Goal: Information Seeking & Learning: Learn about a topic

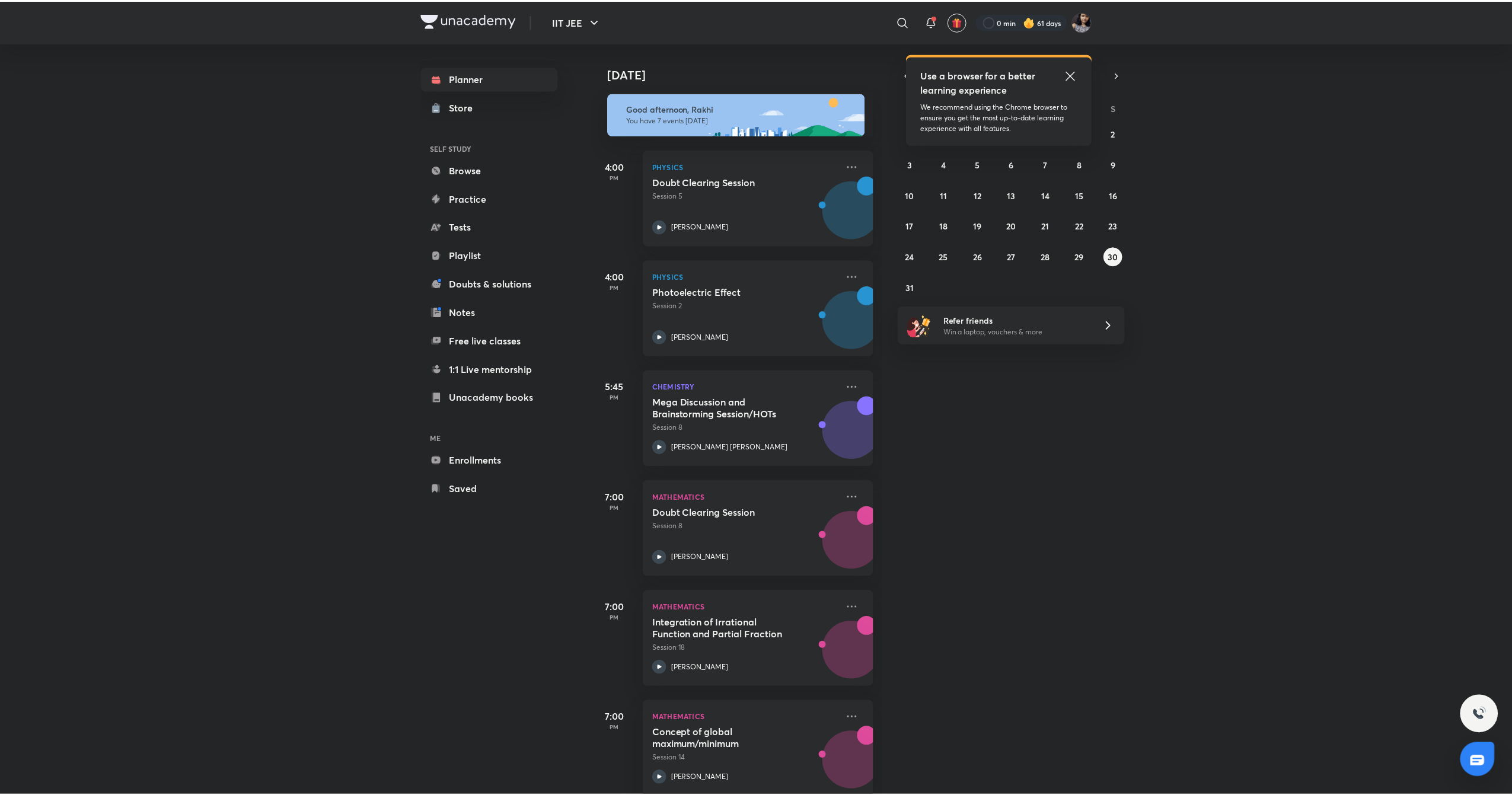
scroll to position [134, 0]
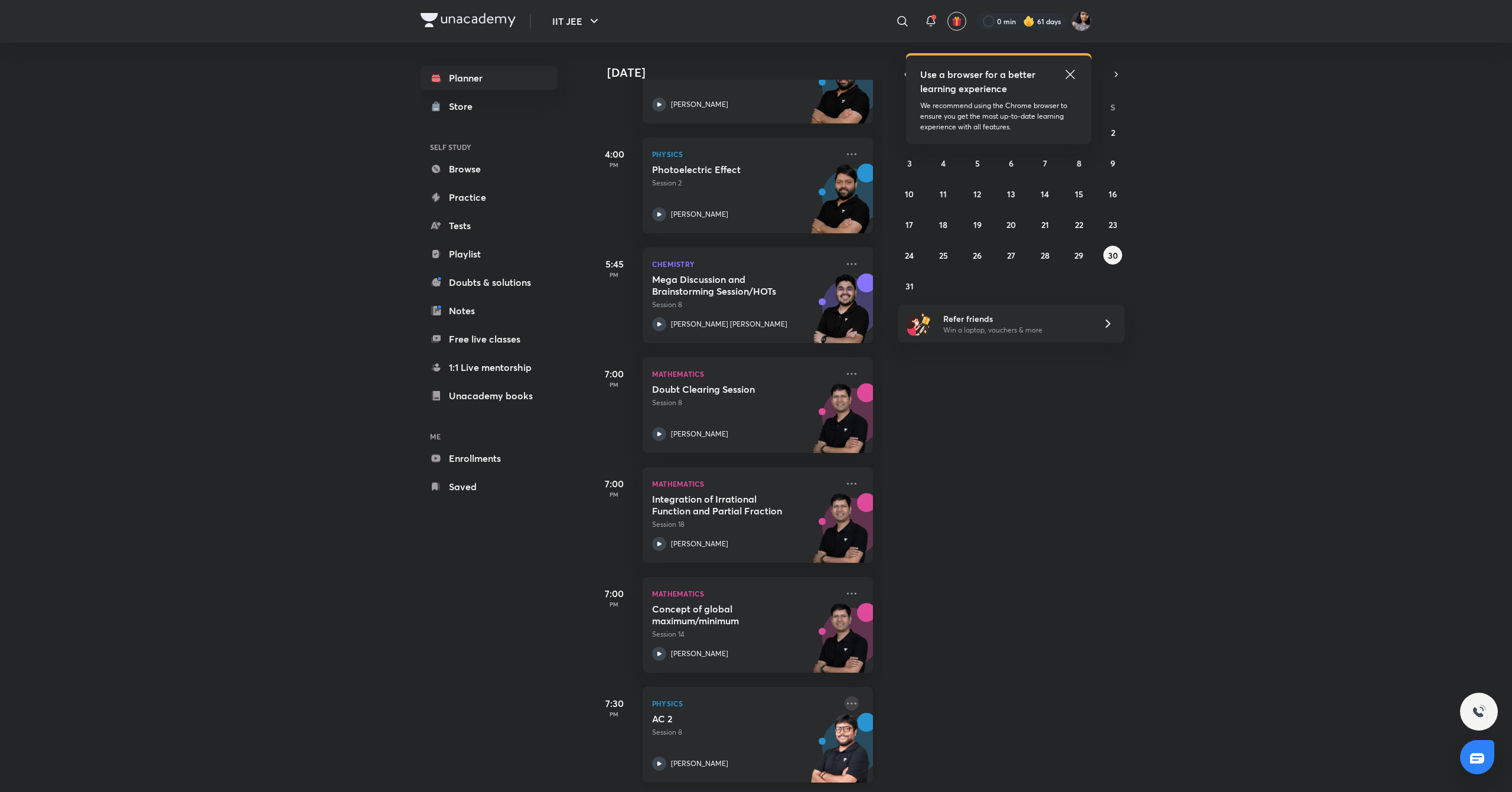
click at [844, 697] on icon at bounding box center [851, 704] width 14 height 14
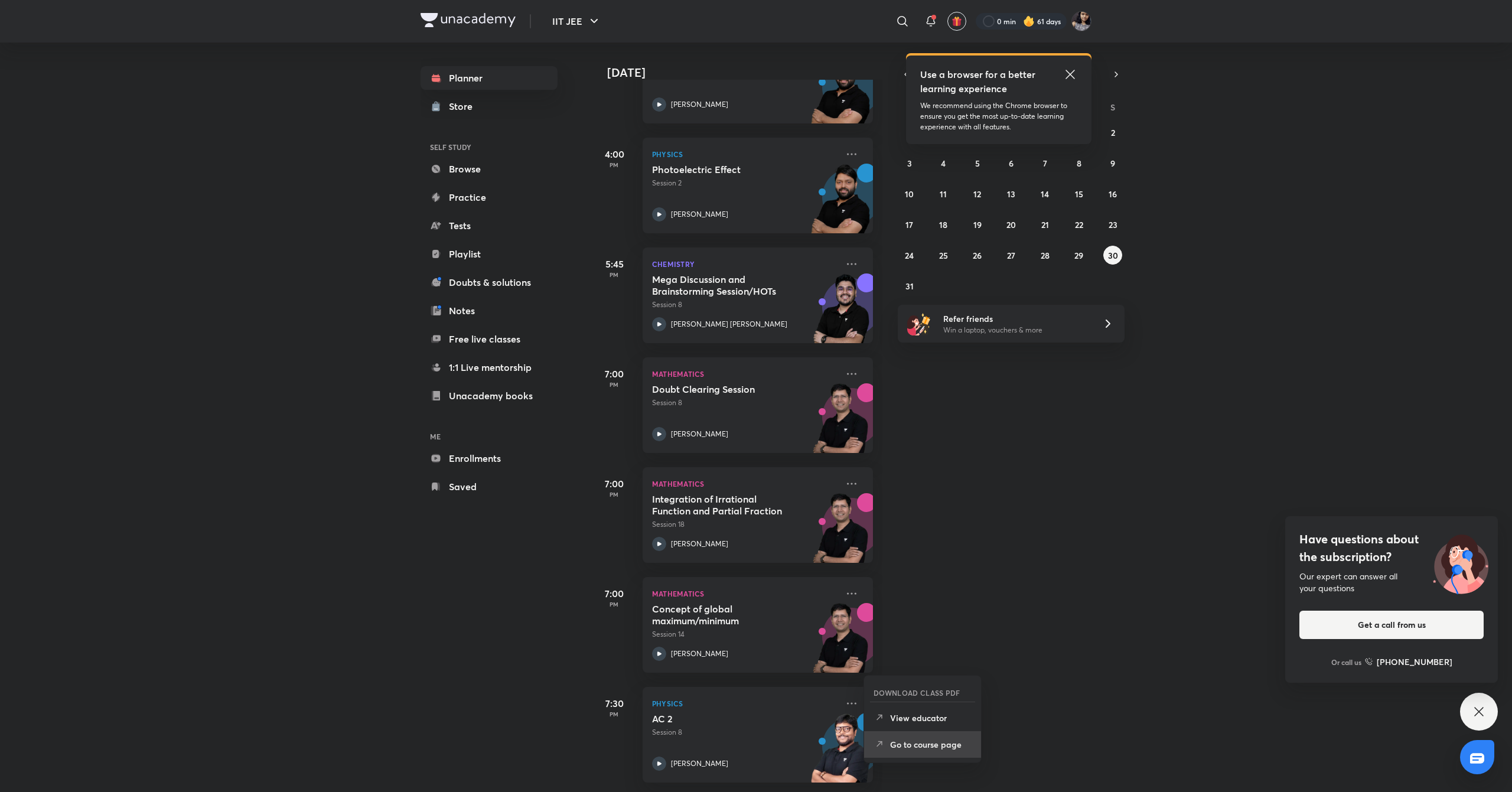
click at [928, 747] on p "Go to course page" at bounding box center [930, 744] width 81 height 12
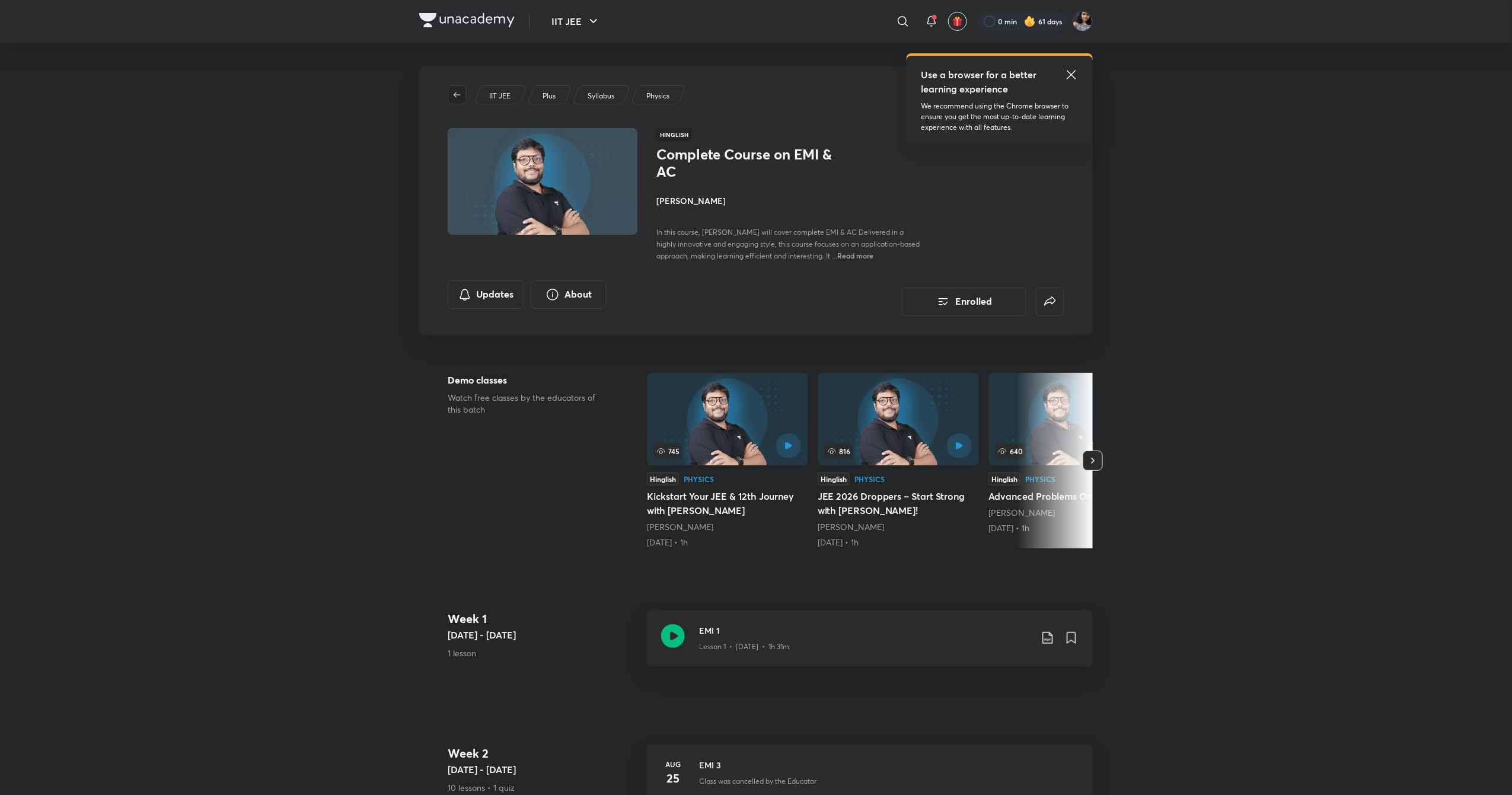
click at [455, 94] on icon "button" at bounding box center [458, 94] width 7 height 5
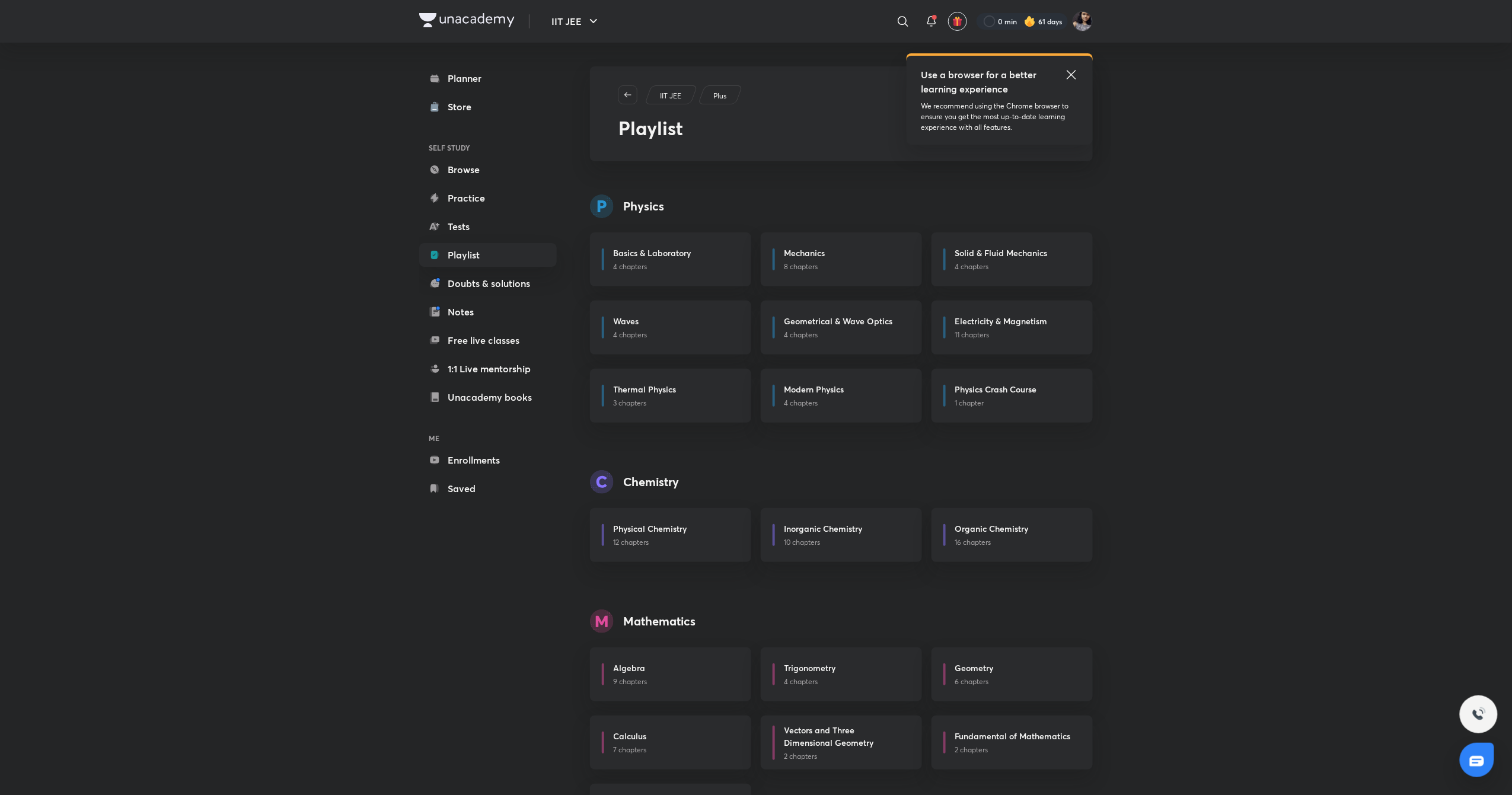
scroll to position [64, 0]
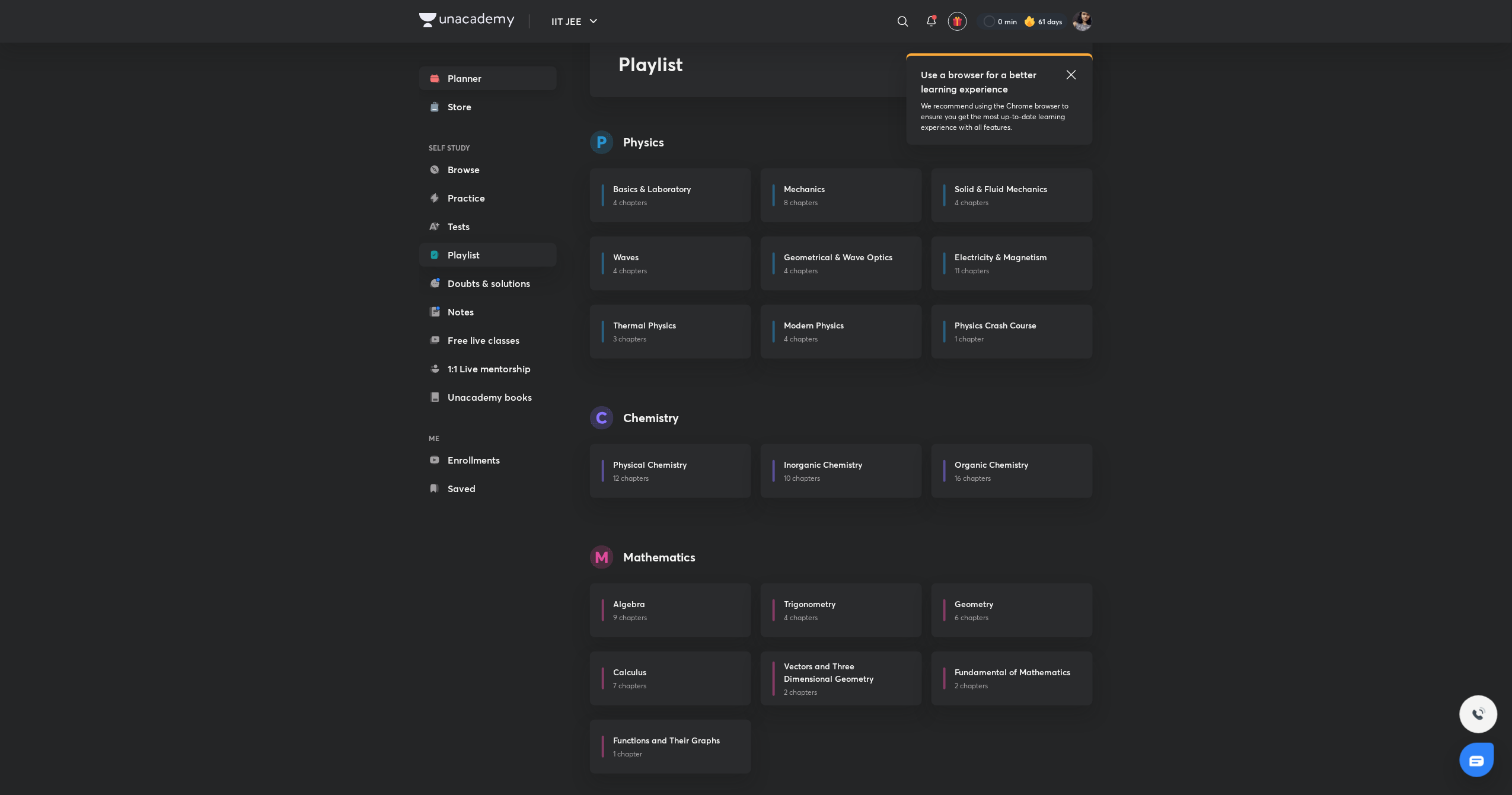
click at [485, 79] on link "Planner" at bounding box center [488, 78] width 137 height 24
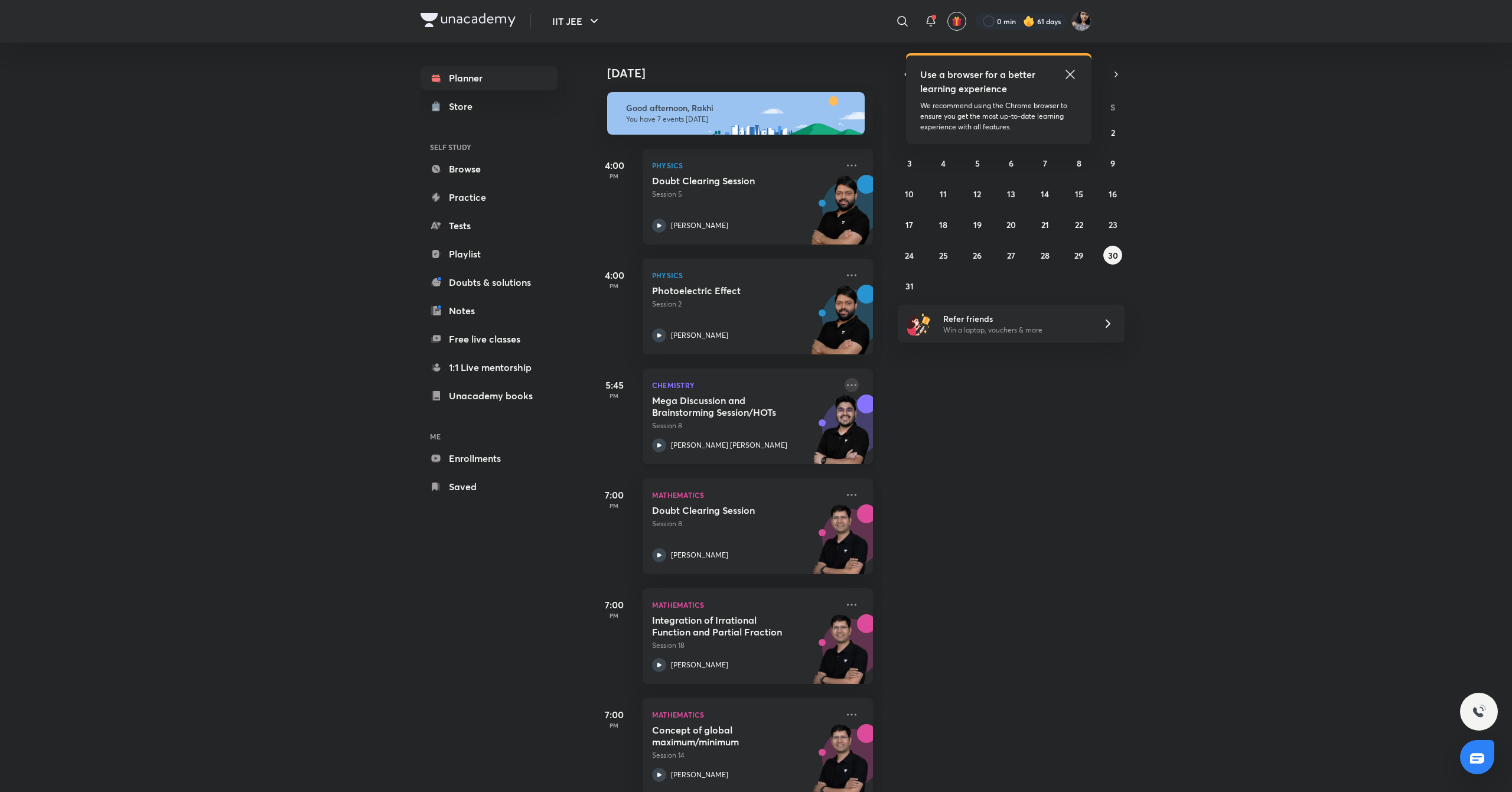
click at [844, 383] on icon at bounding box center [851, 385] width 14 height 14
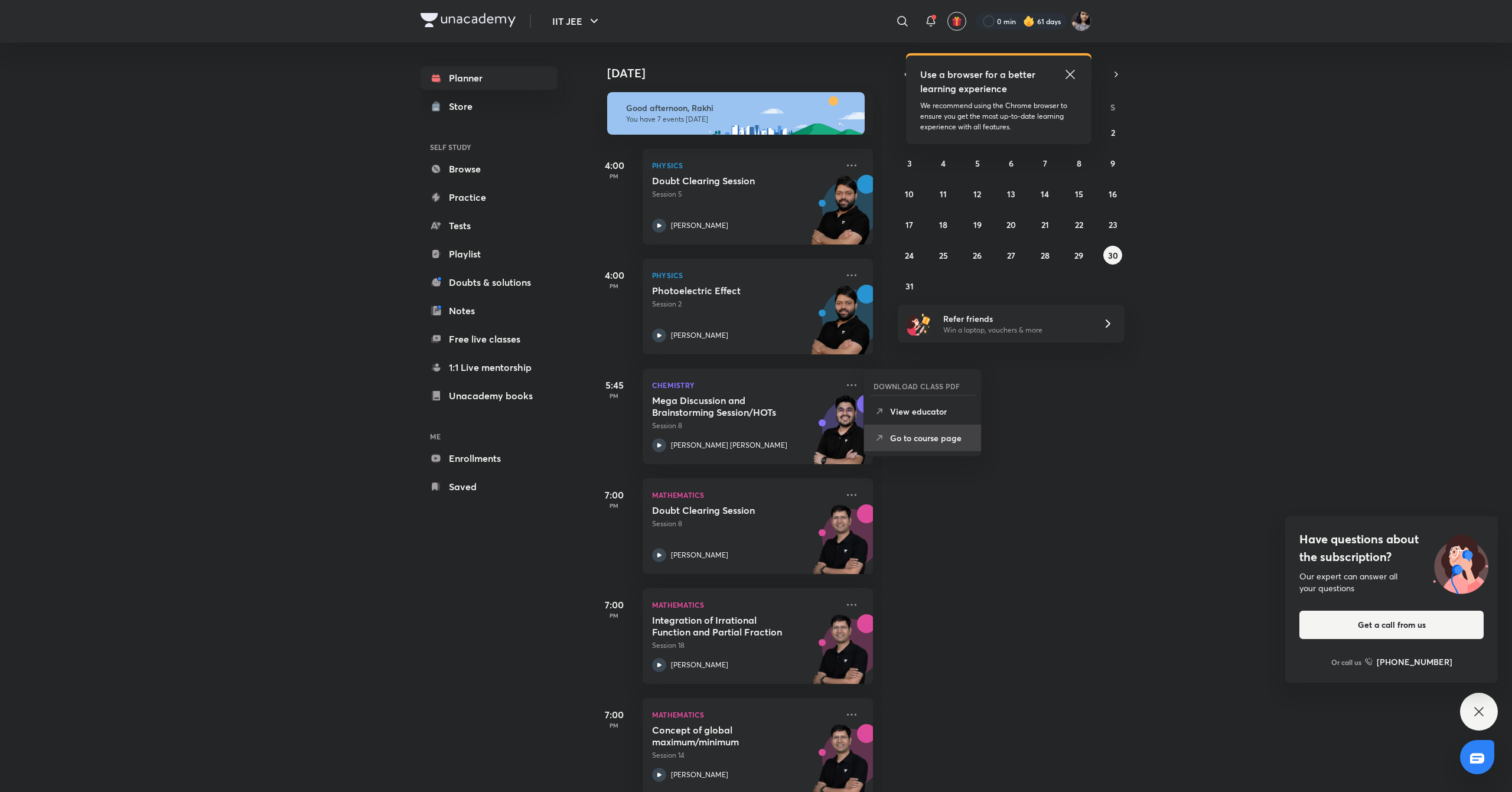
click at [930, 441] on p "Go to course page" at bounding box center [930, 437] width 81 height 12
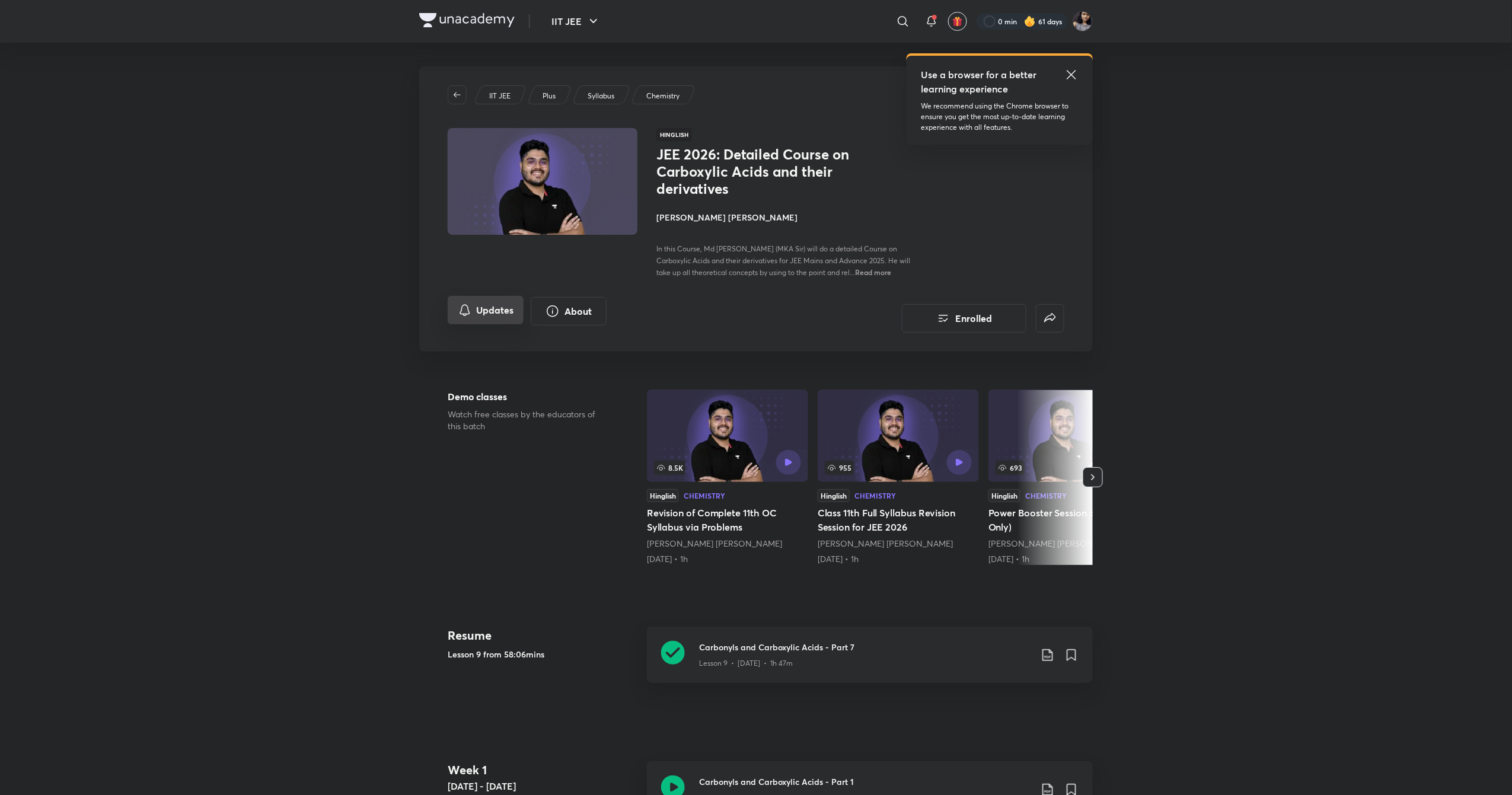
click at [495, 312] on button "Updates" at bounding box center [485, 310] width 76 height 29
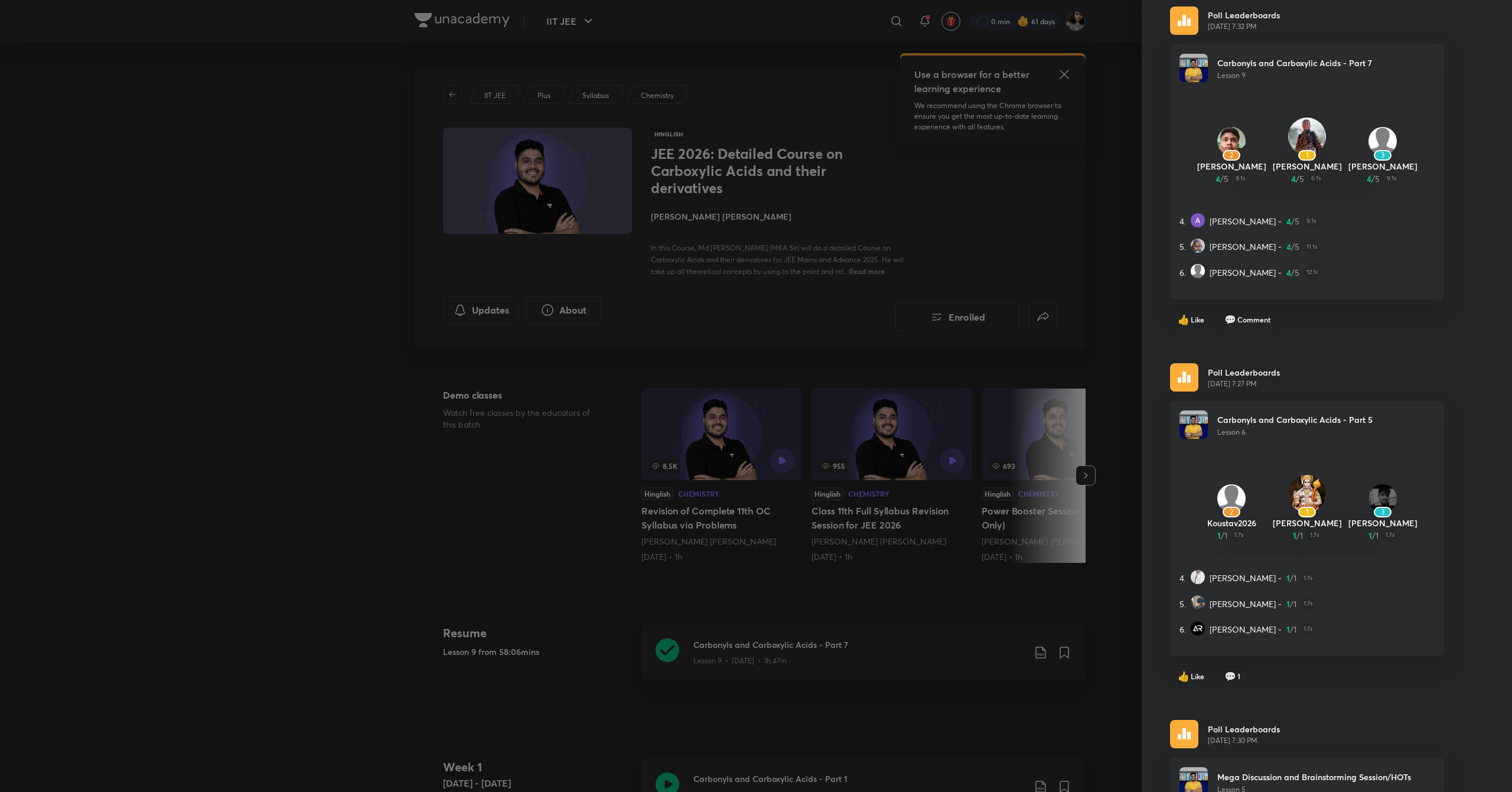
scroll to position [155, 0]
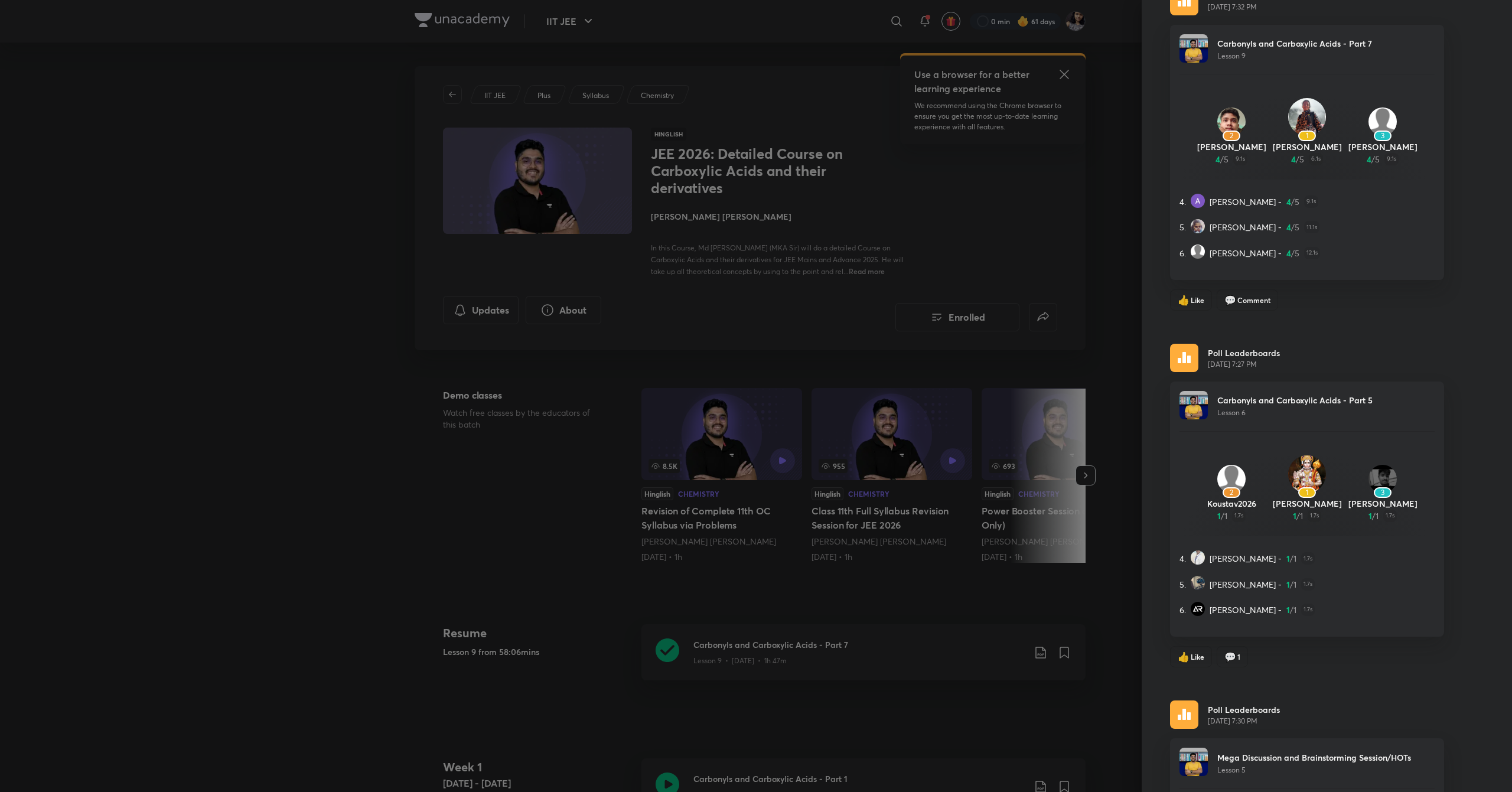
click at [1288, 482] on img at bounding box center [1306, 474] width 38 height 38
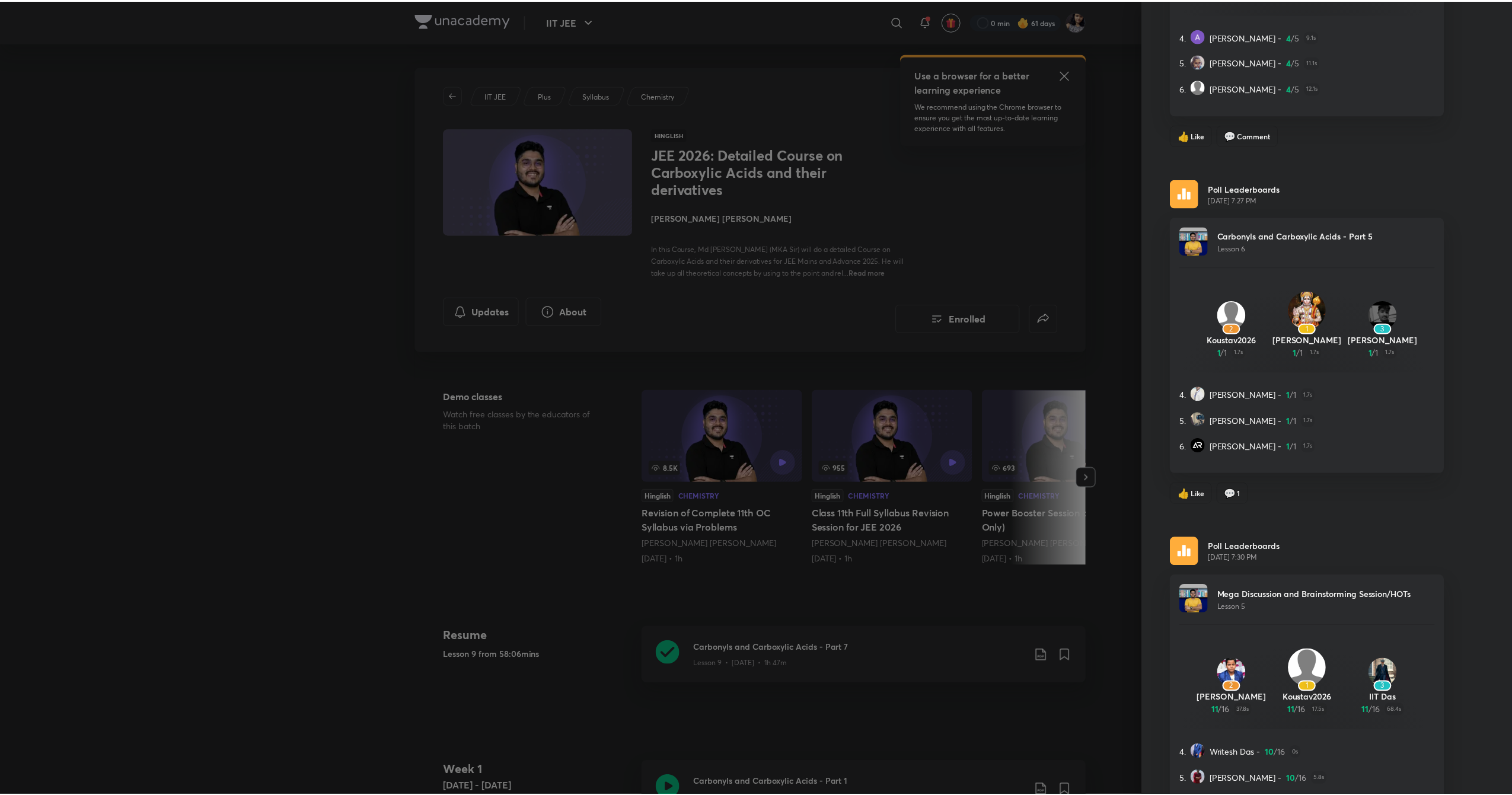
scroll to position [0, 0]
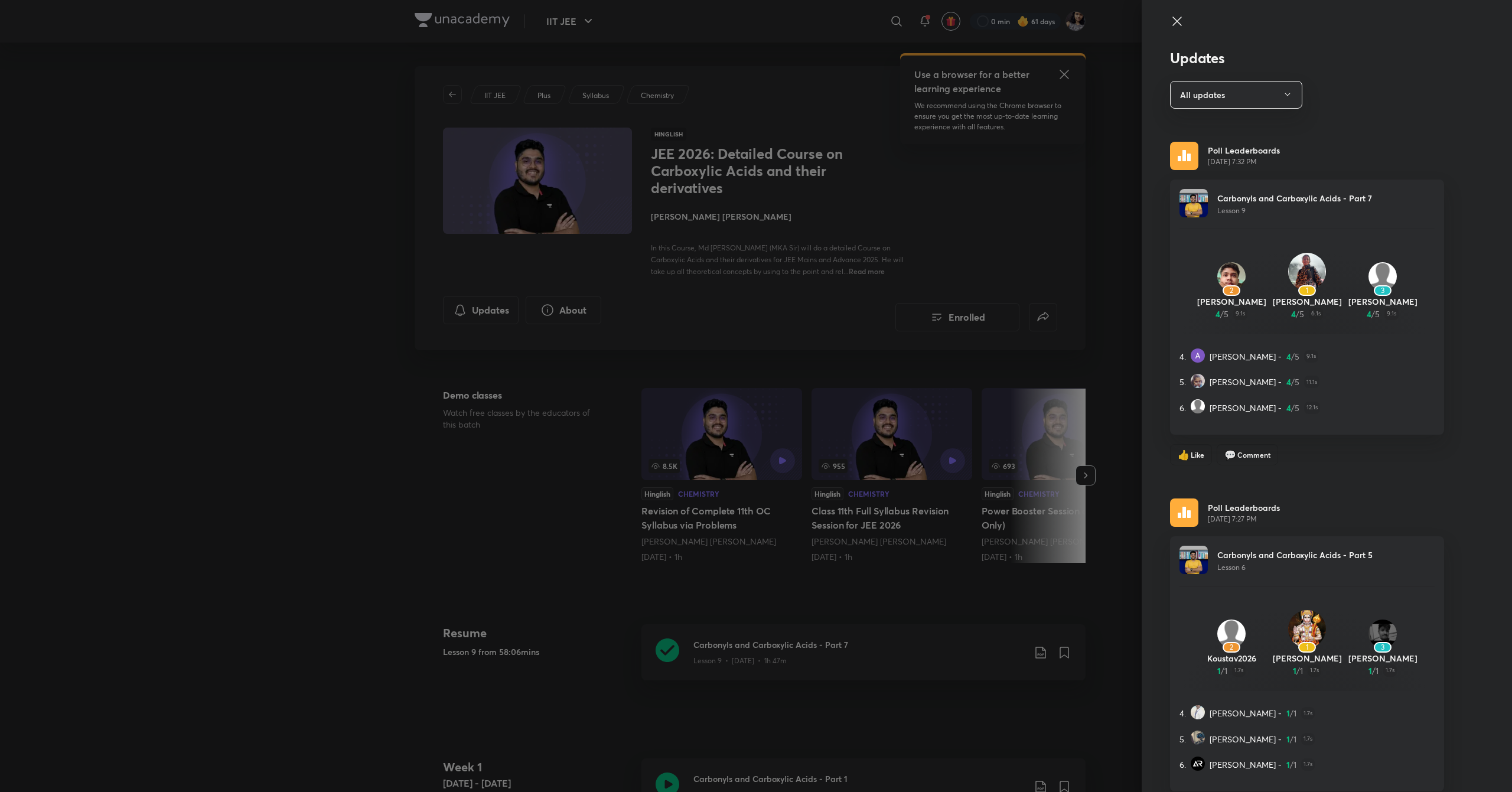
click at [1380, 622] on div "3" at bounding box center [1382, 635] width 28 height 30
click at [462, 284] on div at bounding box center [756, 396] width 1512 height 792
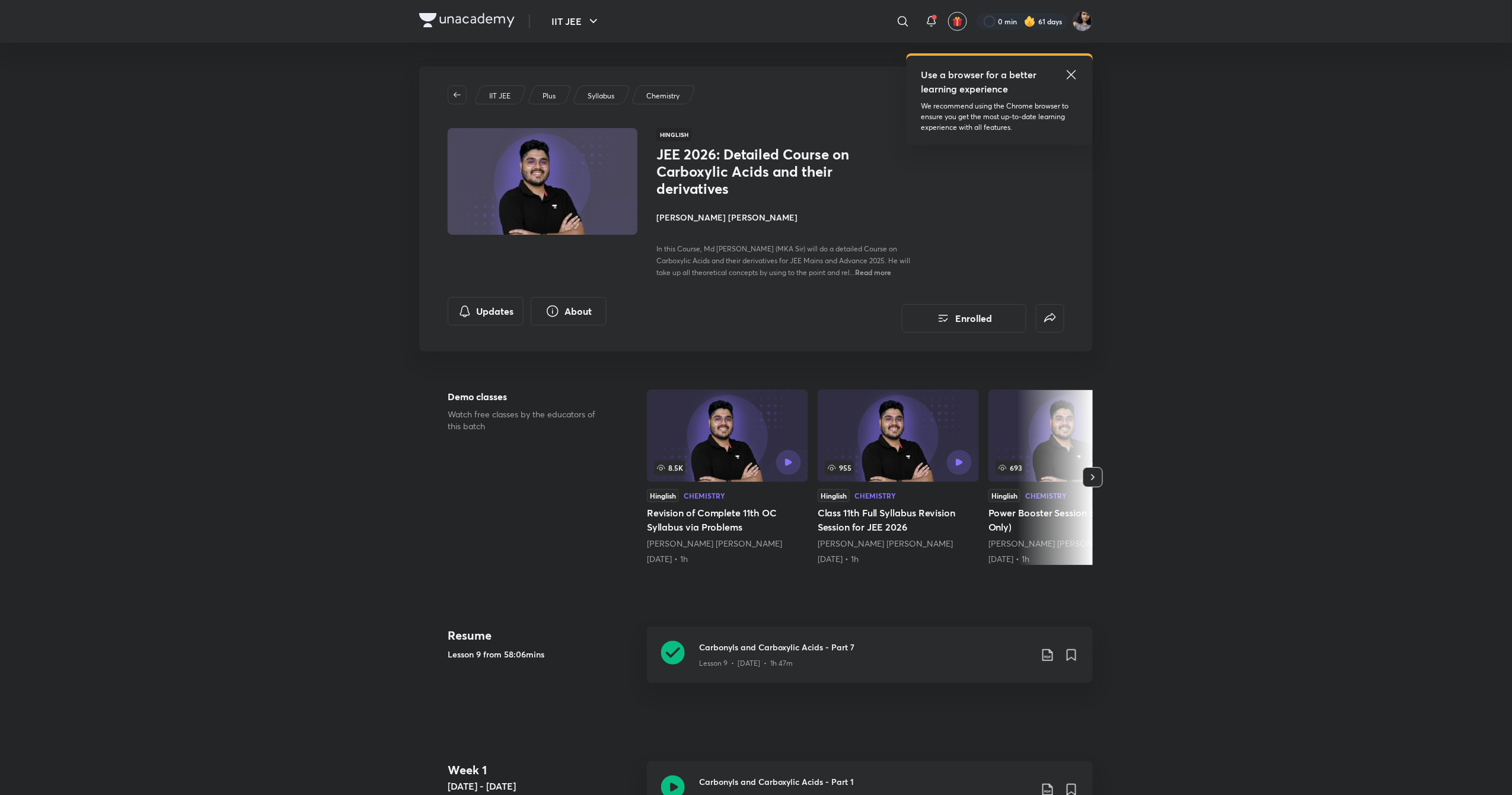
click at [709, 210] on div "JEE 2026: Detailed Course on Carboxylic Acids and their derivatives [PERSON_NAM…" at bounding box center [789, 212] width 266 height 132
click at [711, 212] on h4 "[PERSON_NAME] [PERSON_NAME]" at bounding box center [789, 217] width 266 height 12
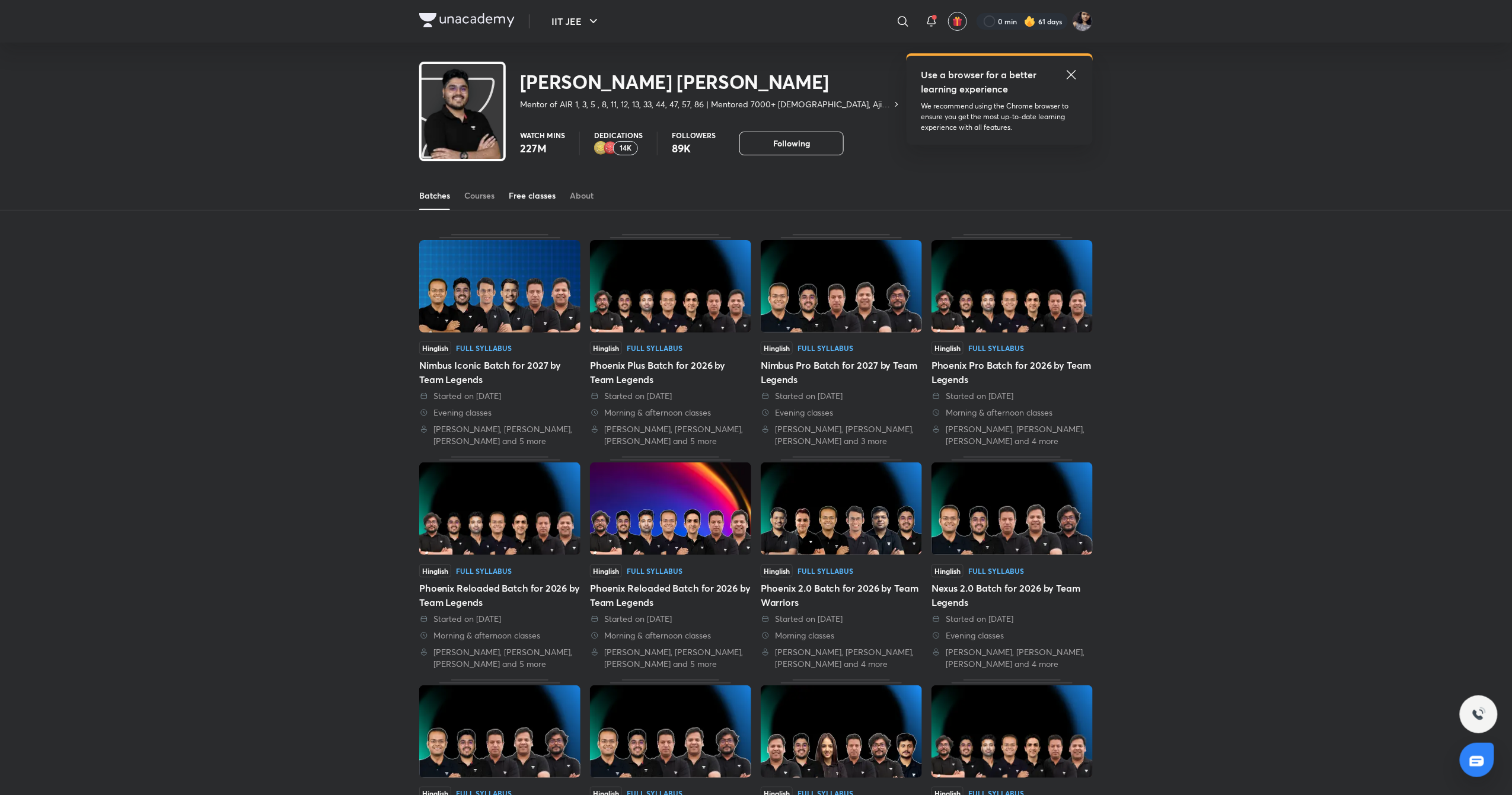
click at [537, 190] on div "Free classes" at bounding box center [533, 195] width 47 height 12
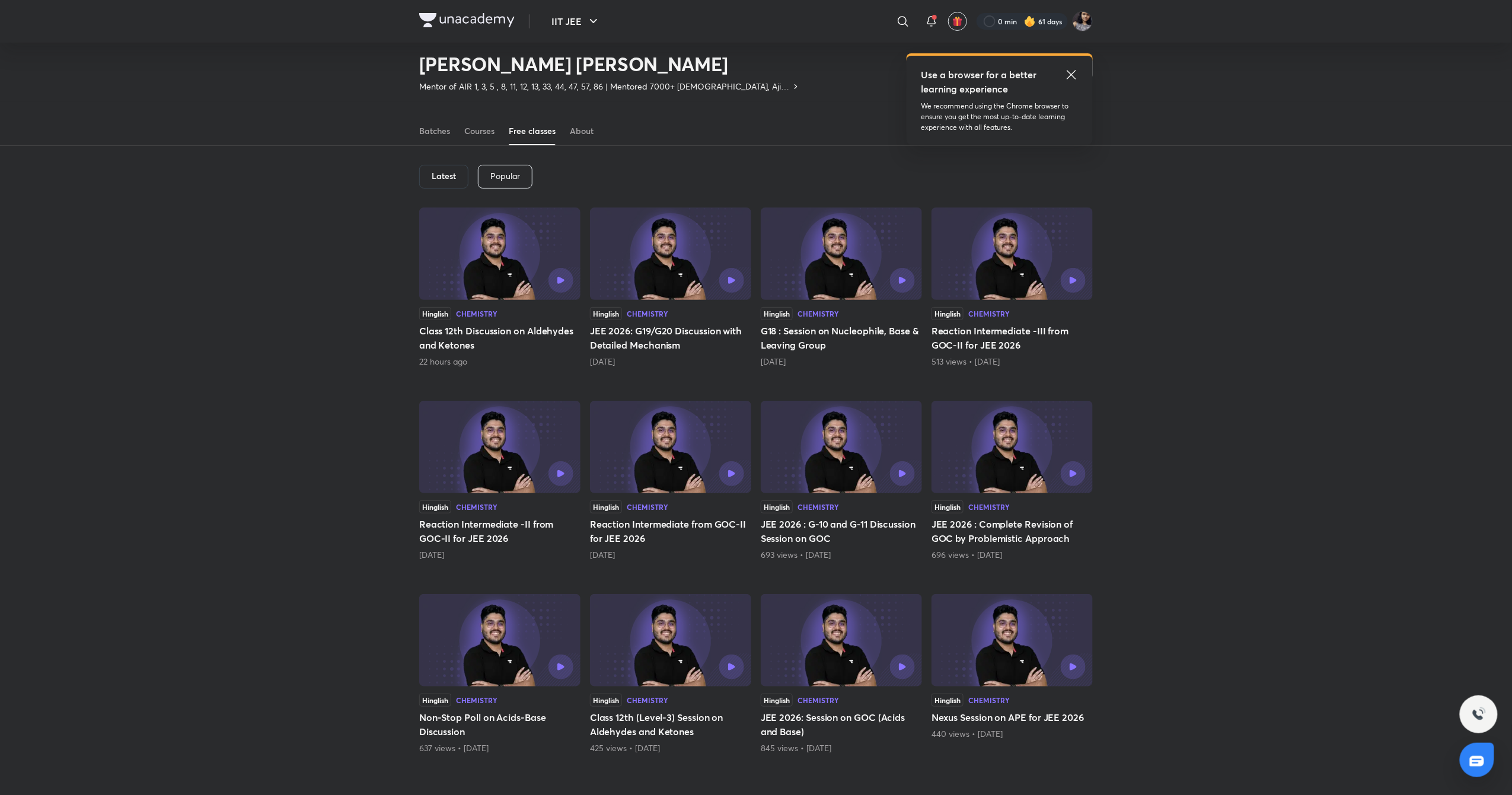
scroll to position [26, 0]
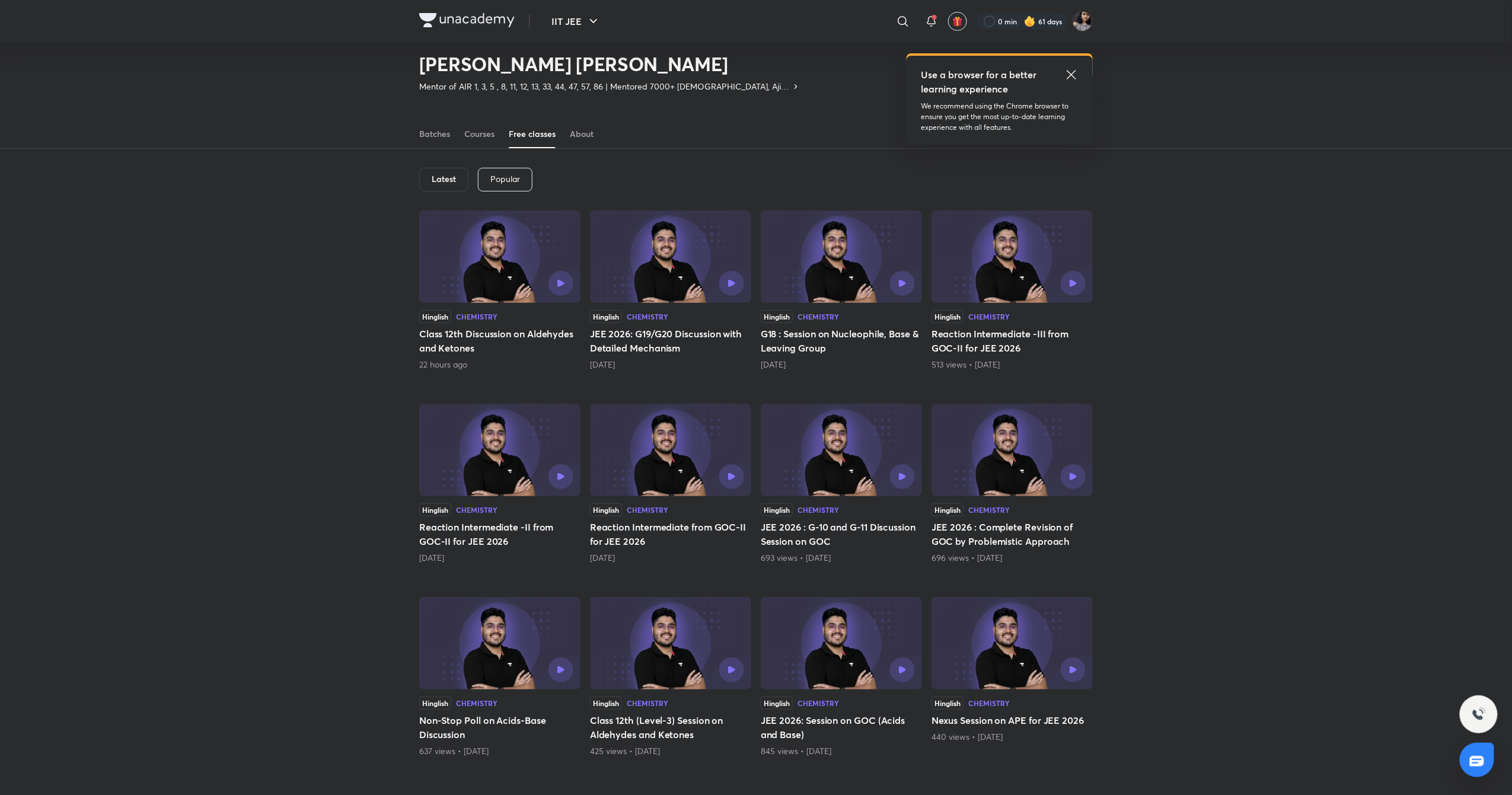
click at [611, 418] on img at bounding box center [671, 450] width 162 height 92
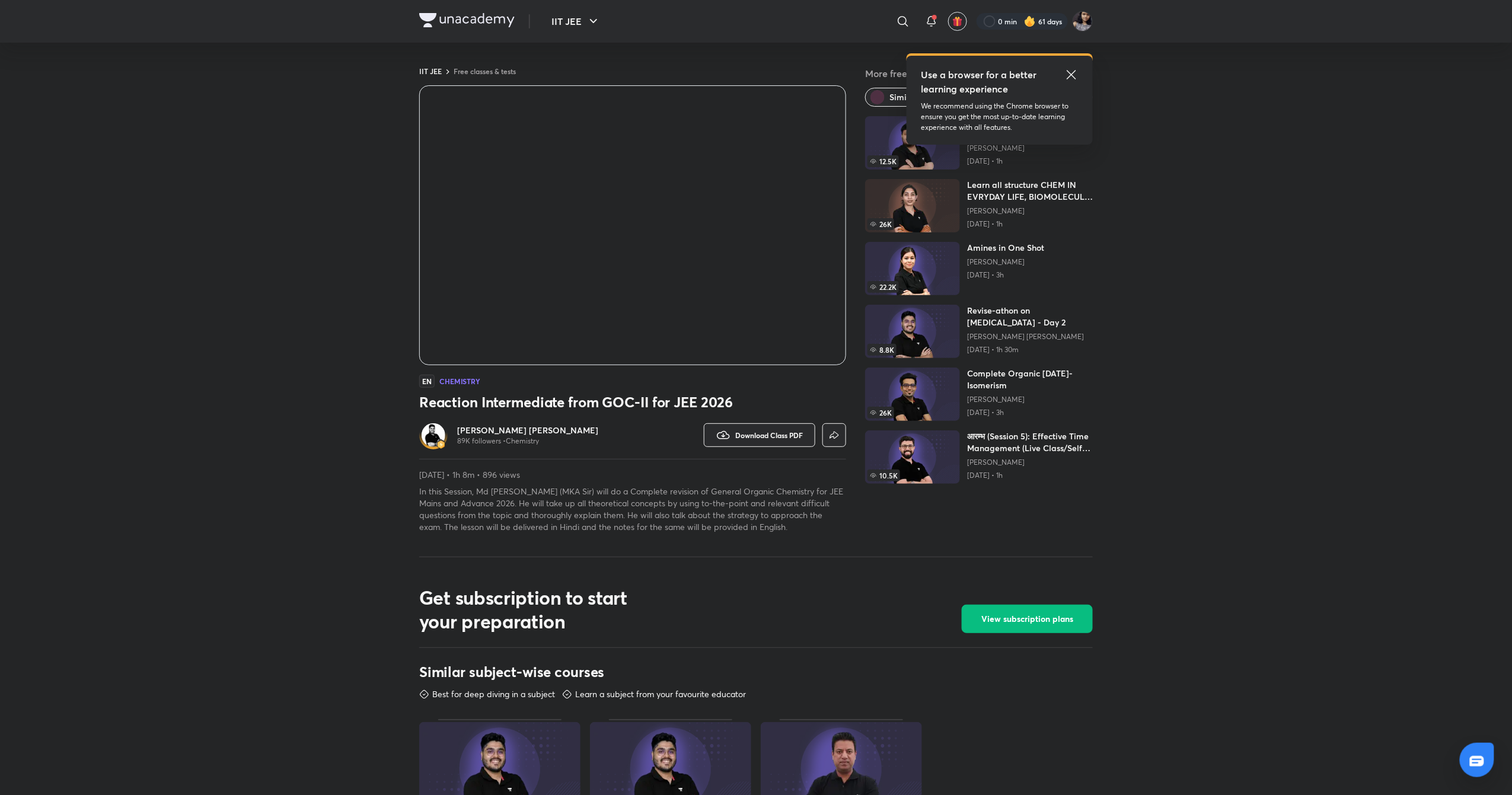
click at [509, 430] on h6 "[PERSON_NAME] [PERSON_NAME]" at bounding box center [528, 430] width 141 height 12
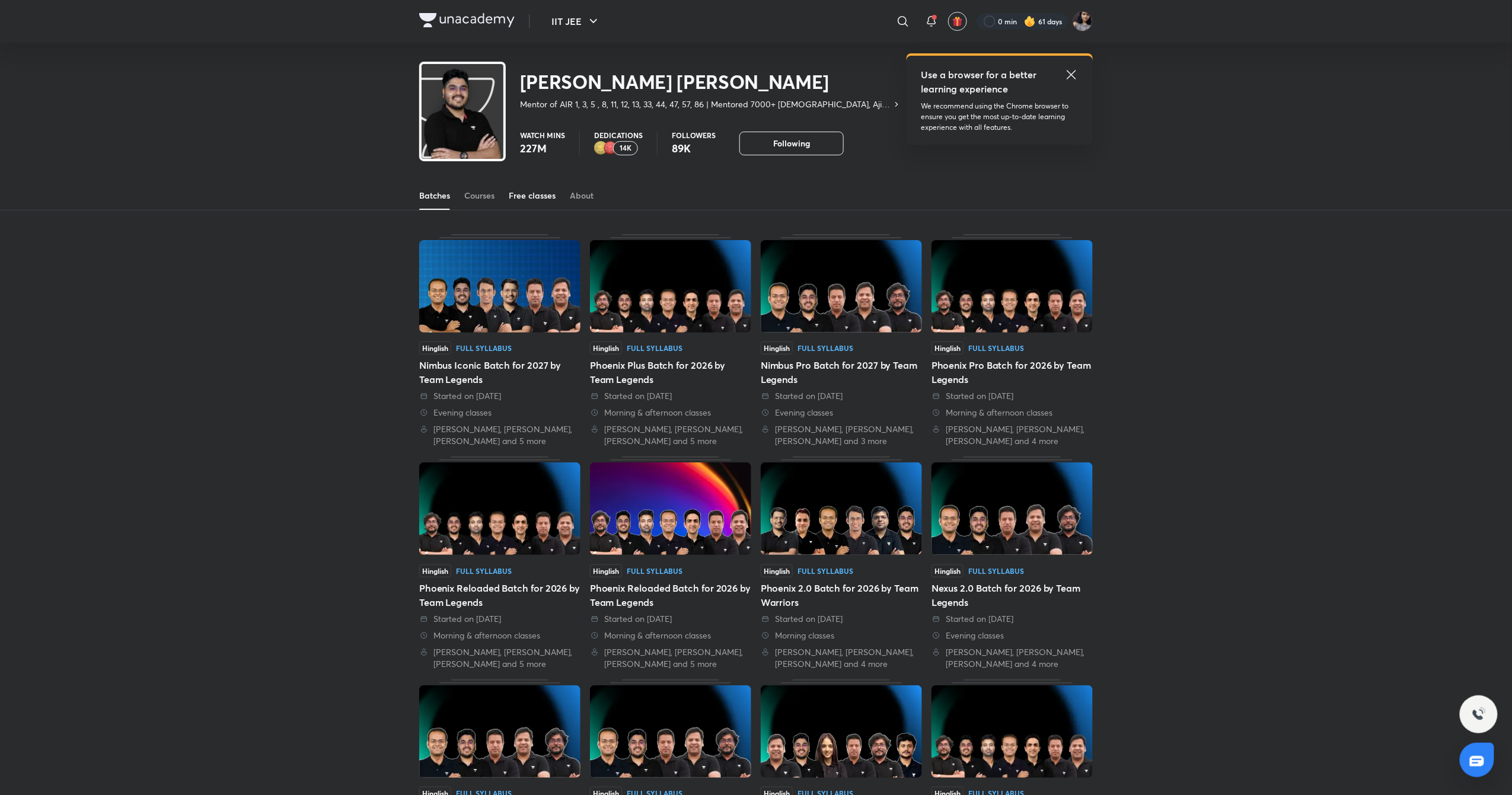
click at [527, 191] on div "Free classes" at bounding box center [533, 195] width 47 height 12
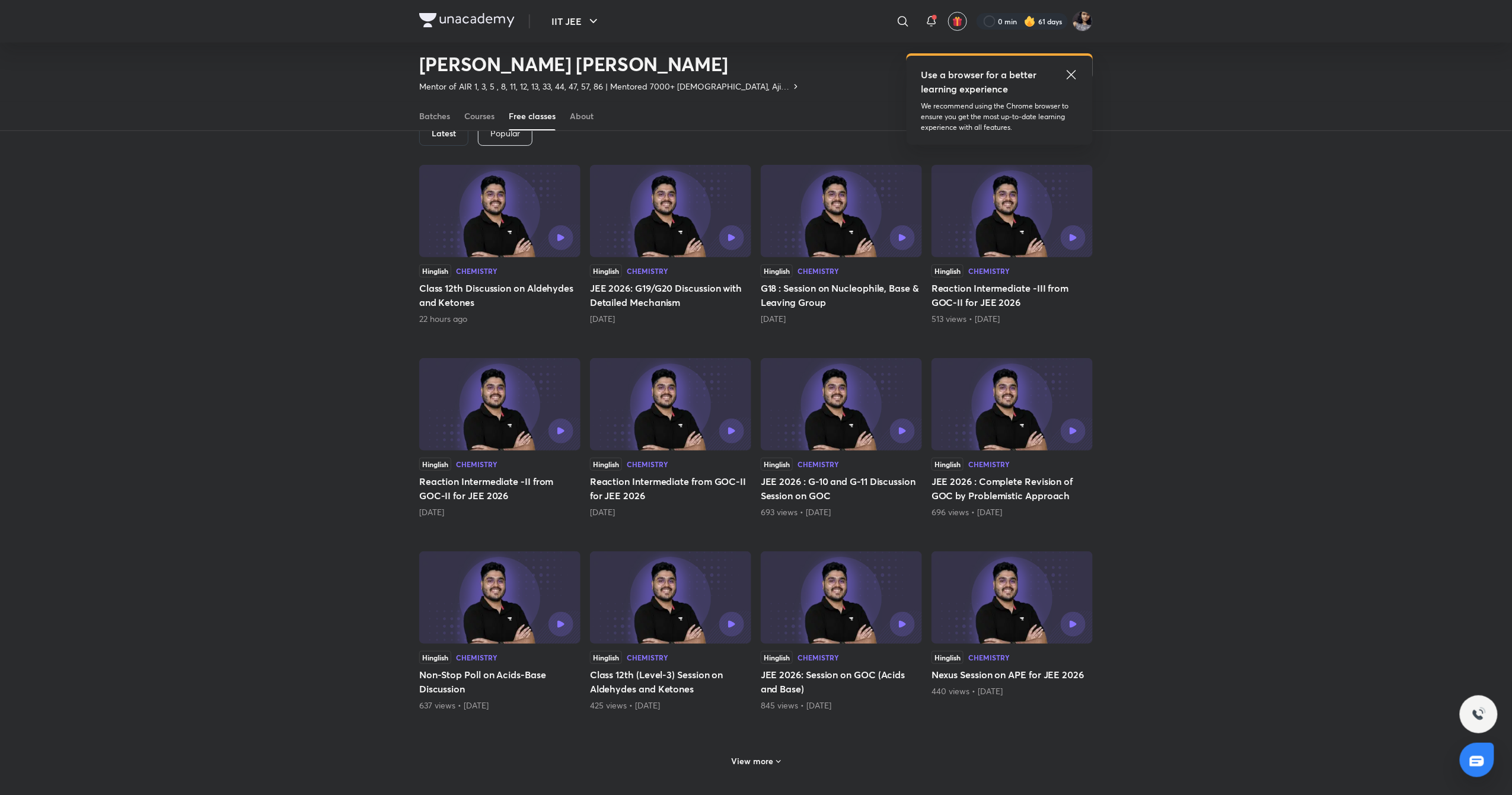
scroll to position [72, 0]
click at [778, 759] on icon at bounding box center [779, 761] width 9 height 9
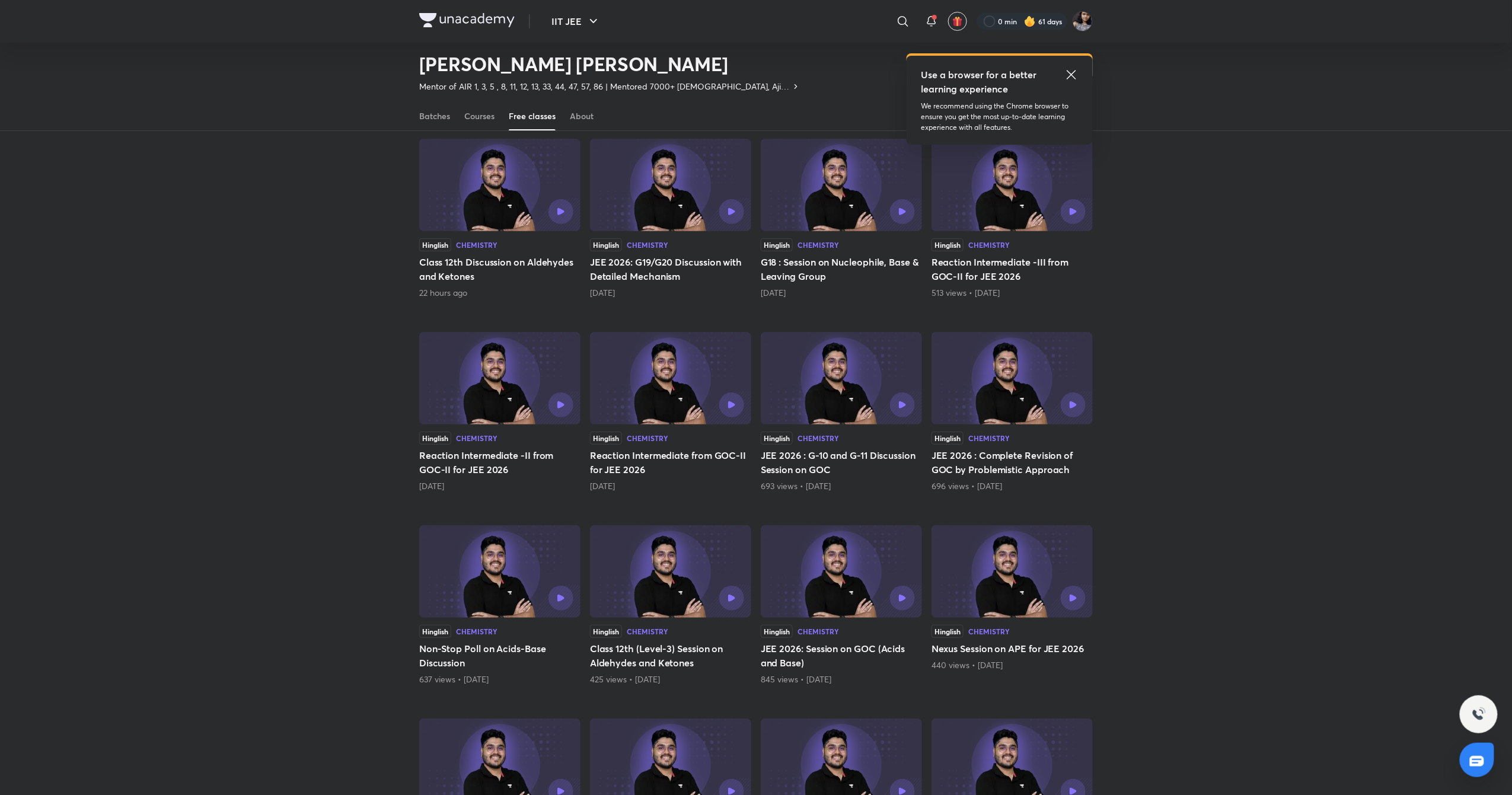
scroll to position [99, 0]
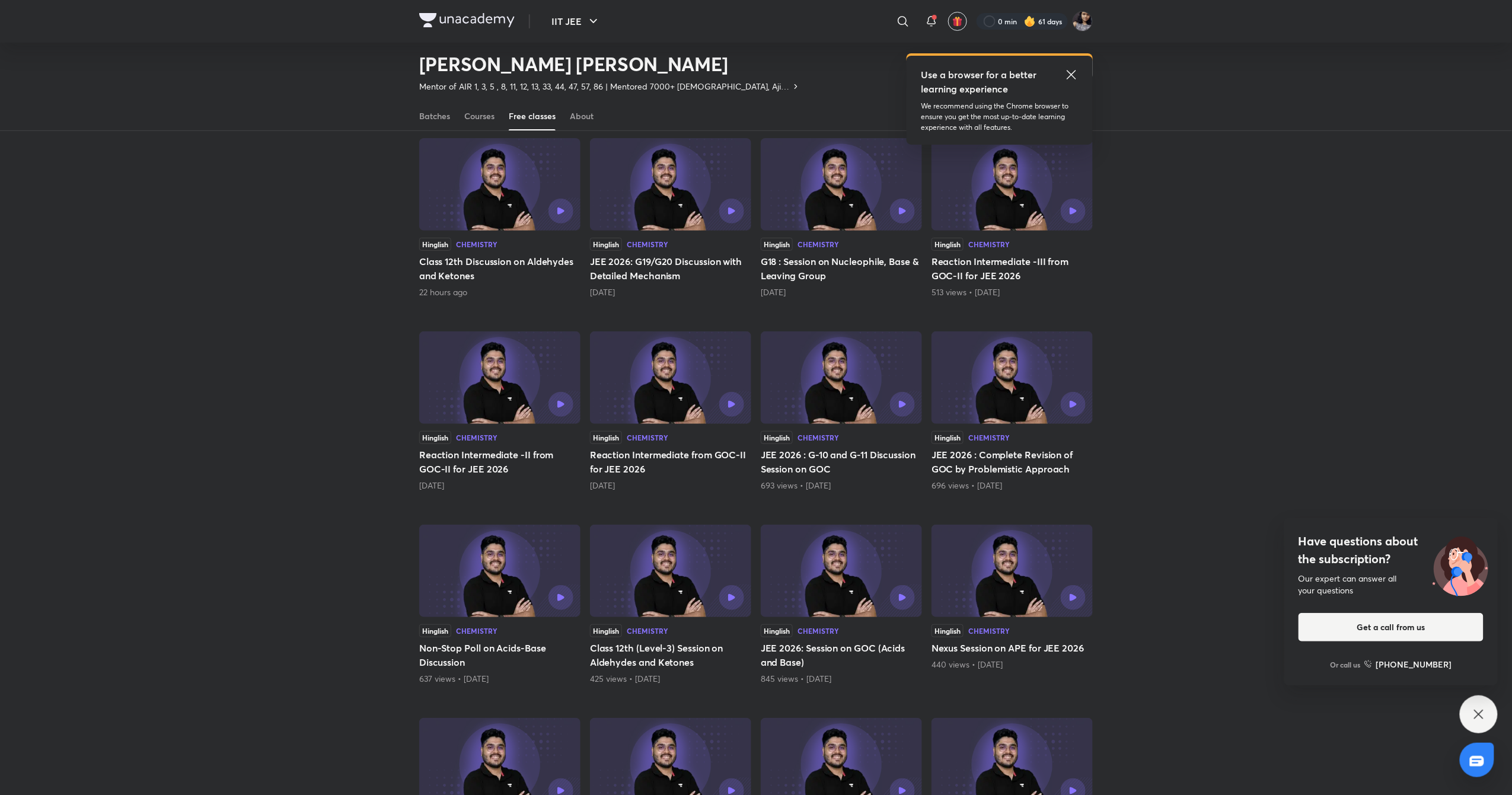
click at [1478, 717] on icon at bounding box center [1479, 715] width 14 height 14
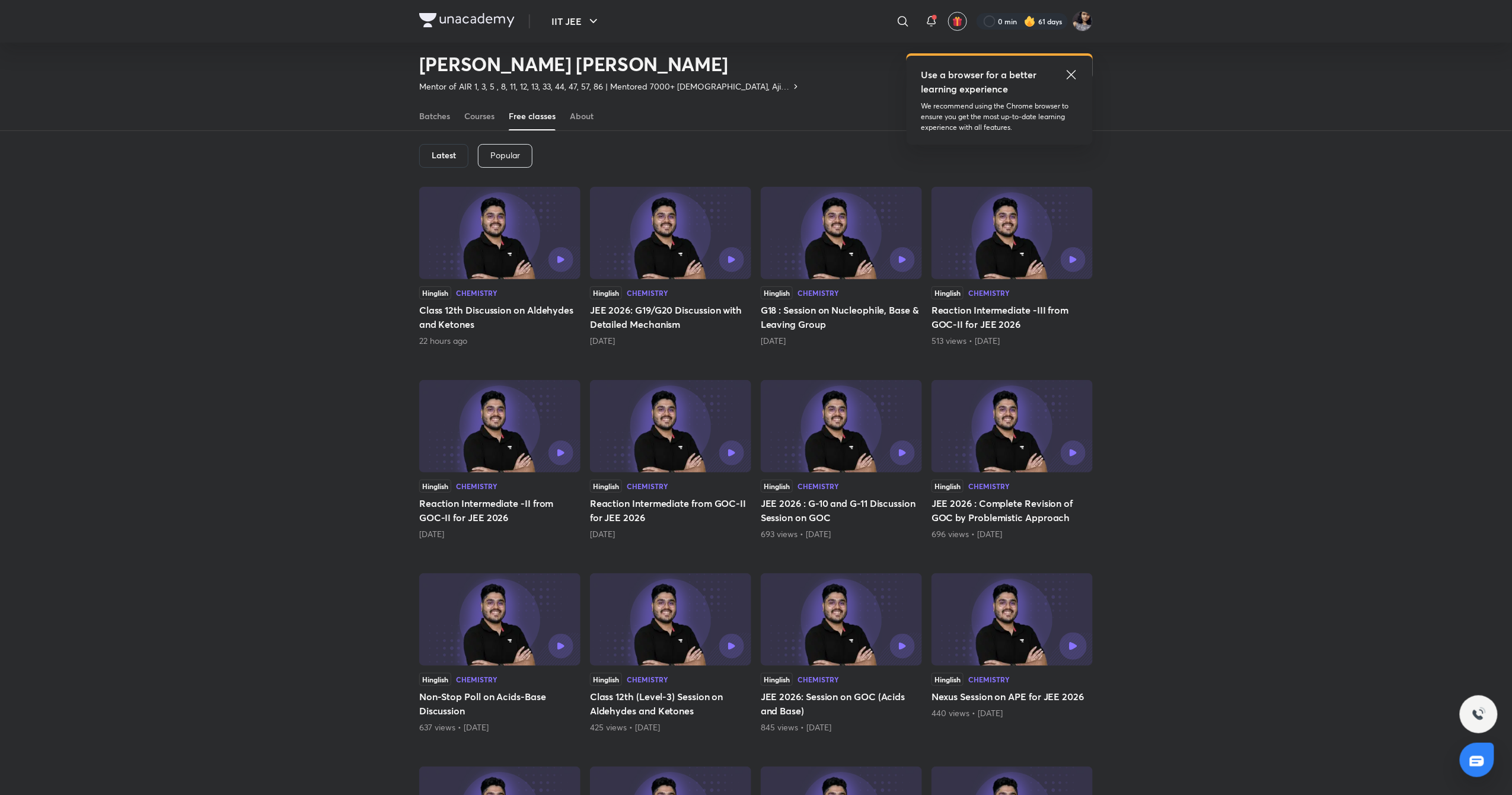
scroll to position [40, 0]
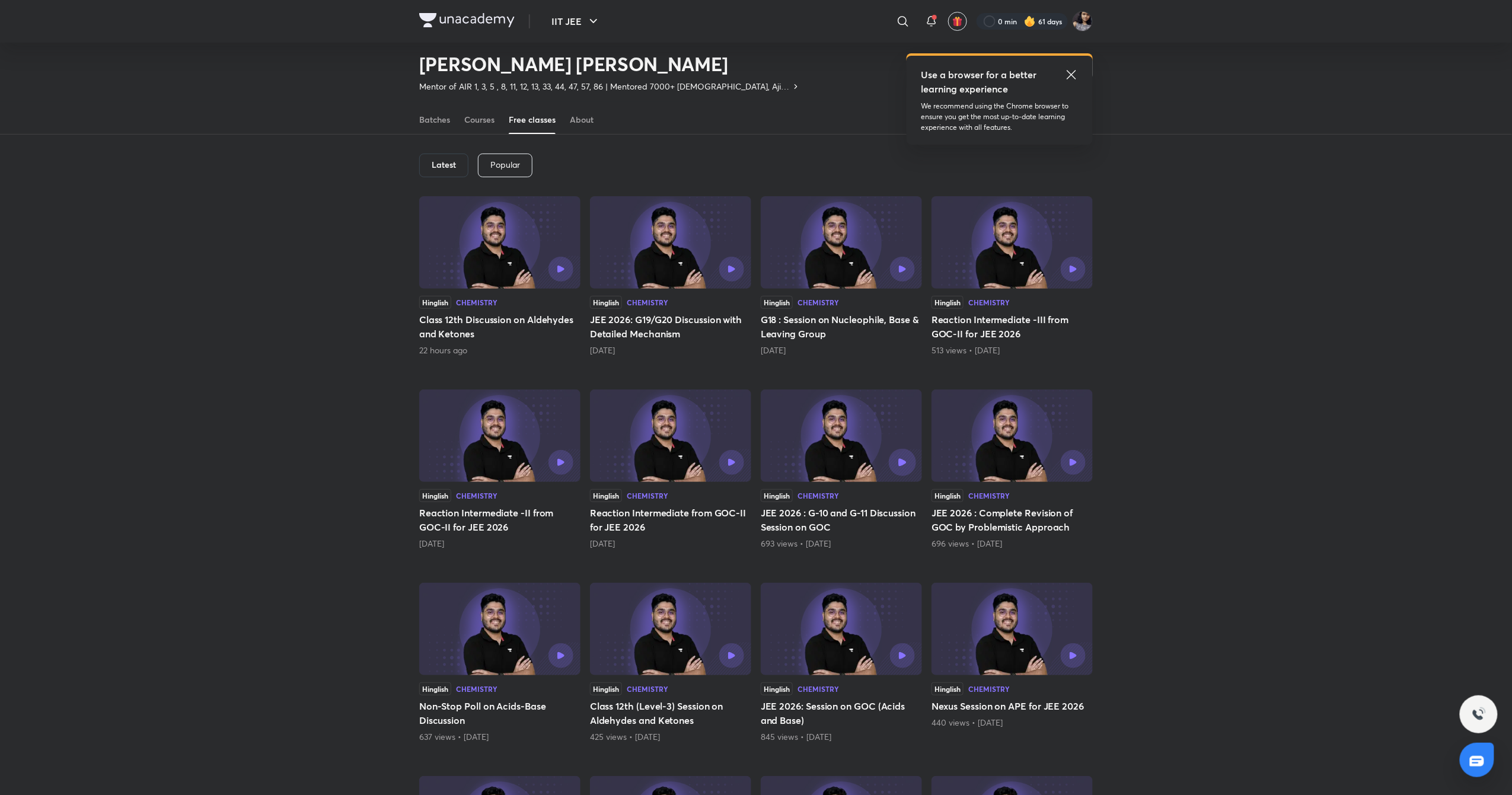
click at [904, 468] on button "button" at bounding box center [902, 463] width 27 height 27
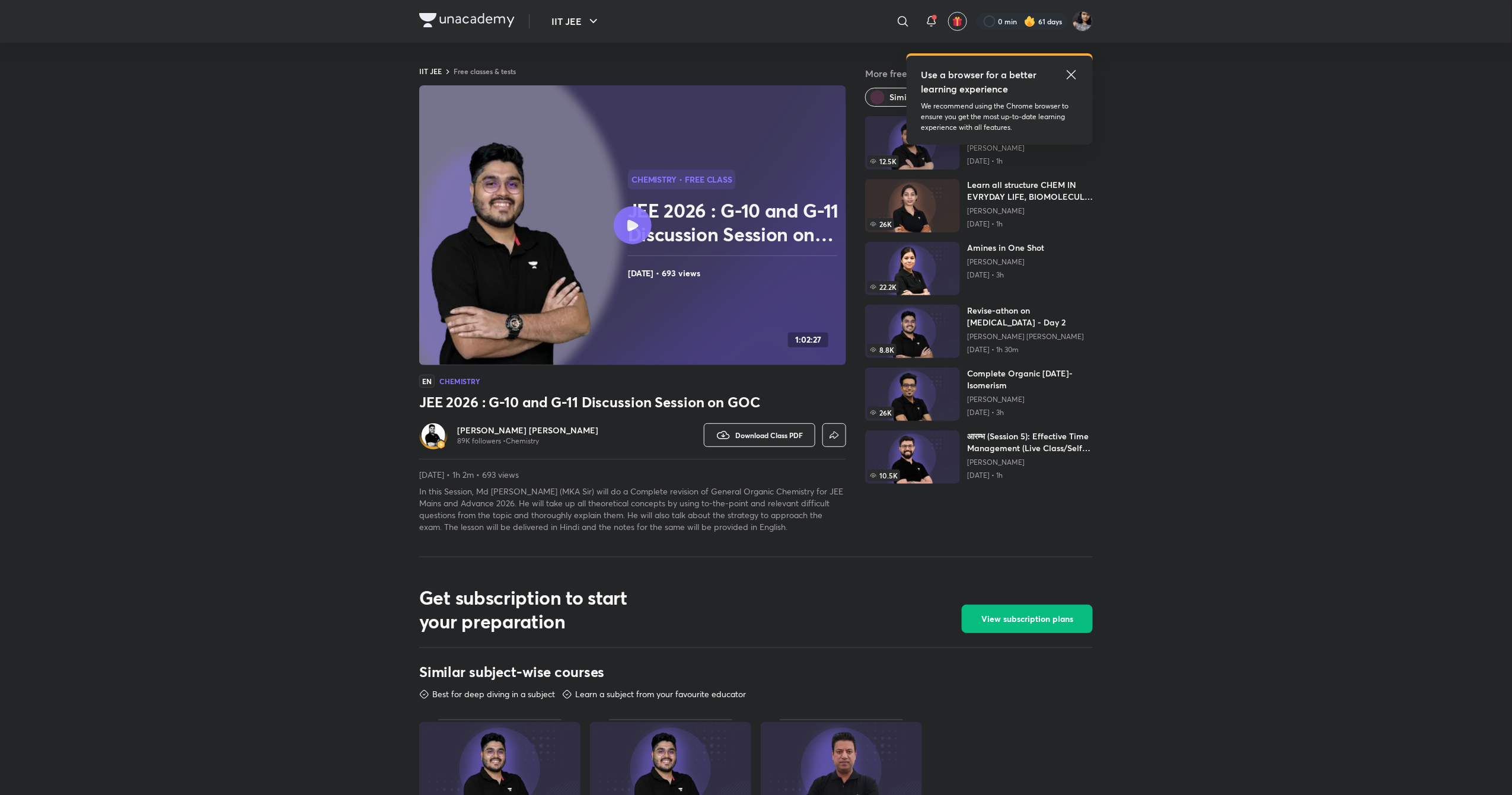
click at [524, 430] on h6 "[PERSON_NAME] [PERSON_NAME]" at bounding box center [528, 430] width 141 height 12
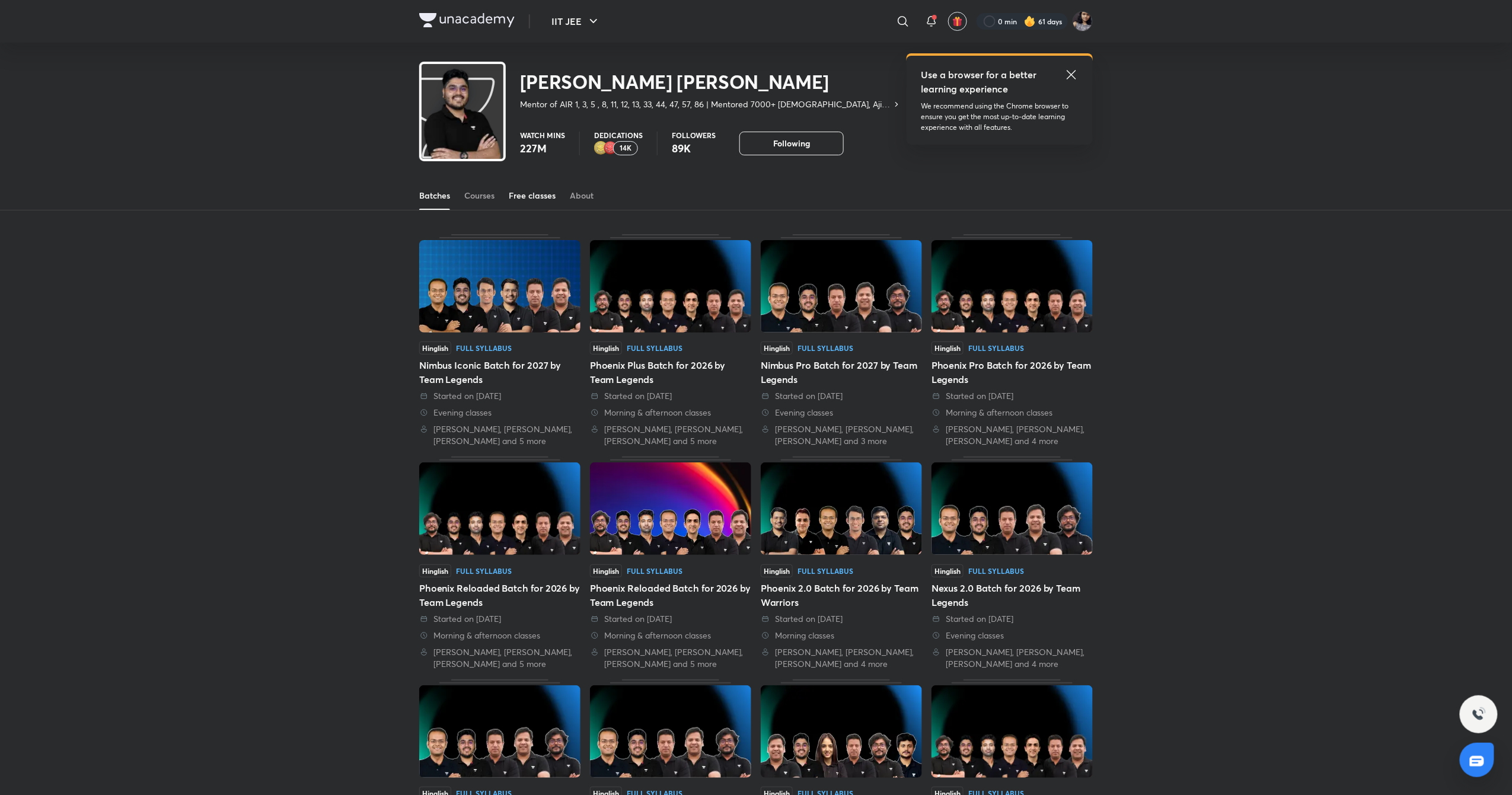
click at [525, 194] on div "Free classes" at bounding box center [533, 195] width 47 height 12
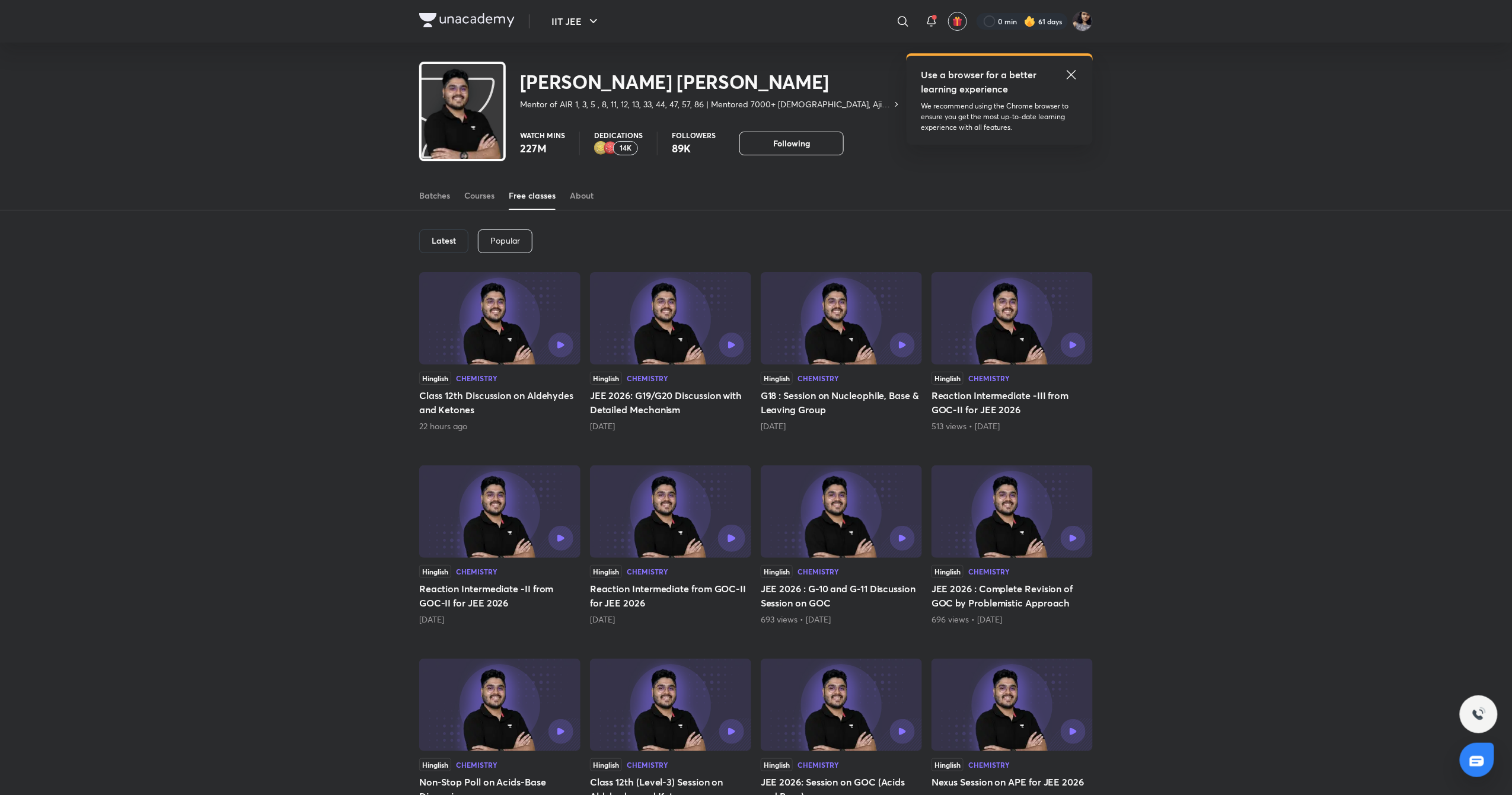
click at [728, 541] on icon "button" at bounding box center [731, 538] width 8 height 8
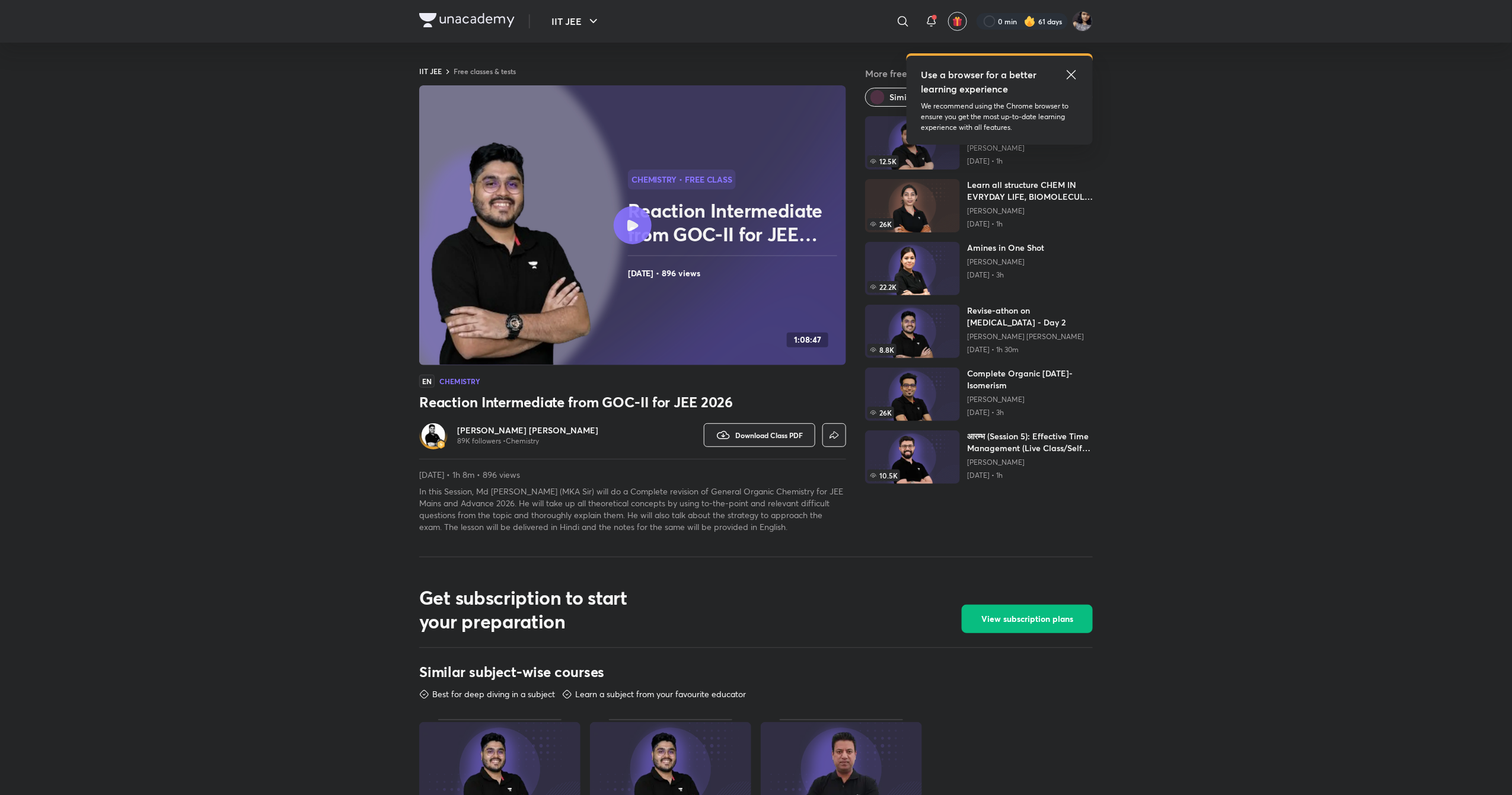
click at [510, 428] on h6 "[PERSON_NAME] [PERSON_NAME]" at bounding box center [528, 430] width 141 height 12
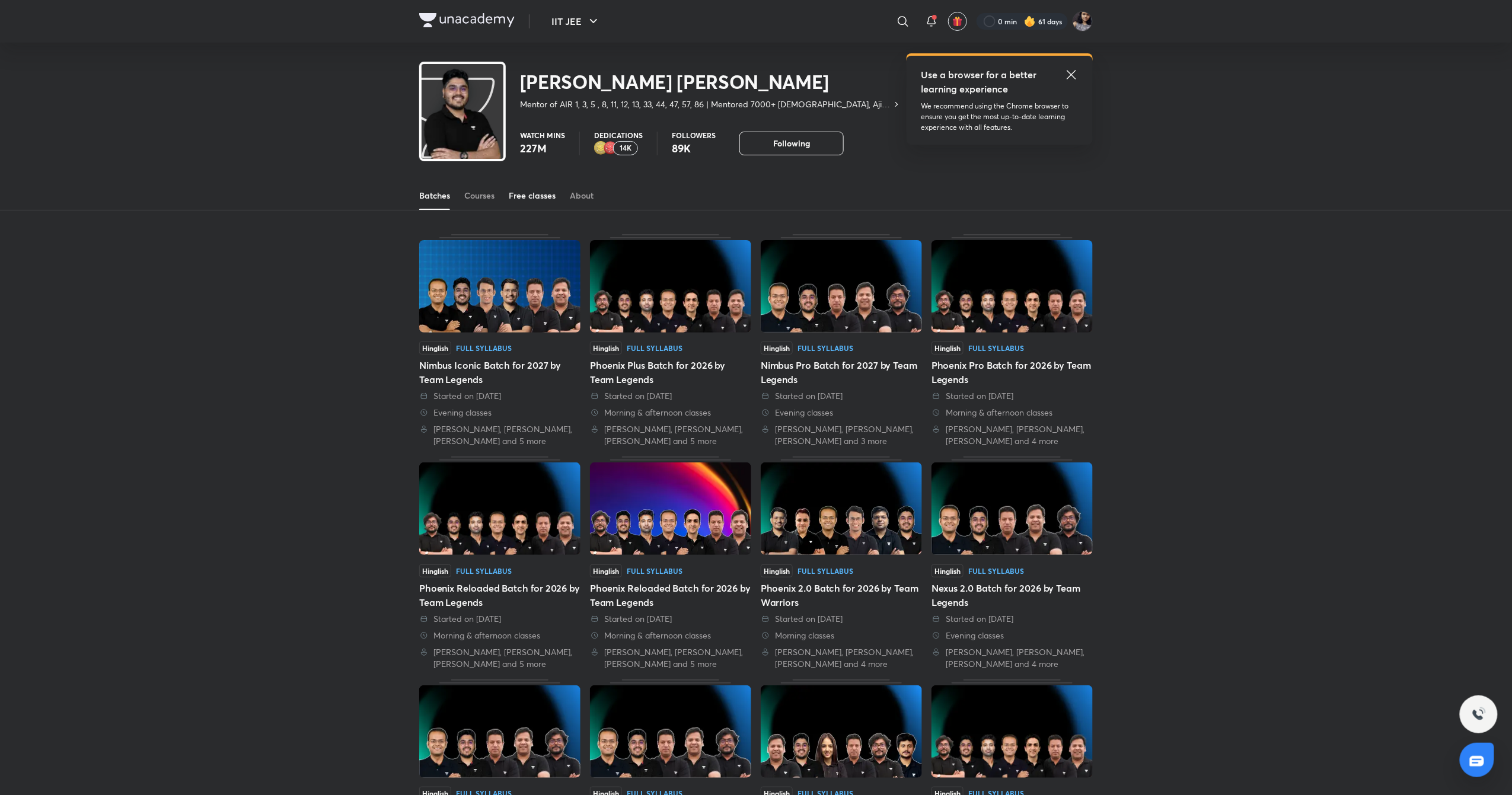
click at [548, 196] on div "Free classes" at bounding box center [533, 195] width 47 height 12
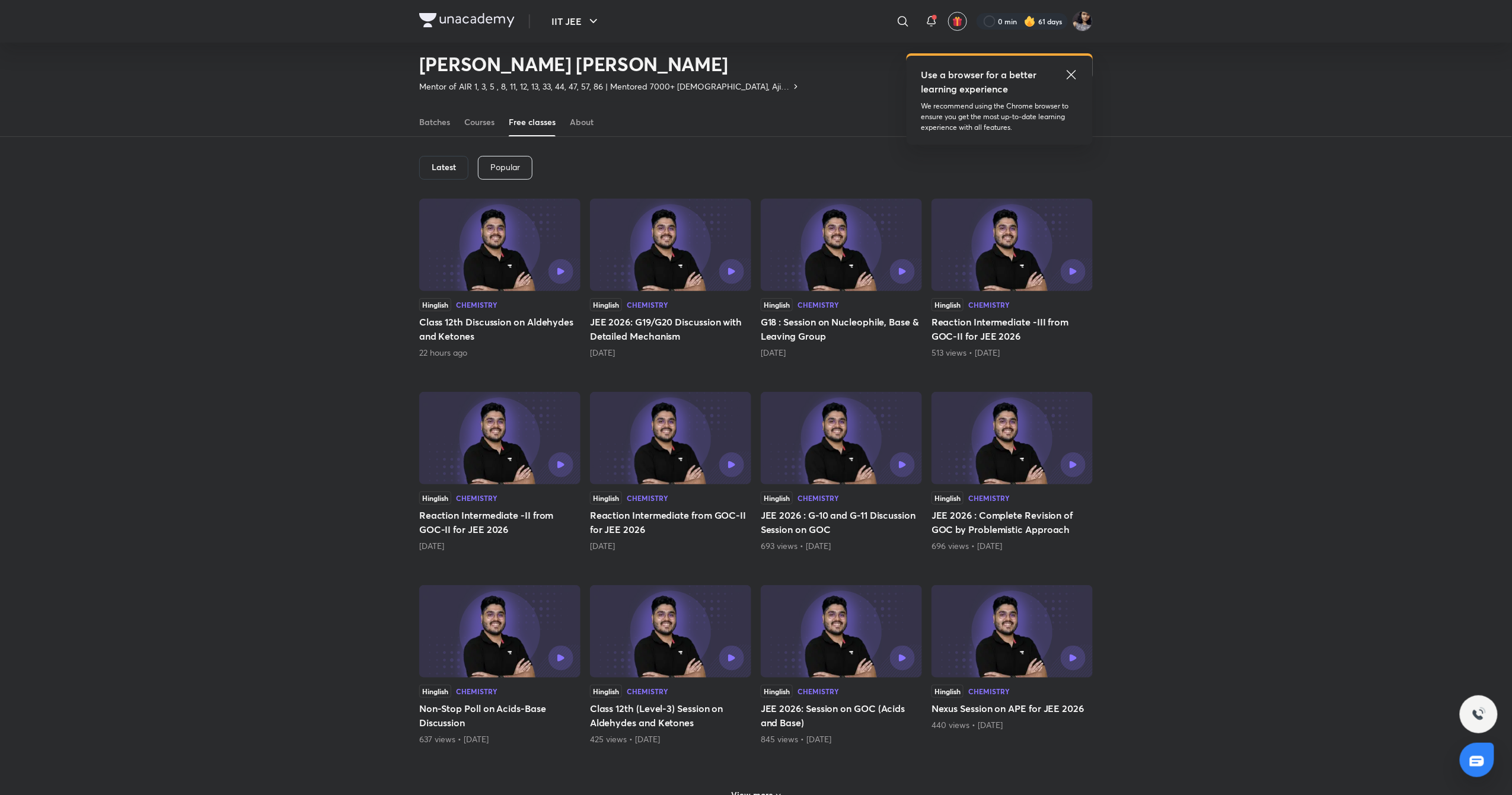
scroll to position [36, 0]
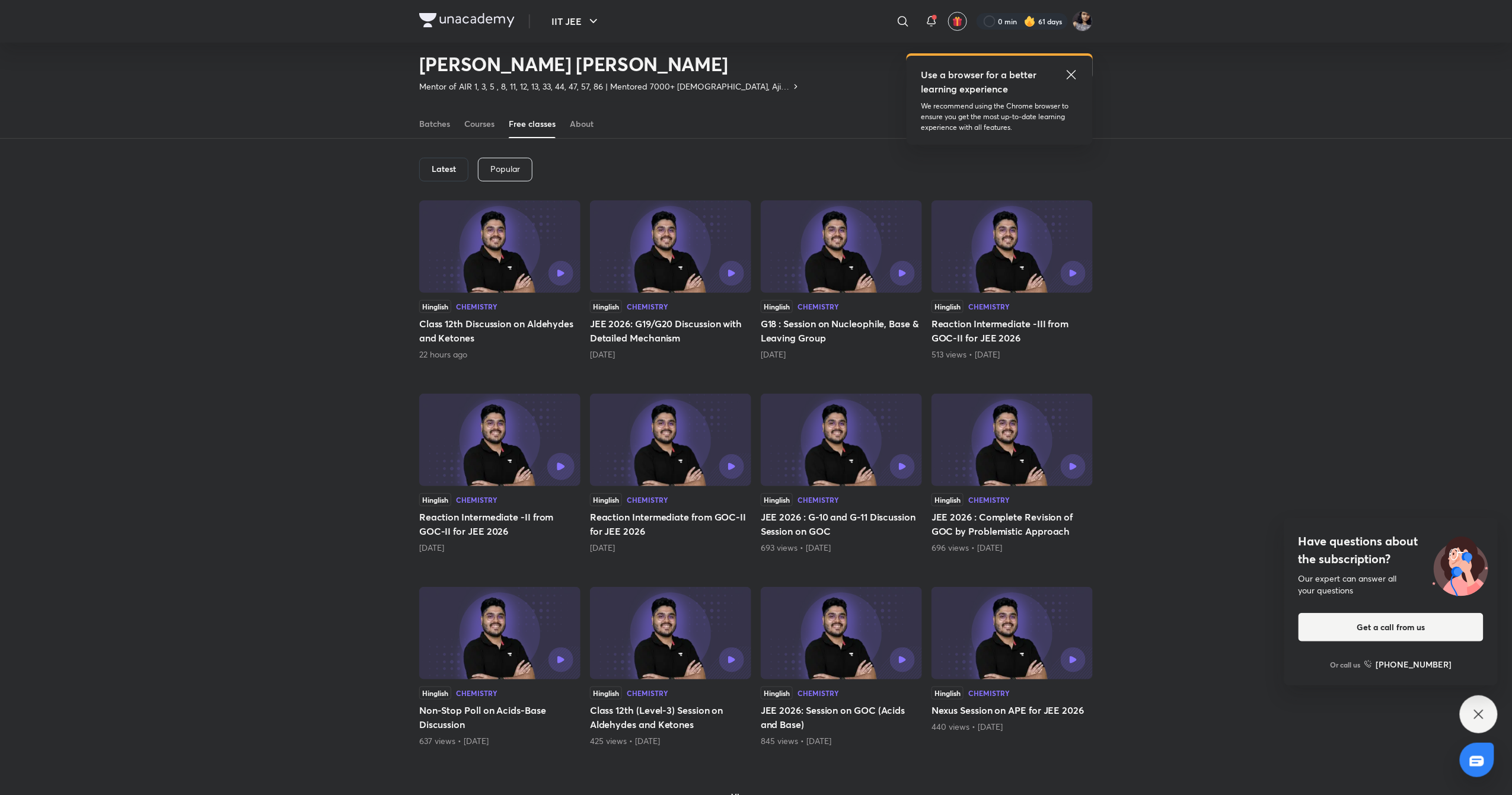
click at [567, 478] on button "button" at bounding box center [561, 467] width 27 height 27
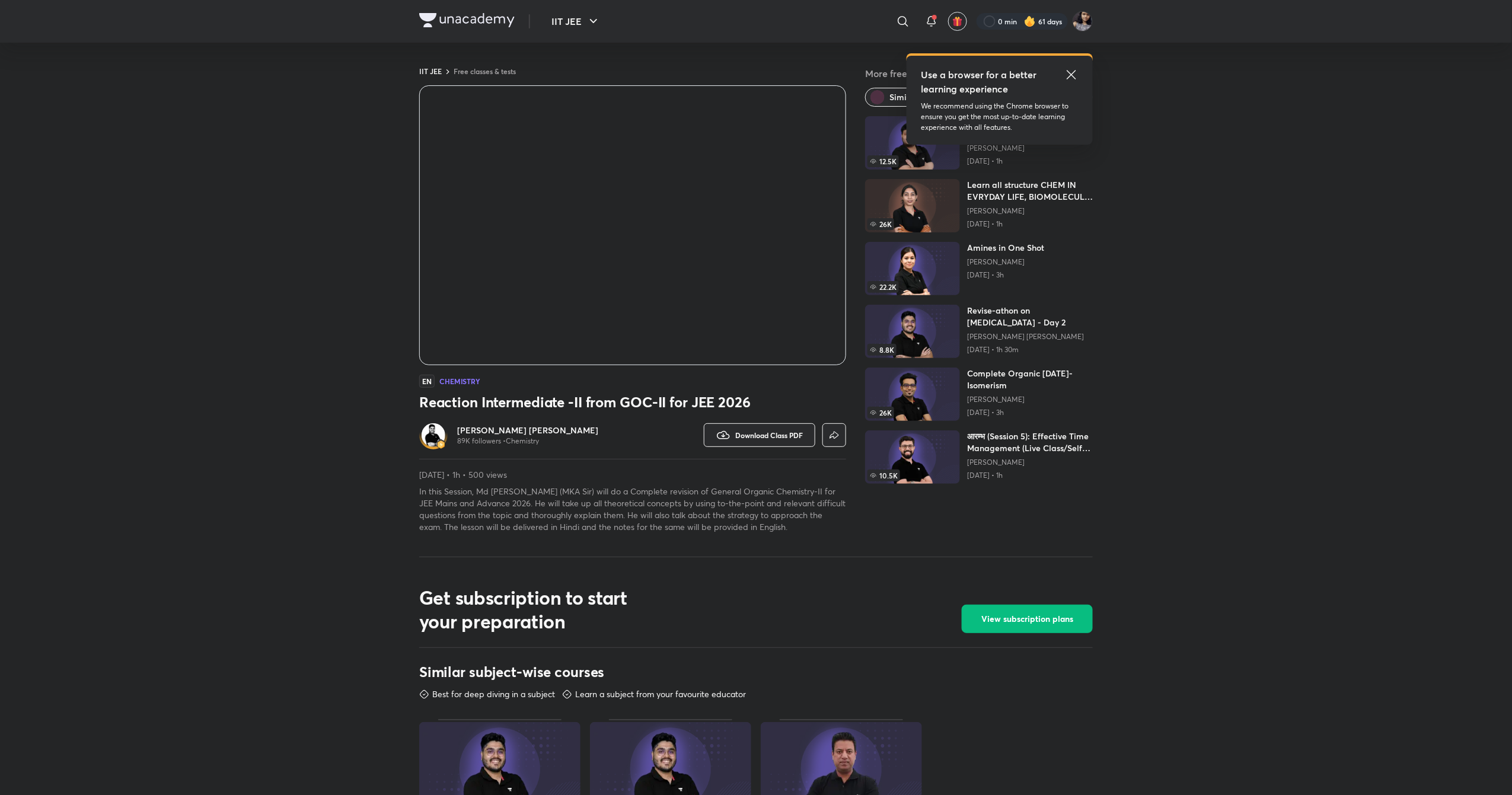
click at [524, 428] on h6 "[PERSON_NAME] [PERSON_NAME]" at bounding box center [528, 430] width 141 height 12
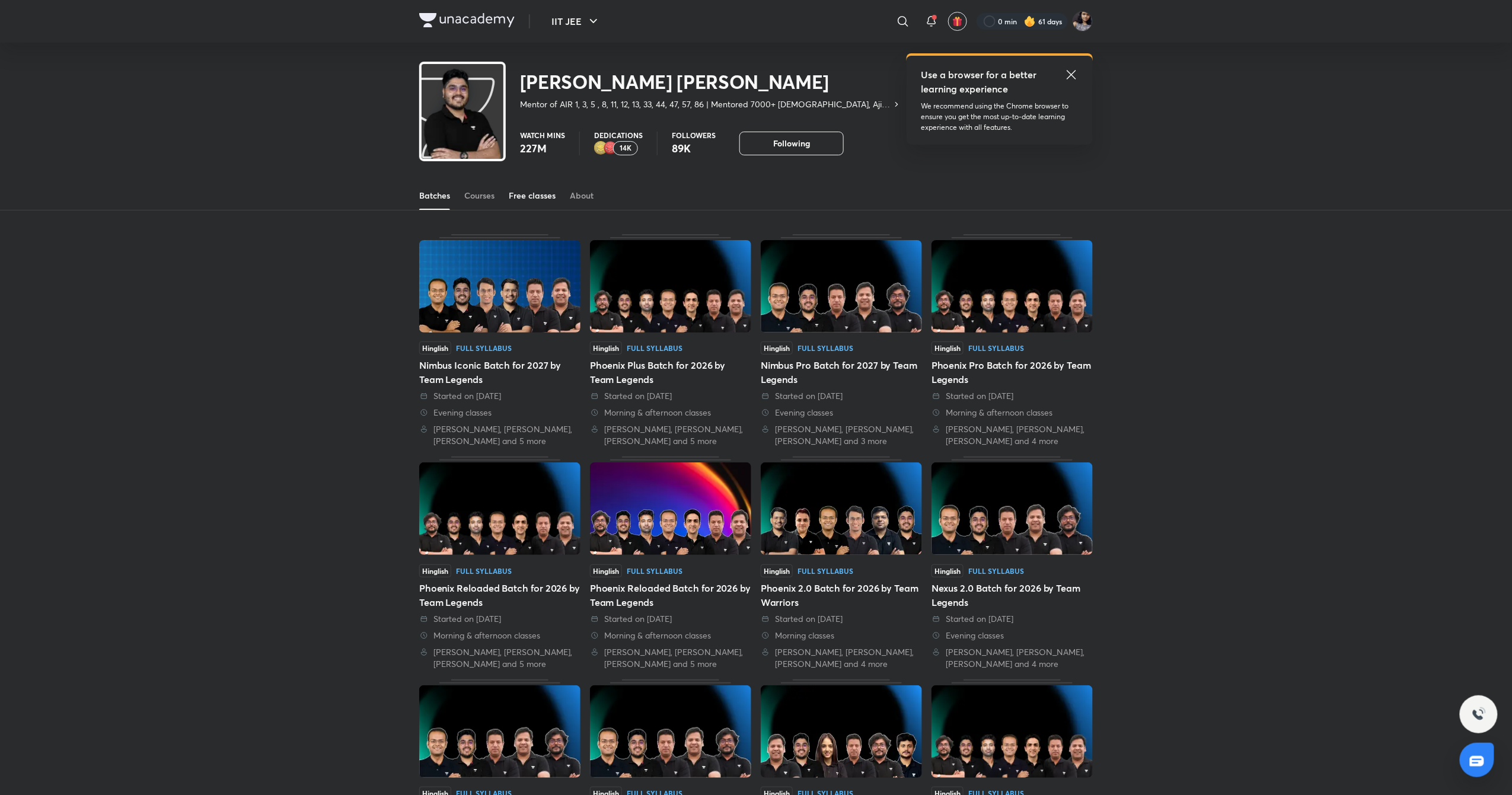
click at [548, 200] on div "Free classes" at bounding box center [533, 195] width 47 height 12
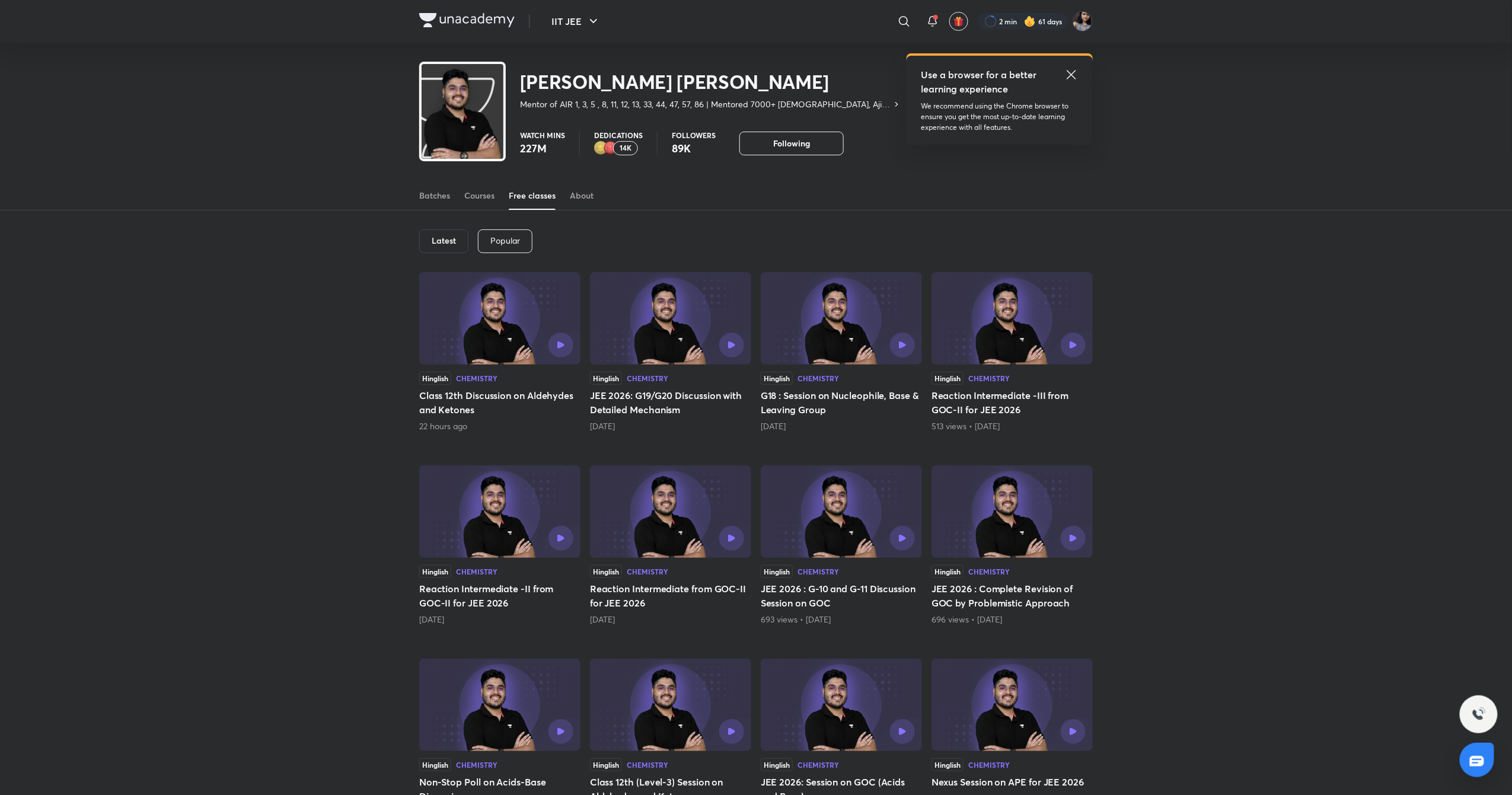
click at [570, 526] on div at bounding box center [536, 538] width 74 height 25
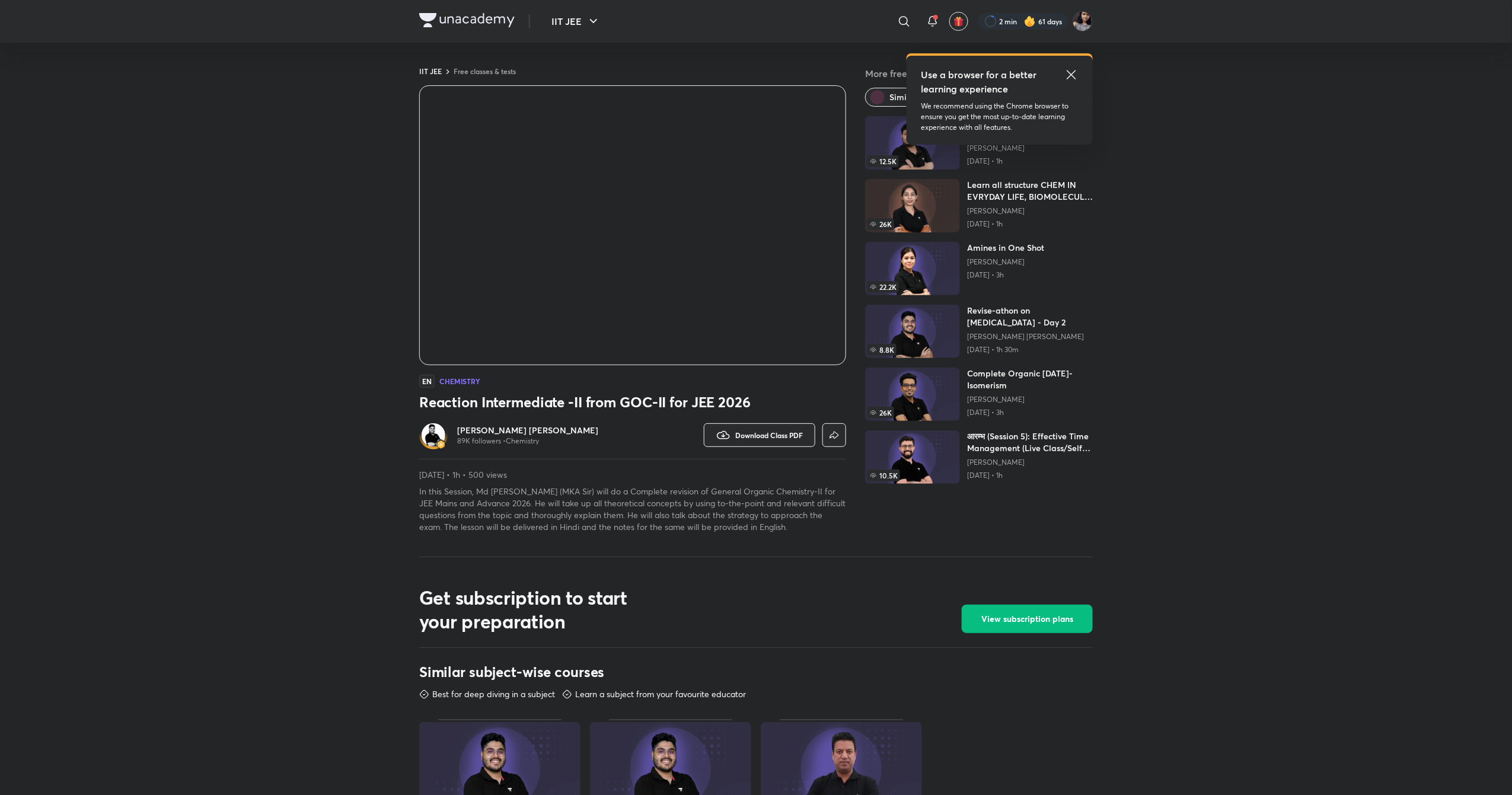
click at [534, 428] on h6 "[PERSON_NAME] [PERSON_NAME]" at bounding box center [528, 430] width 141 height 12
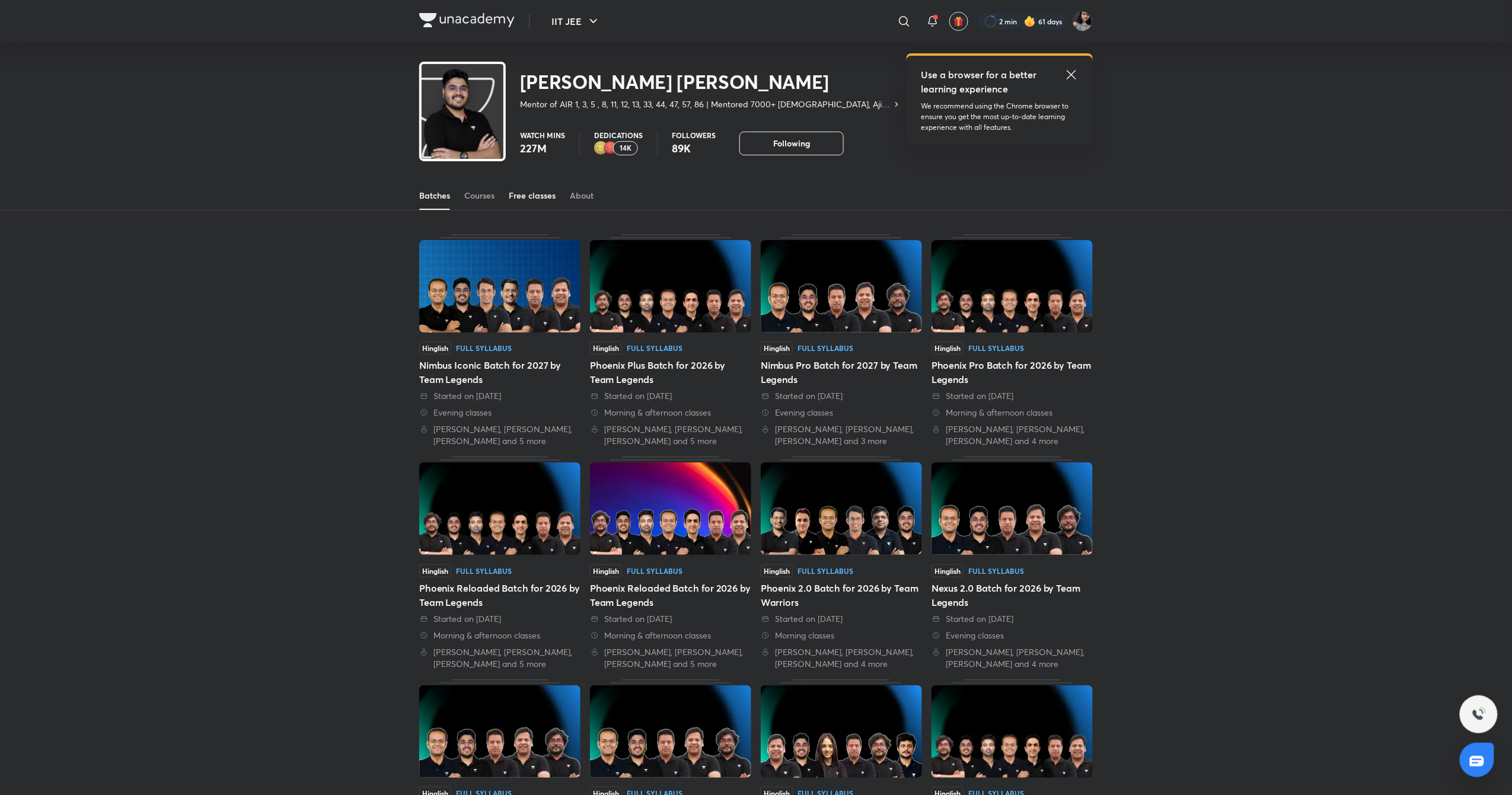
click at [547, 199] on div "Free classes" at bounding box center [533, 195] width 47 height 12
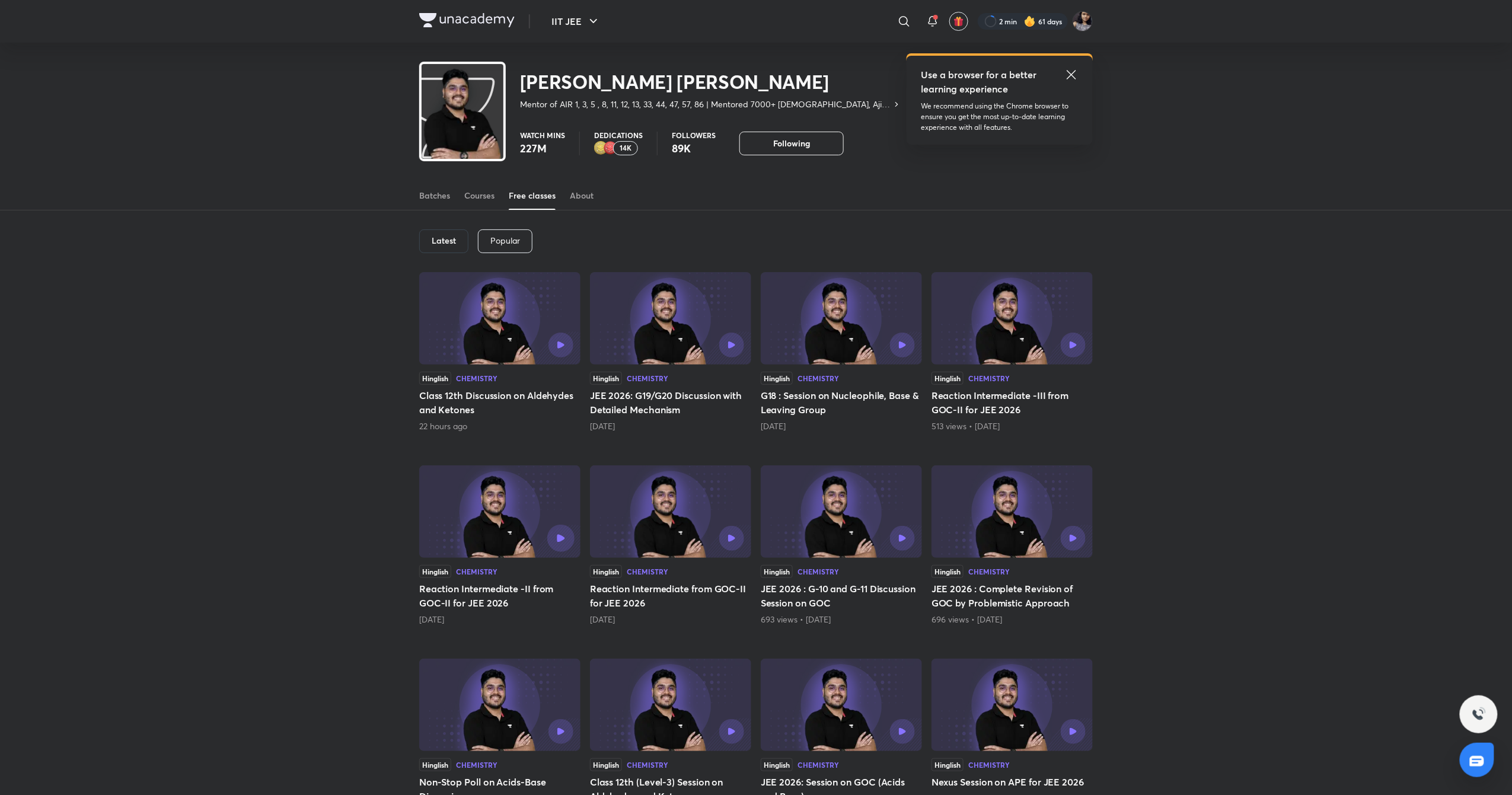
click at [549, 539] on button "button" at bounding box center [561, 538] width 27 height 27
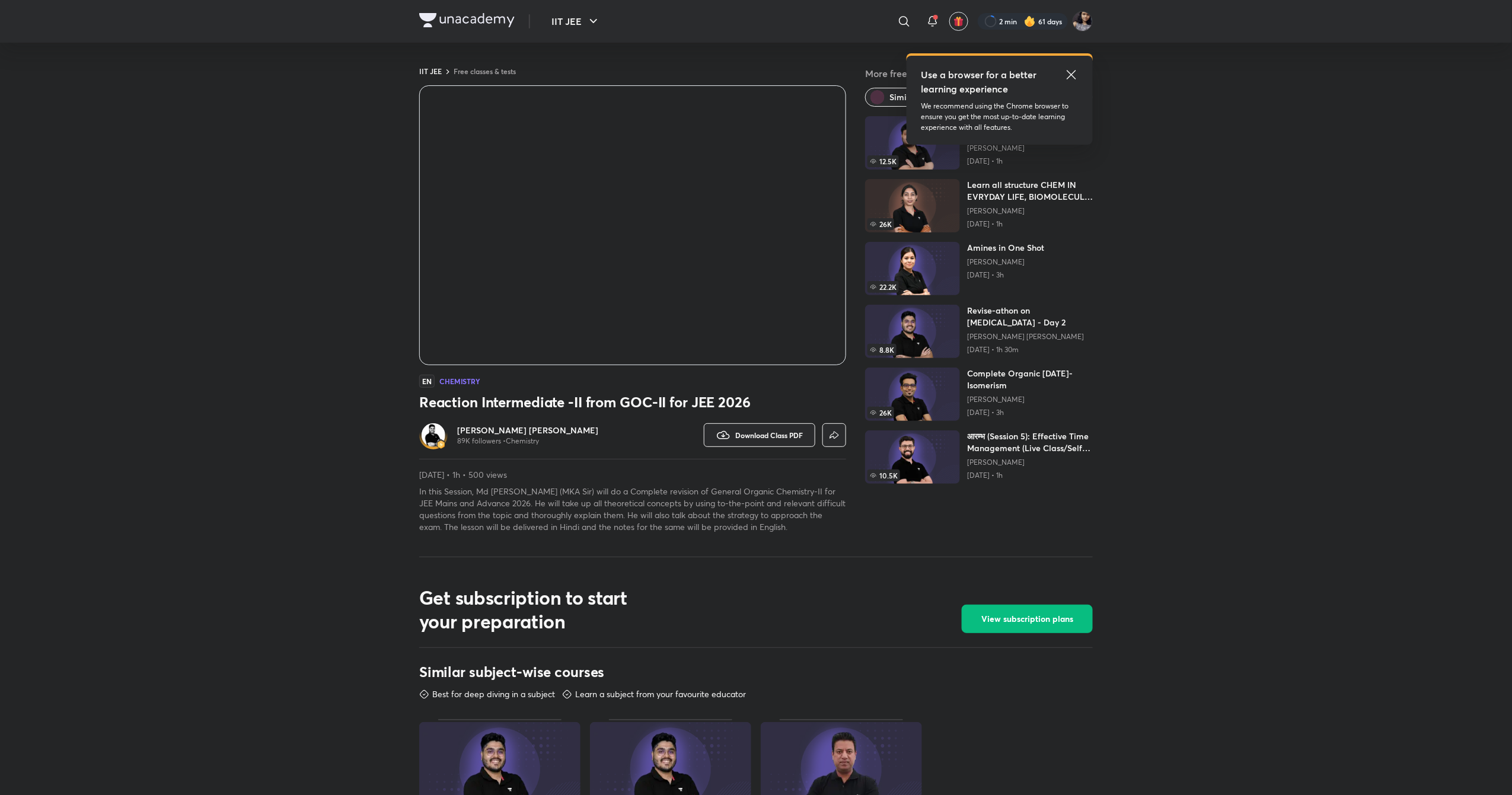
click at [520, 430] on h6 "[PERSON_NAME] [PERSON_NAME]" at bounding box center [528, 430] width 141 height 12
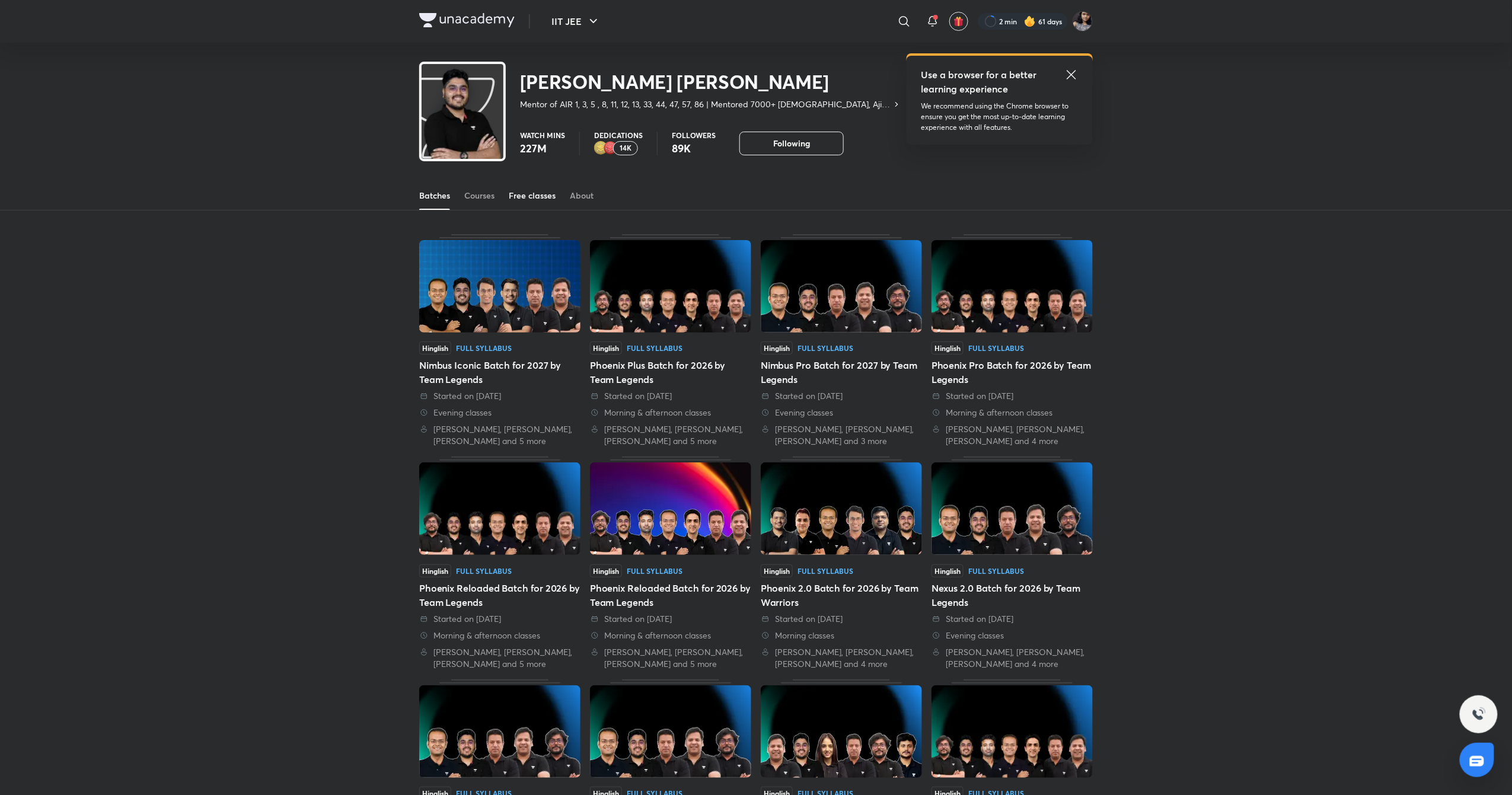
click at [528, 196] on div "Free classes" at bounding box center [533, 195] width 47 height 12
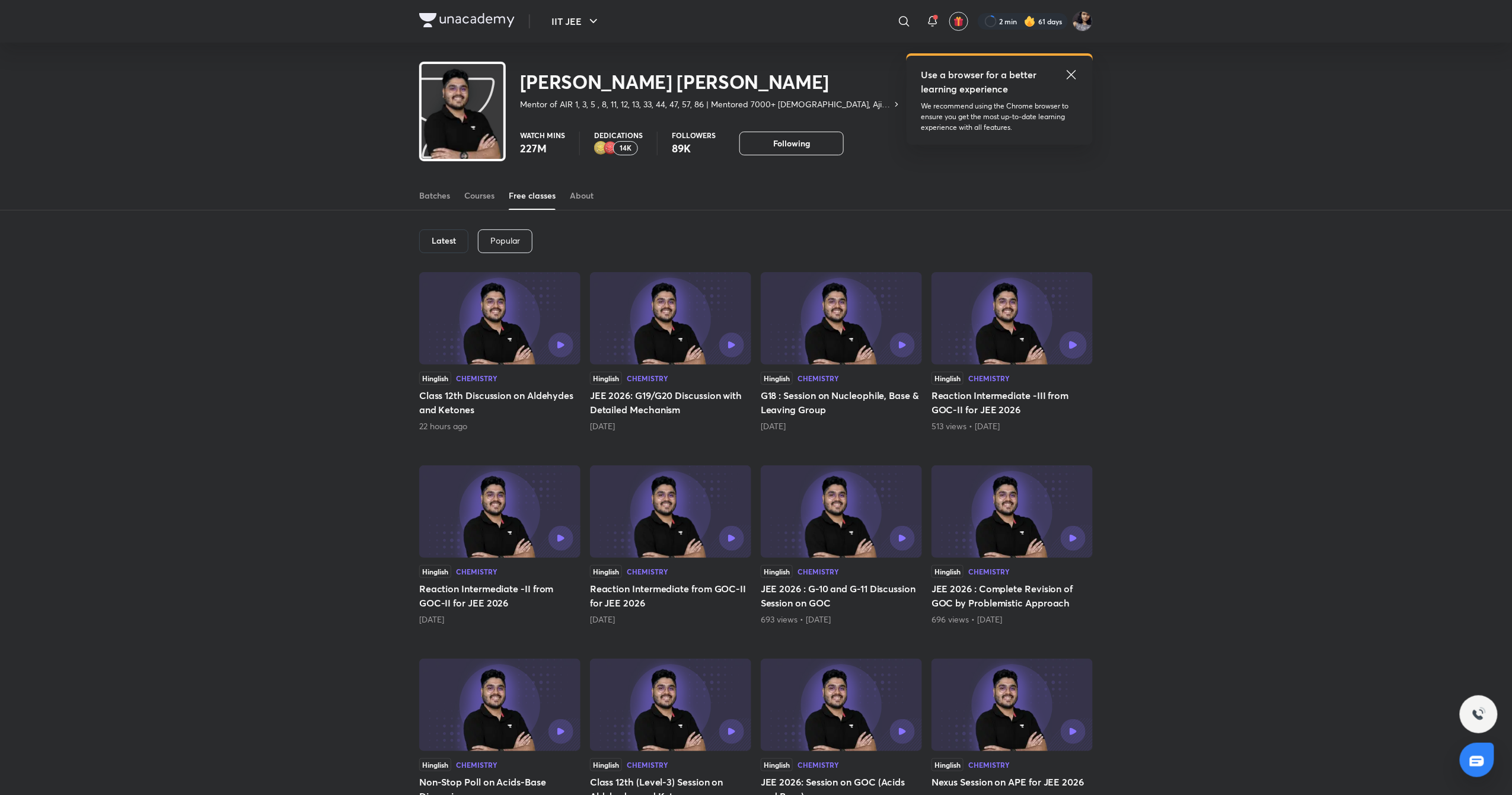
click at [1074, 345] on icon "button" at bounding box center [1073, 345] width 8 height 8
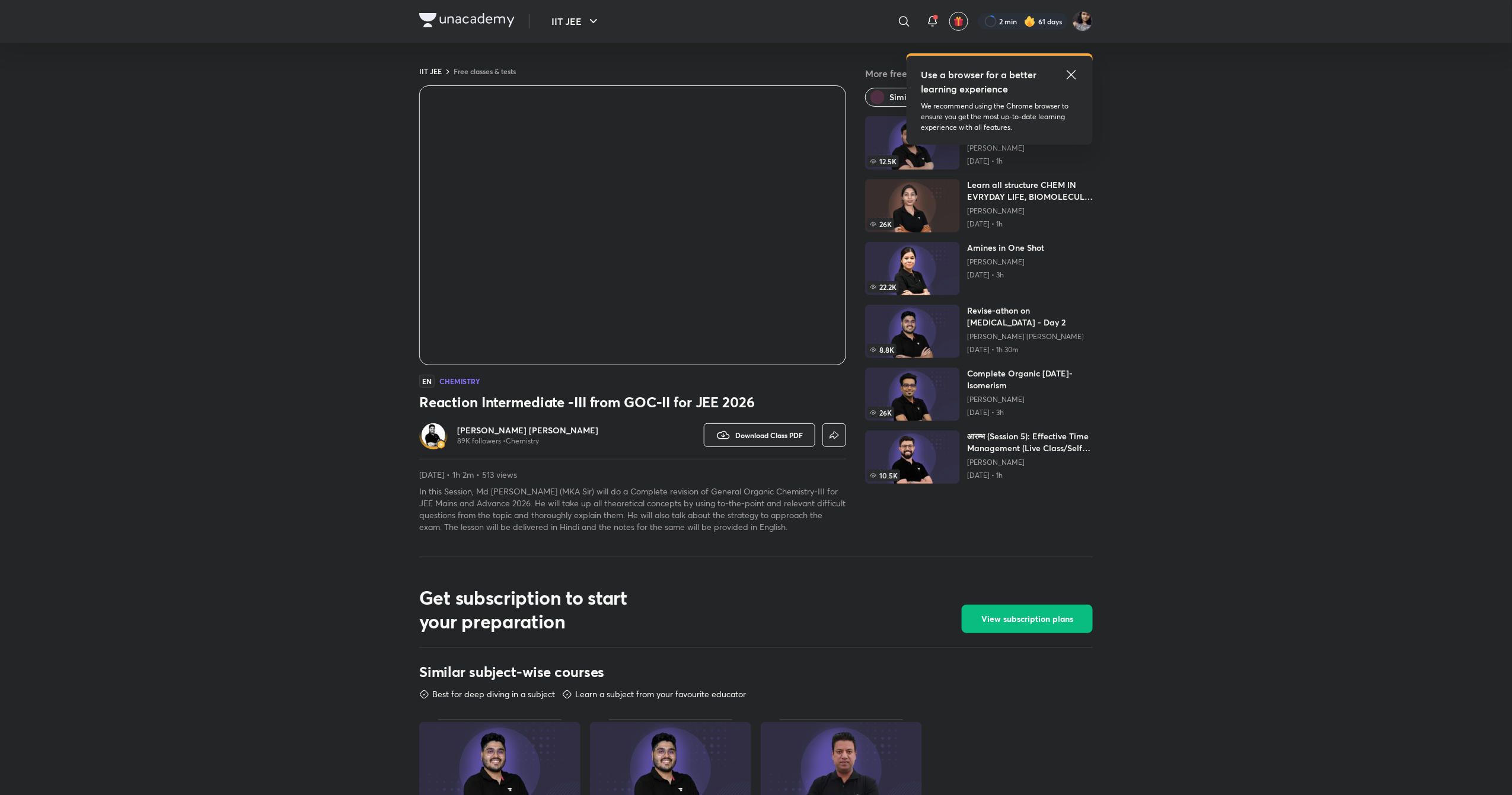
click at [490, 428] on h6 "[PERSON_NAME] [PERSON_NAME]" at bounding box center [528, 430] width 141 height 12
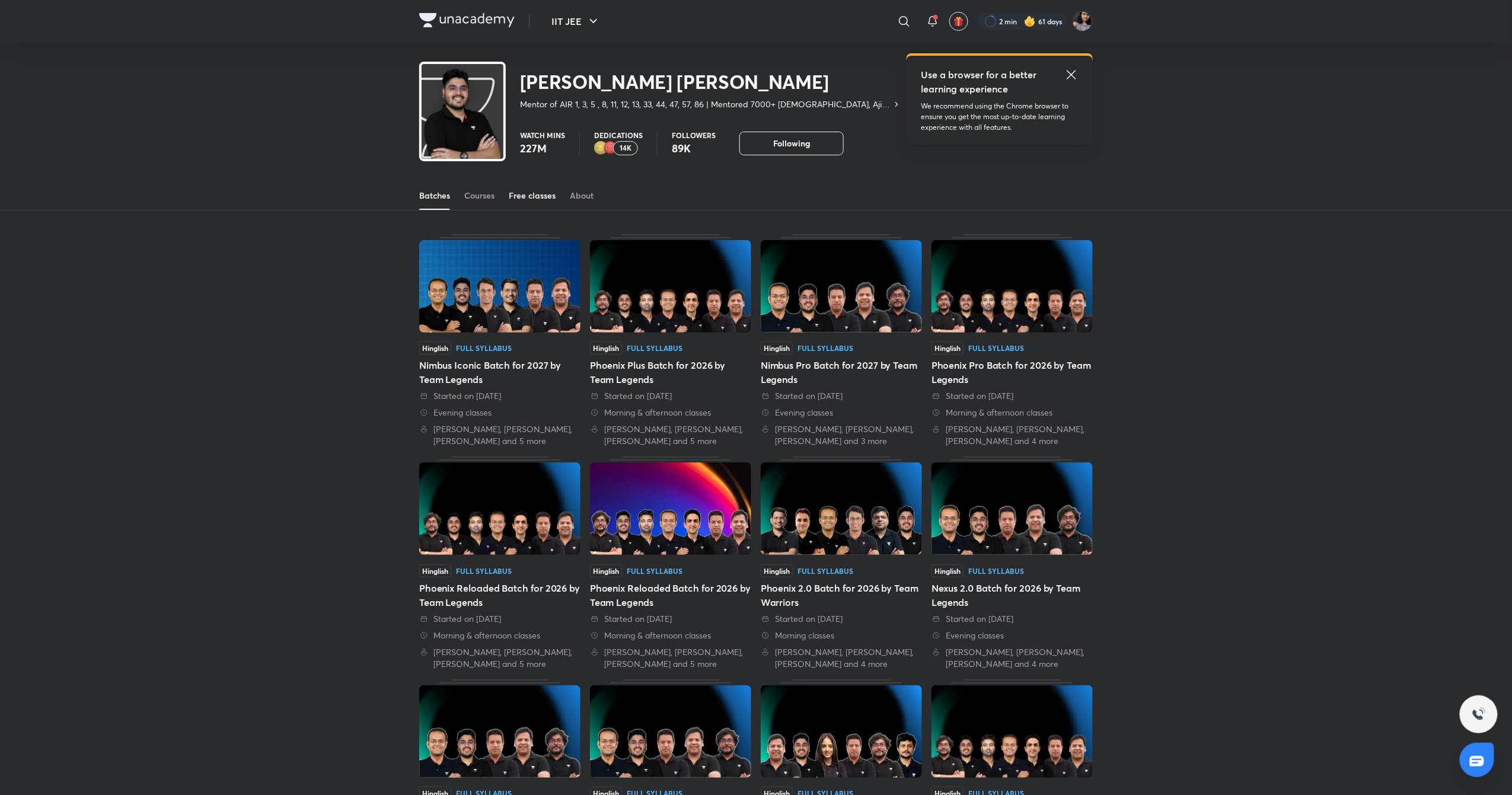
click at [553, 190] on div "Free classes" at bounding box center [533, 195] width 47 height 12
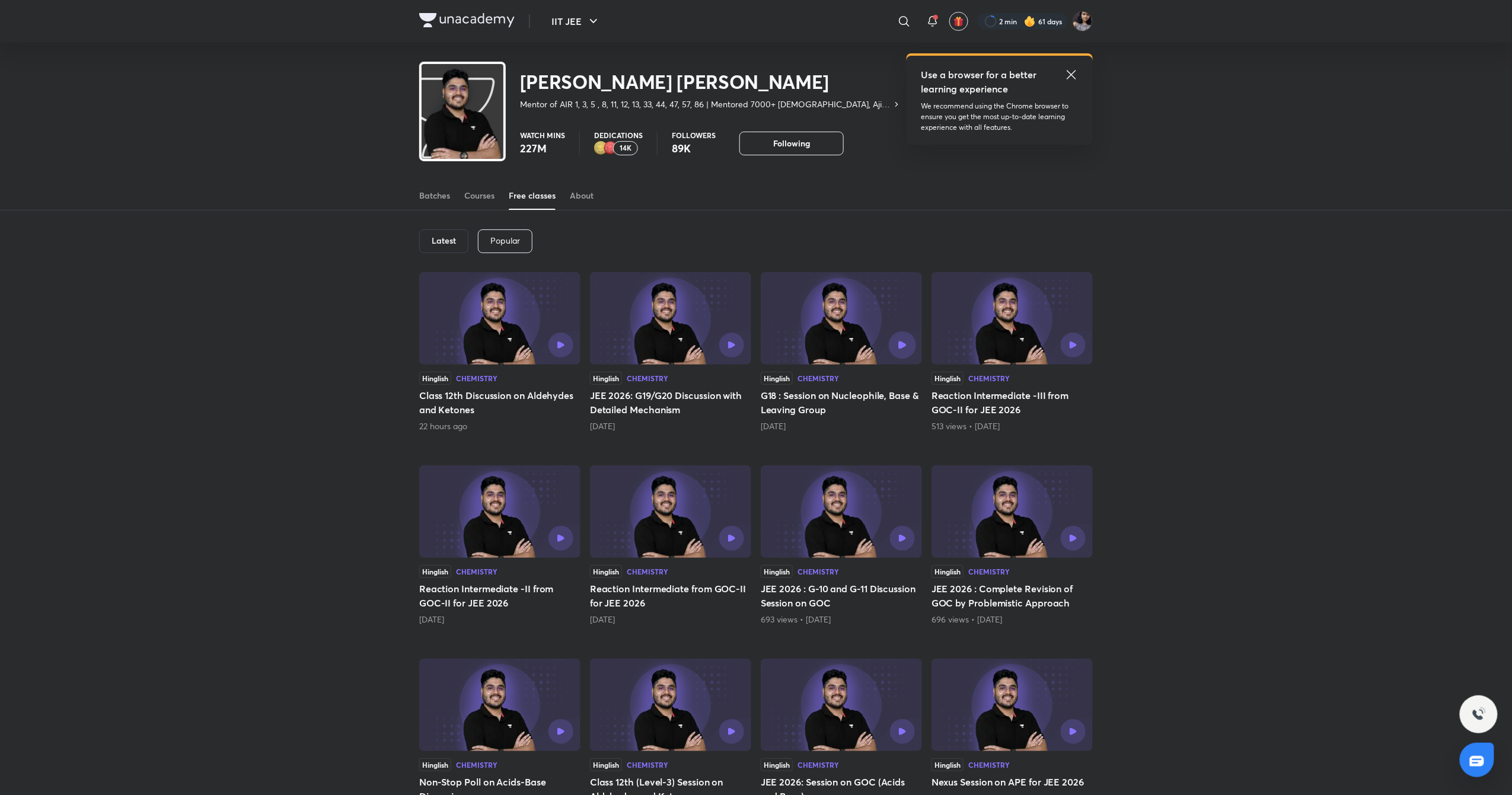
click at [904, 346] on icon "button" at bounding box center [902, 345] width 8 height 8
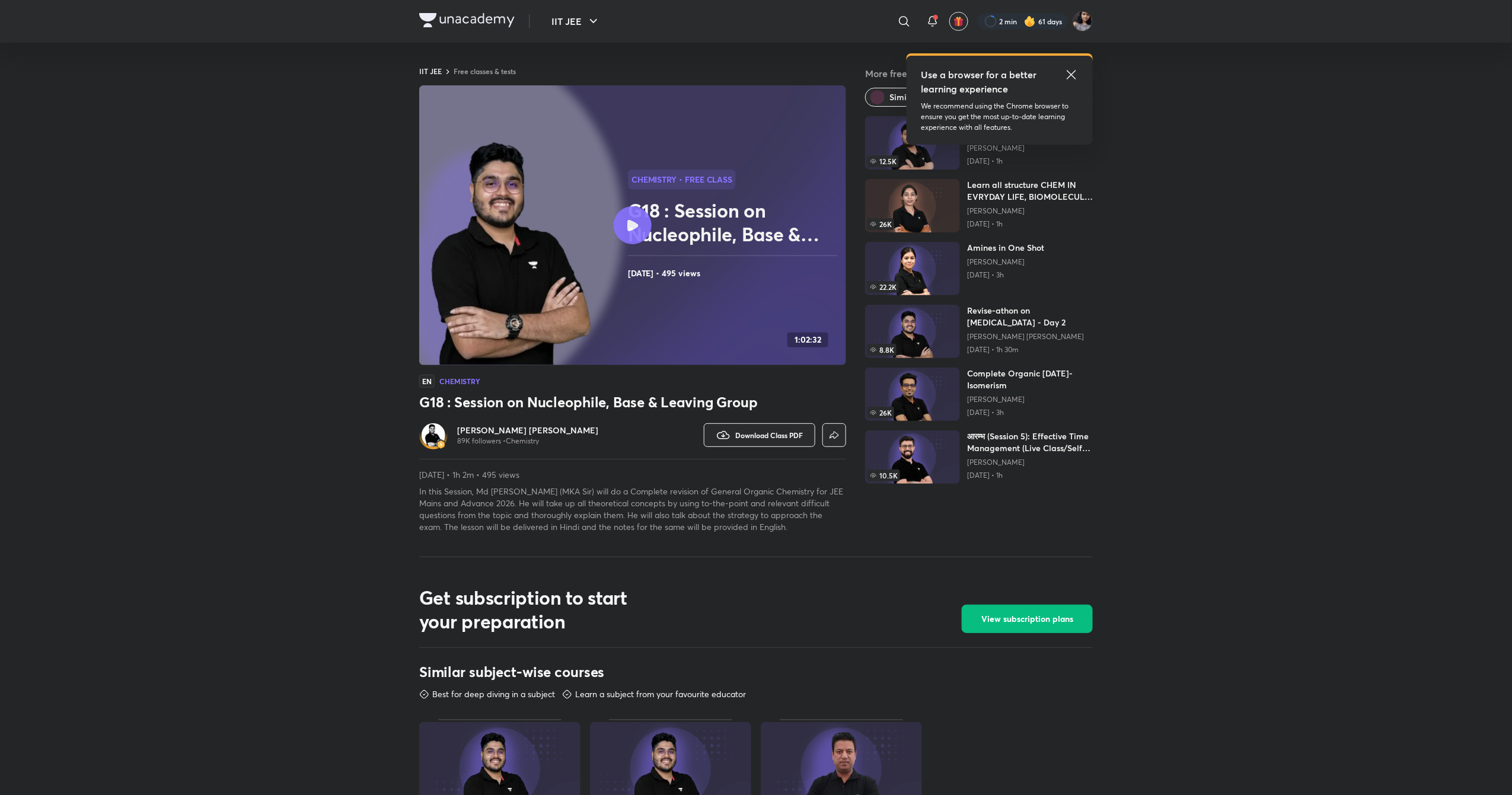
click at [506, 430] on h6 "[PERSON_NAME] [PERSON_NAME]" at bounding box center [528, 430] width 141 height 12
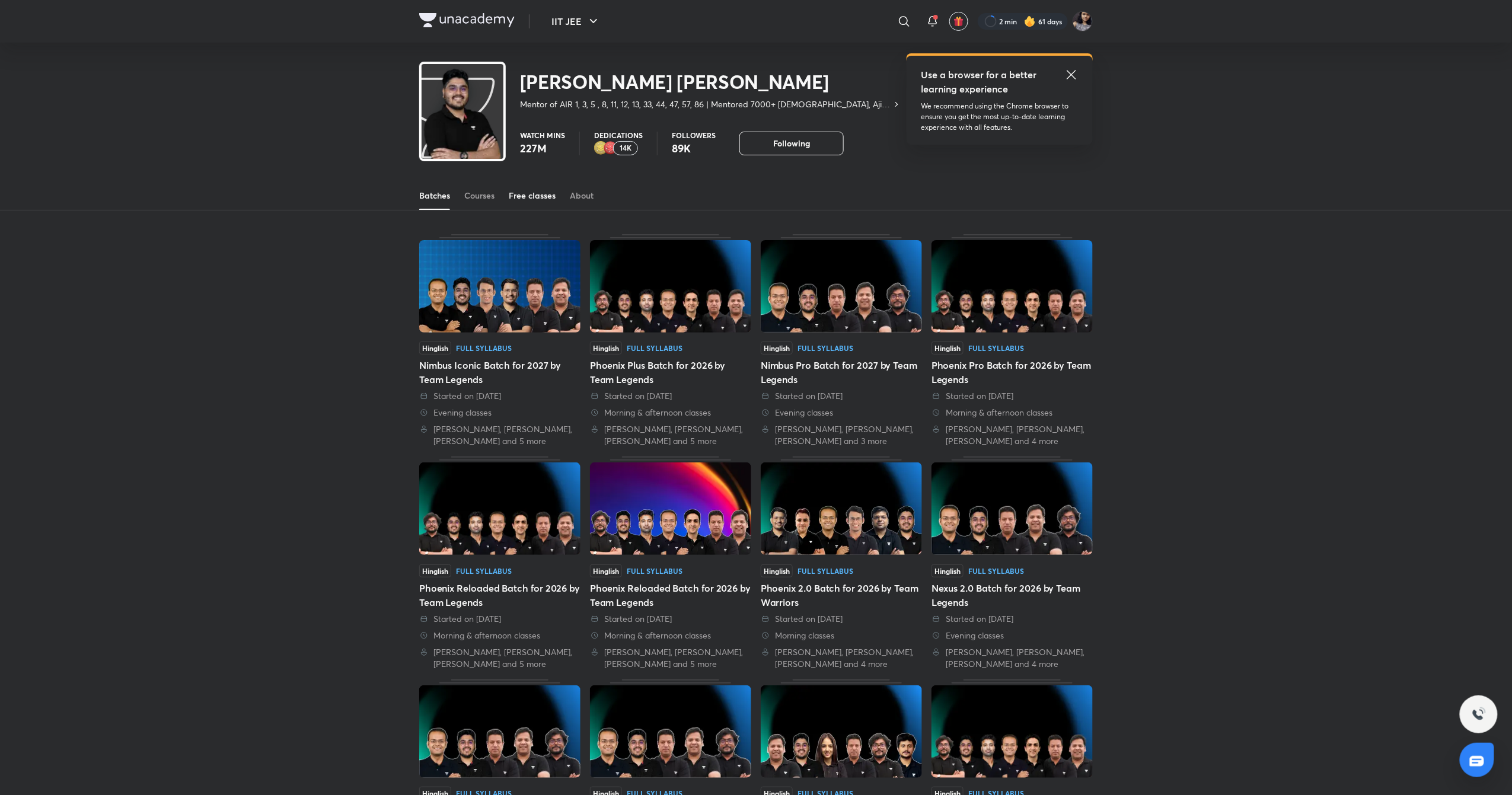
click at [529, 186] on link "Free classes" at bounding box center [533, 196] width 47 height 29
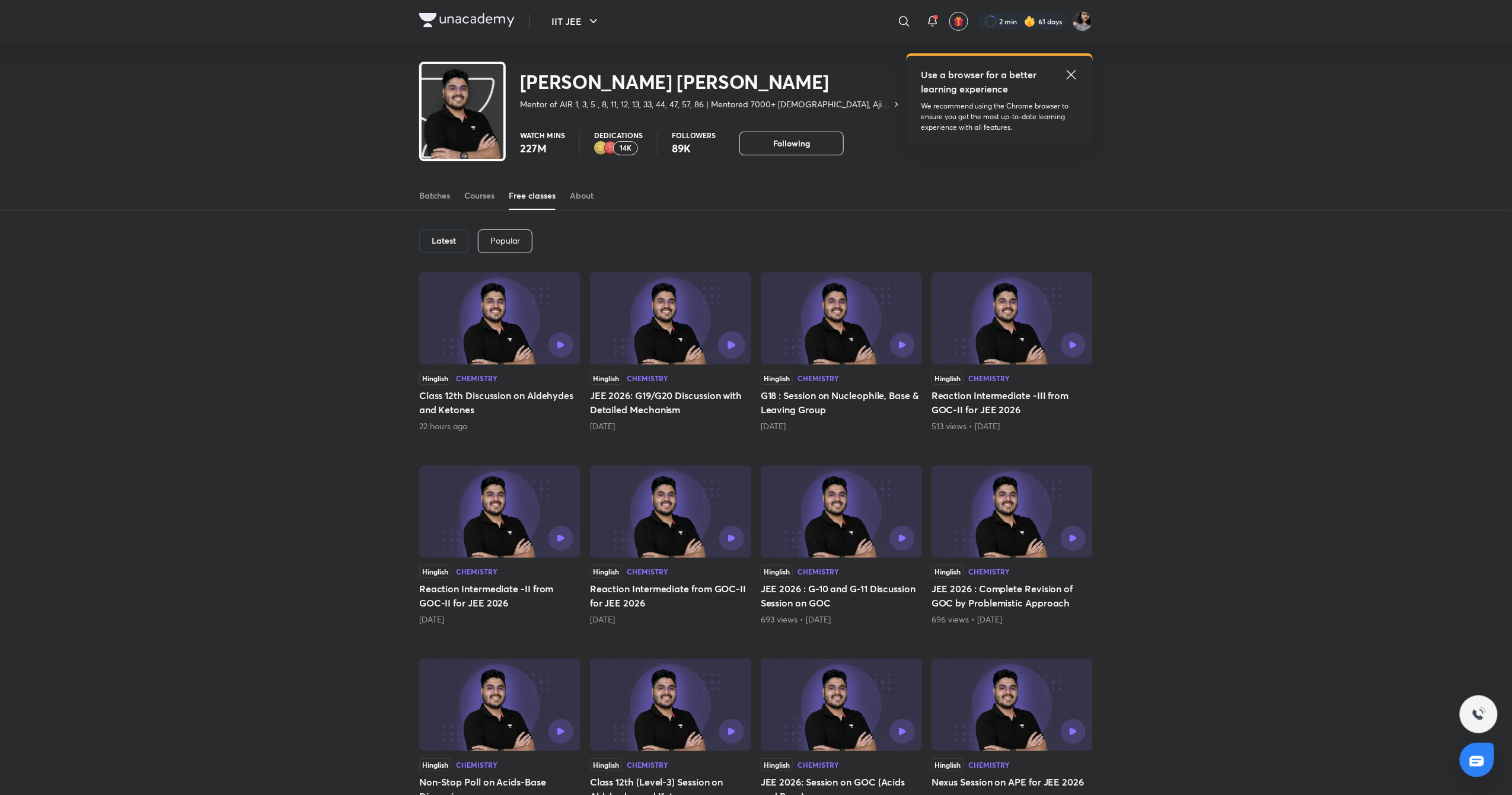
click at [736, 342] on button "button" at bounding box center [732, 345] width 27 height 27
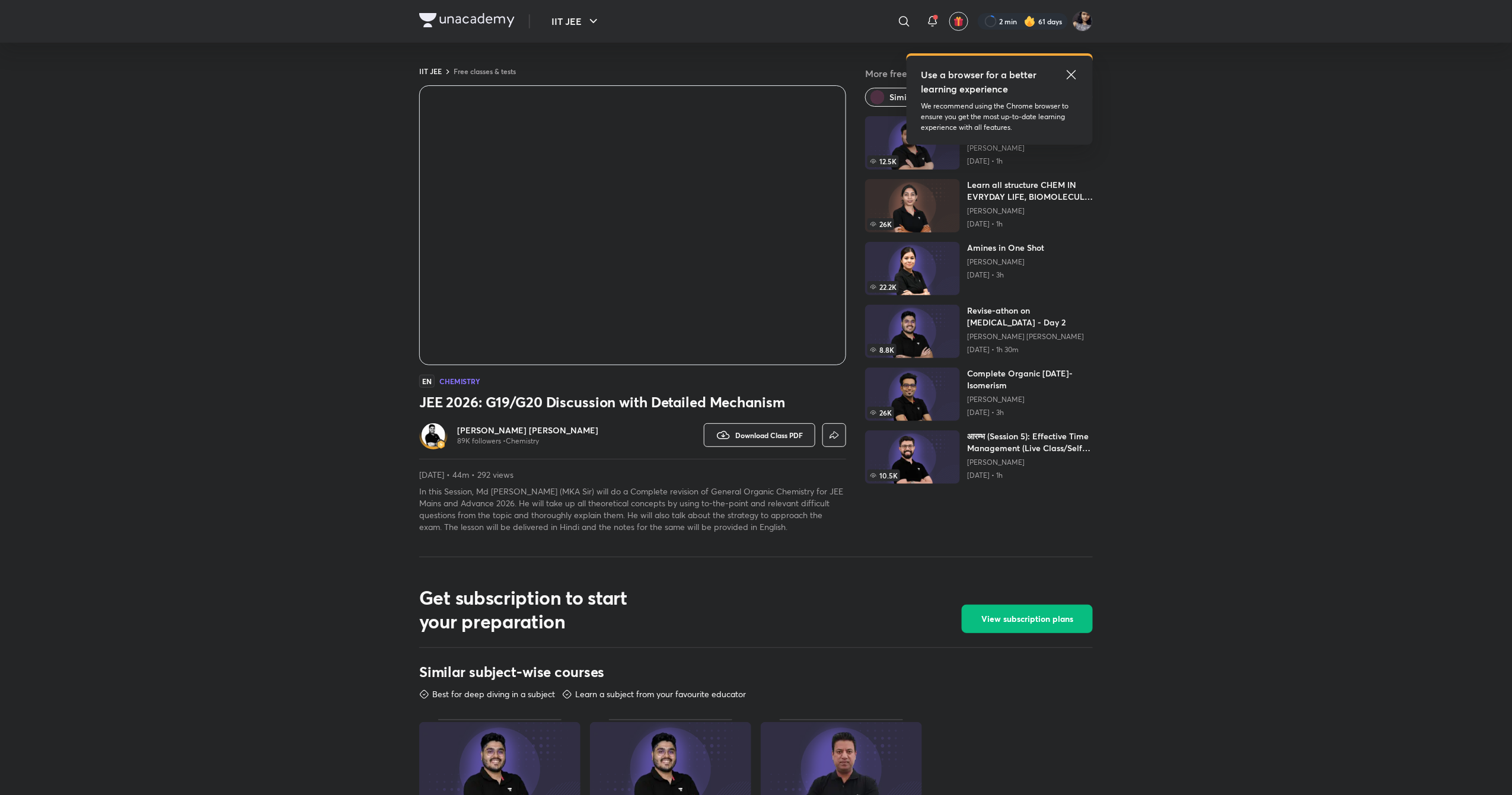
click at [478, 428] on h6 "[PERSON_NAME] [PERSON_NAME]" at bounding box center [528, 430] width 141 height 12
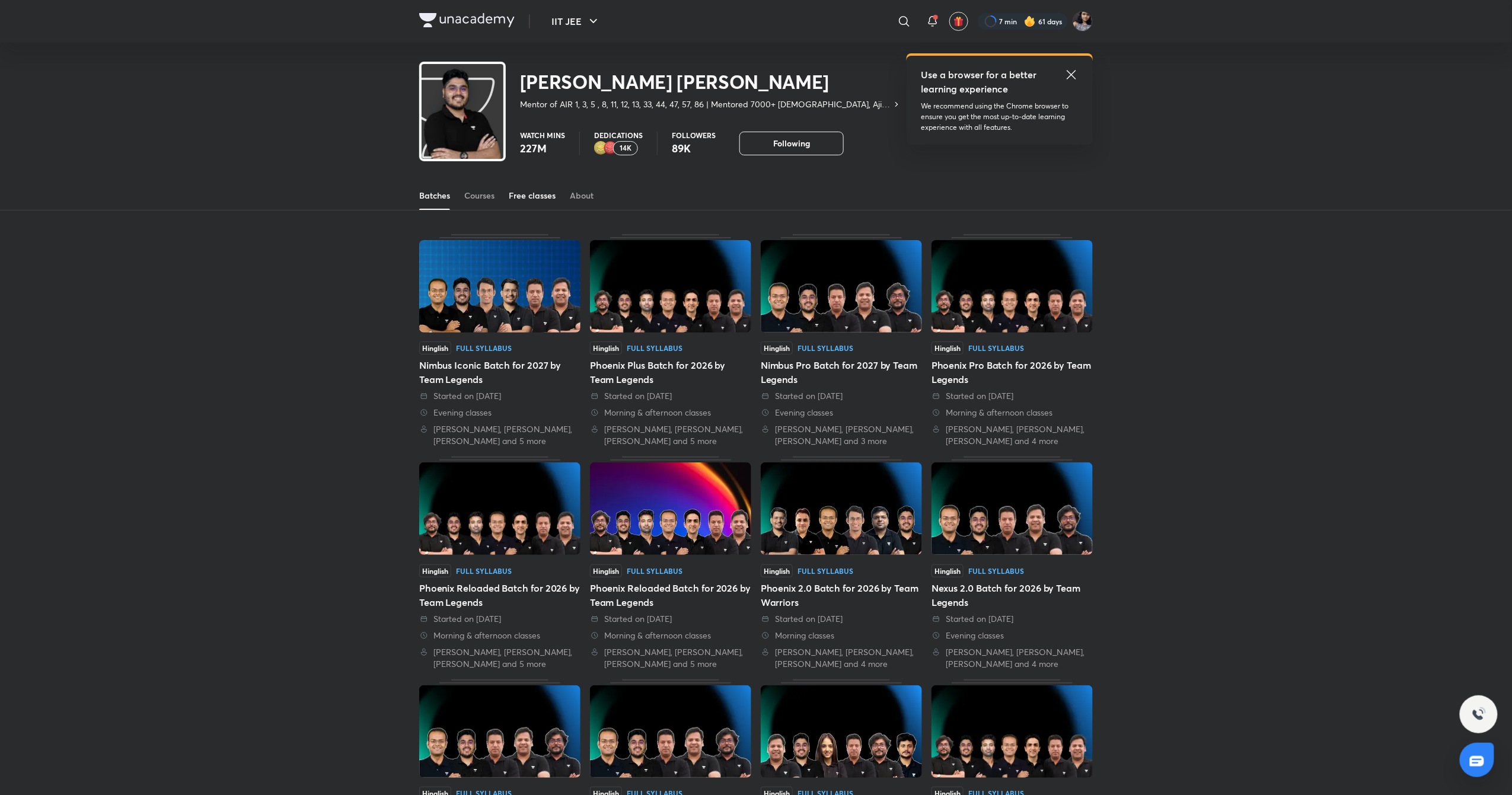
click at [520, 197] on div "Free classes" at bounding box center [533, 195] width 47 height 12
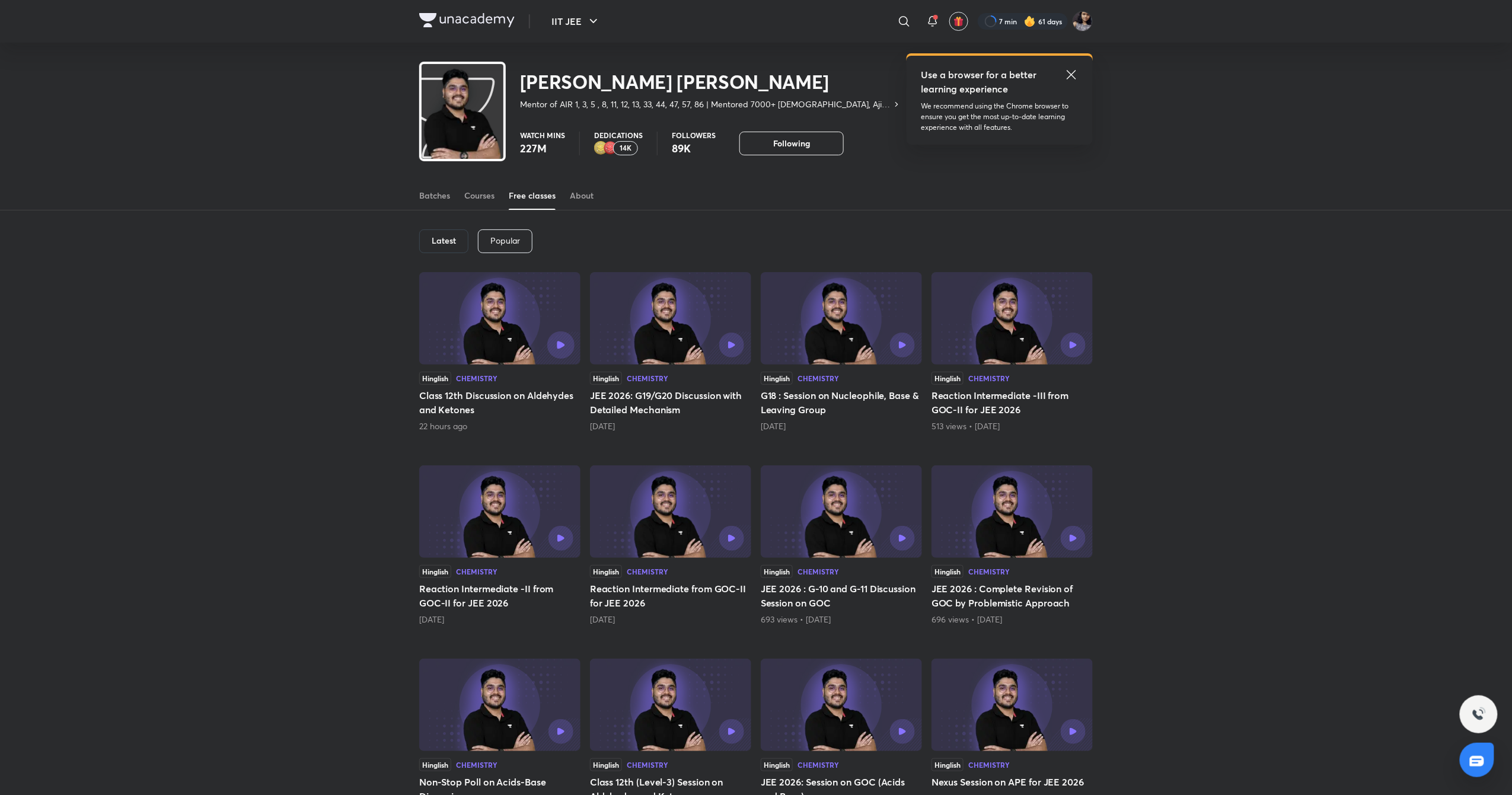
click at [553, 349] on button "button" at bounding box center [561, 345] width 27 height 27
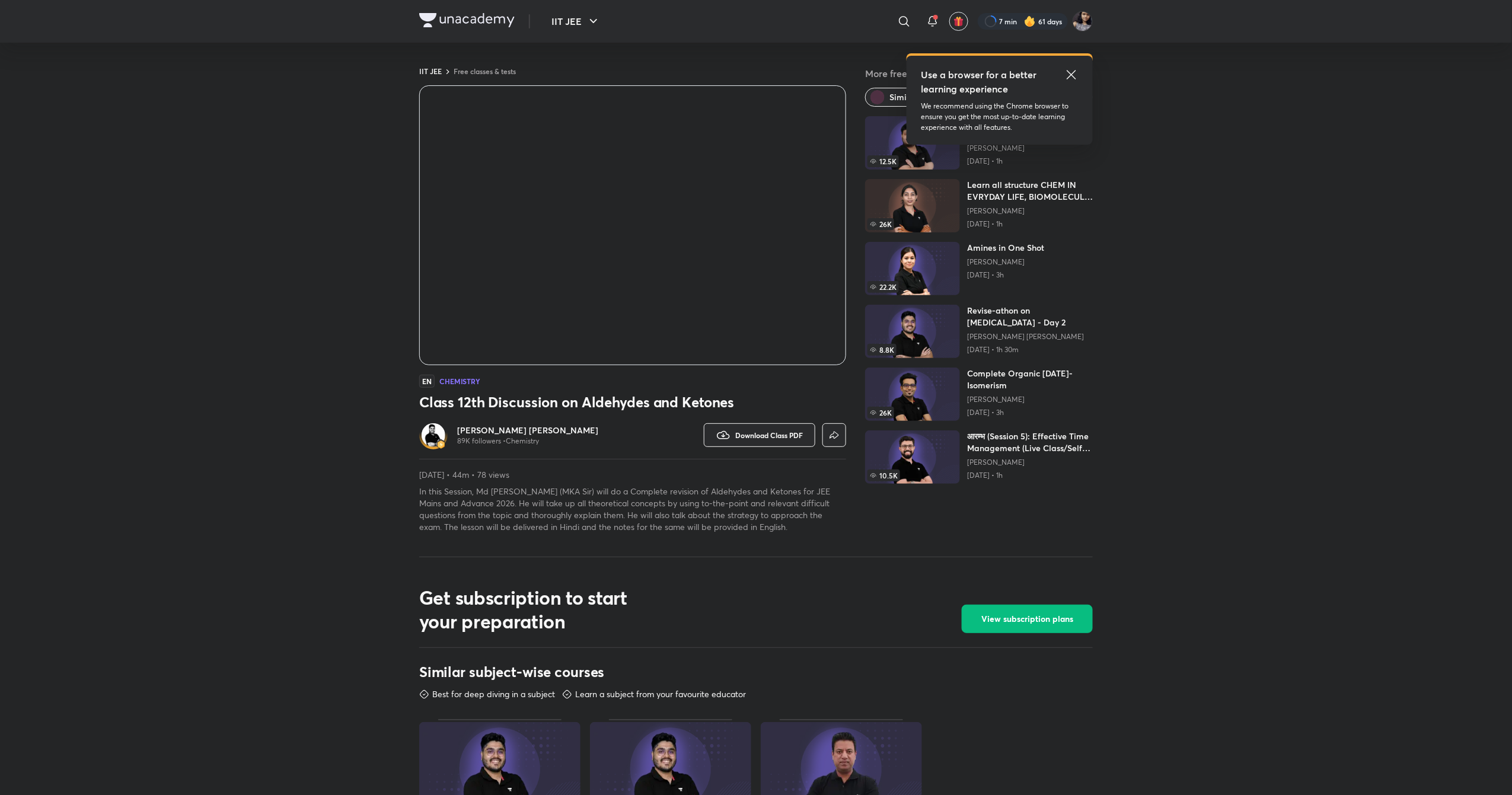
click at [545, 430] on h6 "[PERSON_NAME] [PERSON_NAME]" at bounding box center [528, 430] width 141 height 12
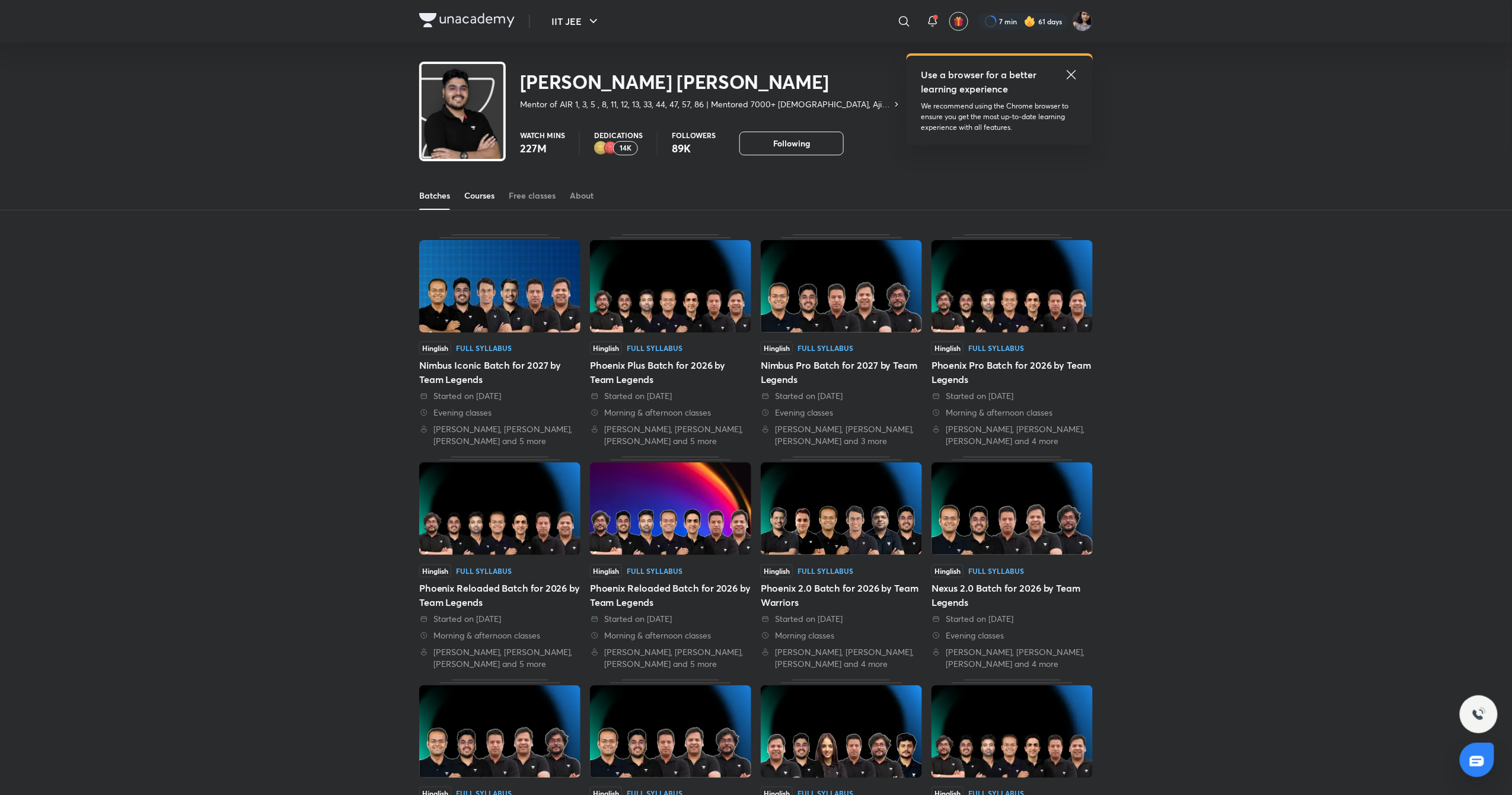
click at [486, 194] on div "Courses" at bounding box center [480, 195] width 30 height 12
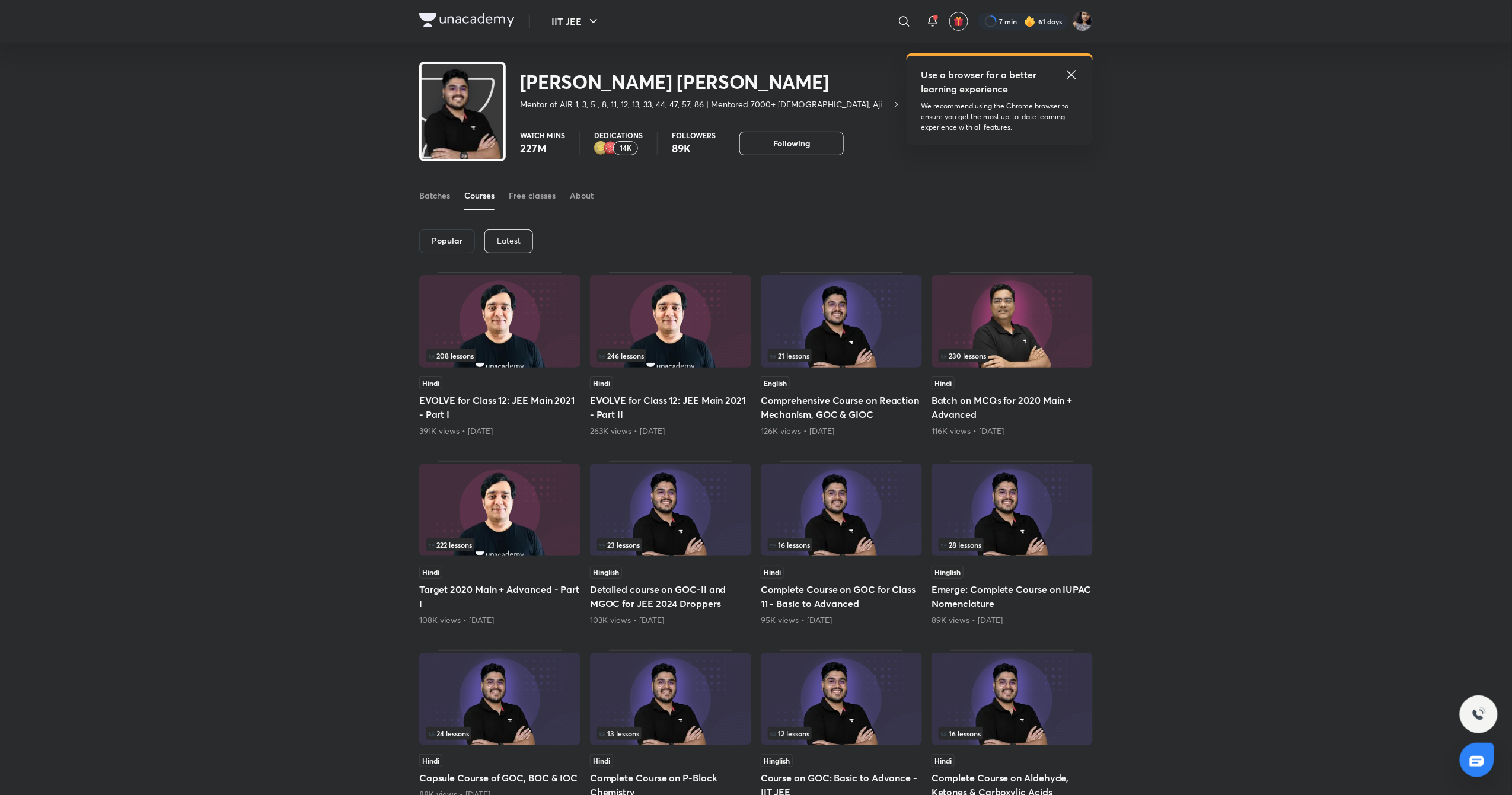
click at [520, 241] on p "Latest" at bounding box center [508, 240] width 24 height 9
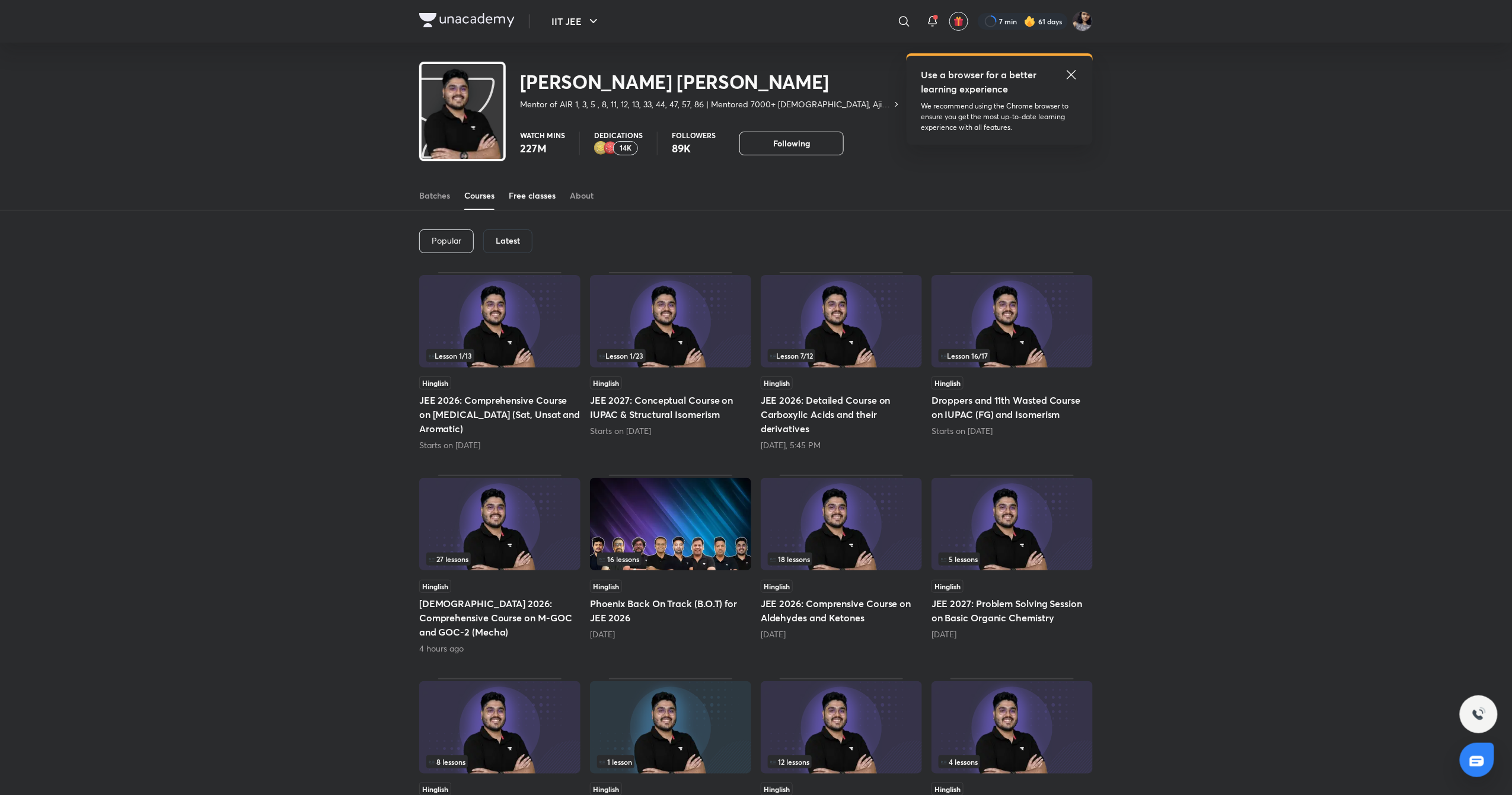
click at [533, 186] on link "Free classes" at bounding box center [533, 196] width 47 height 29
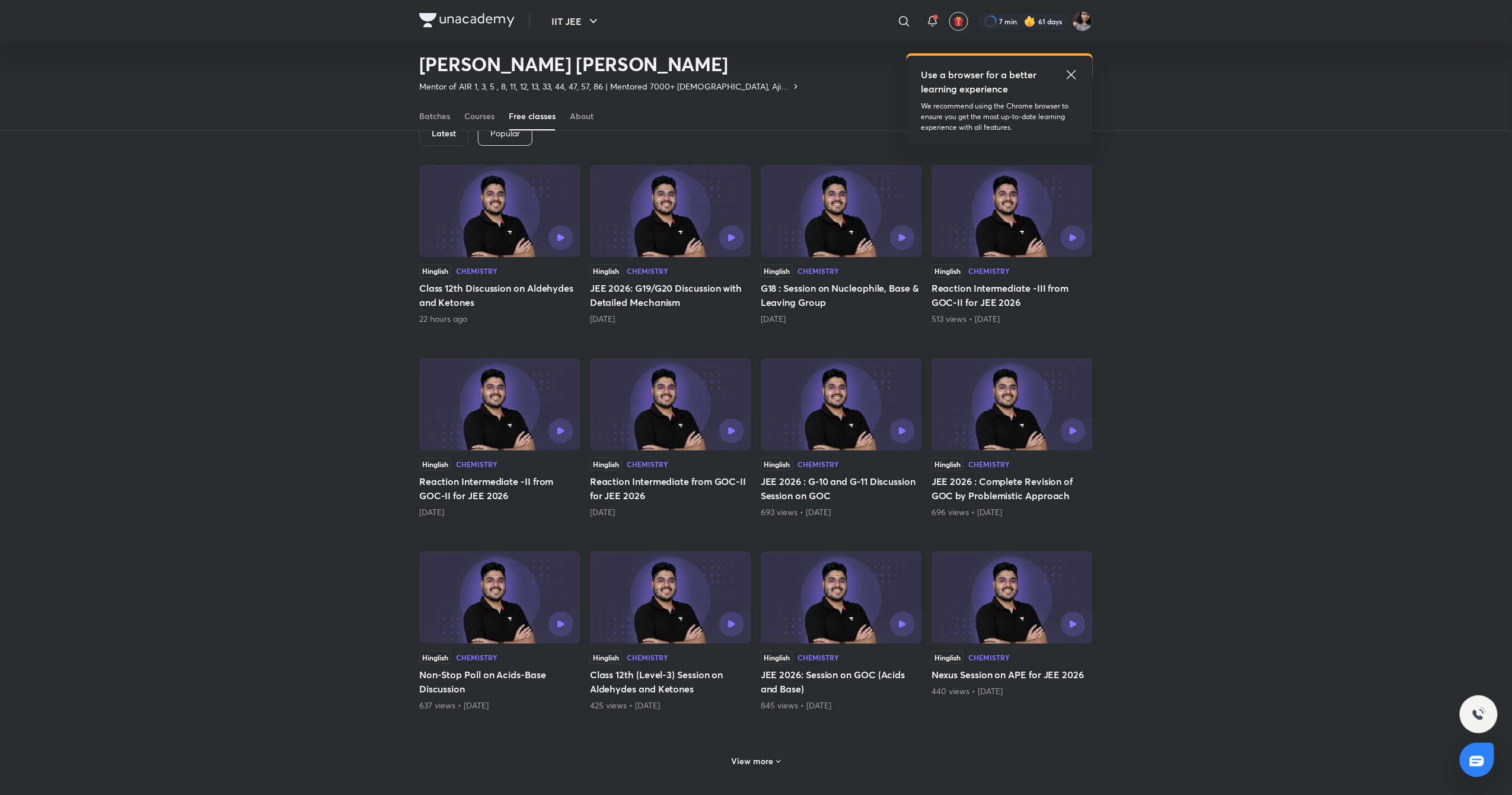
scroll to position [72, 0]
click at [771, 754] on div "View more" at bounding box center [756, 761] width 59 height 19
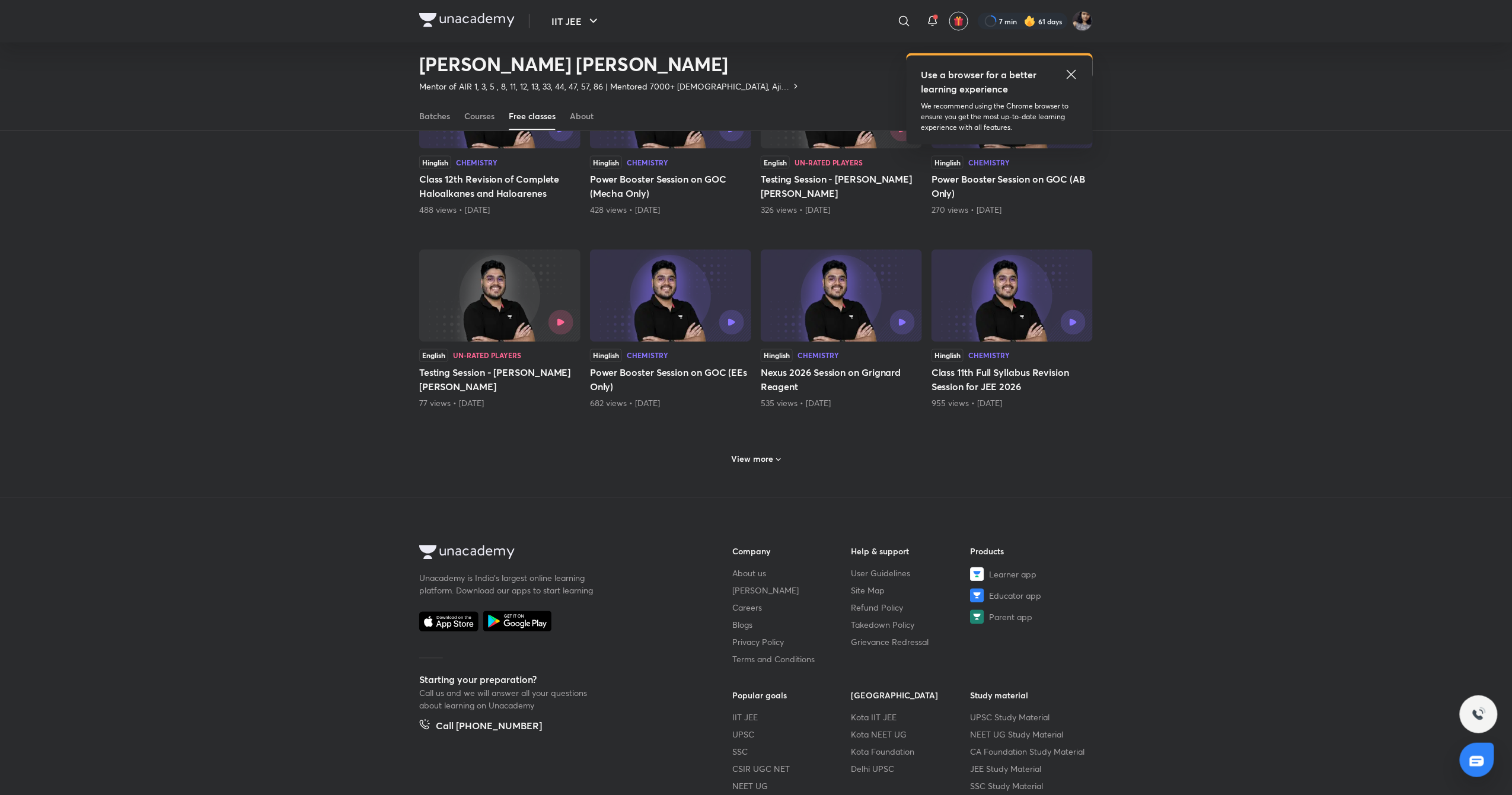
scroll to position [954, 0]
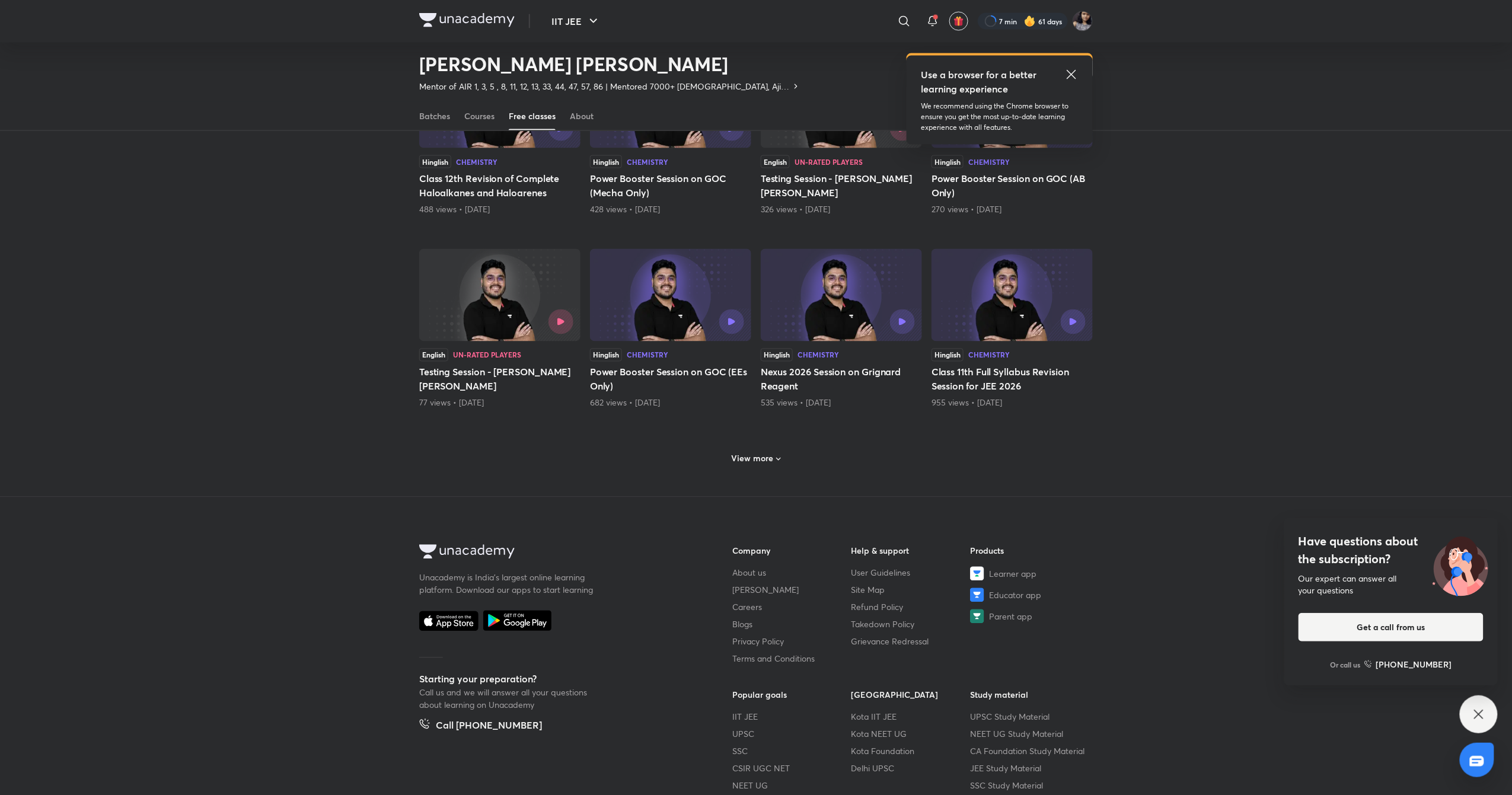
click at [755, 465] on h6 "View more" at bounding box center [753, 459] width 42 height 12
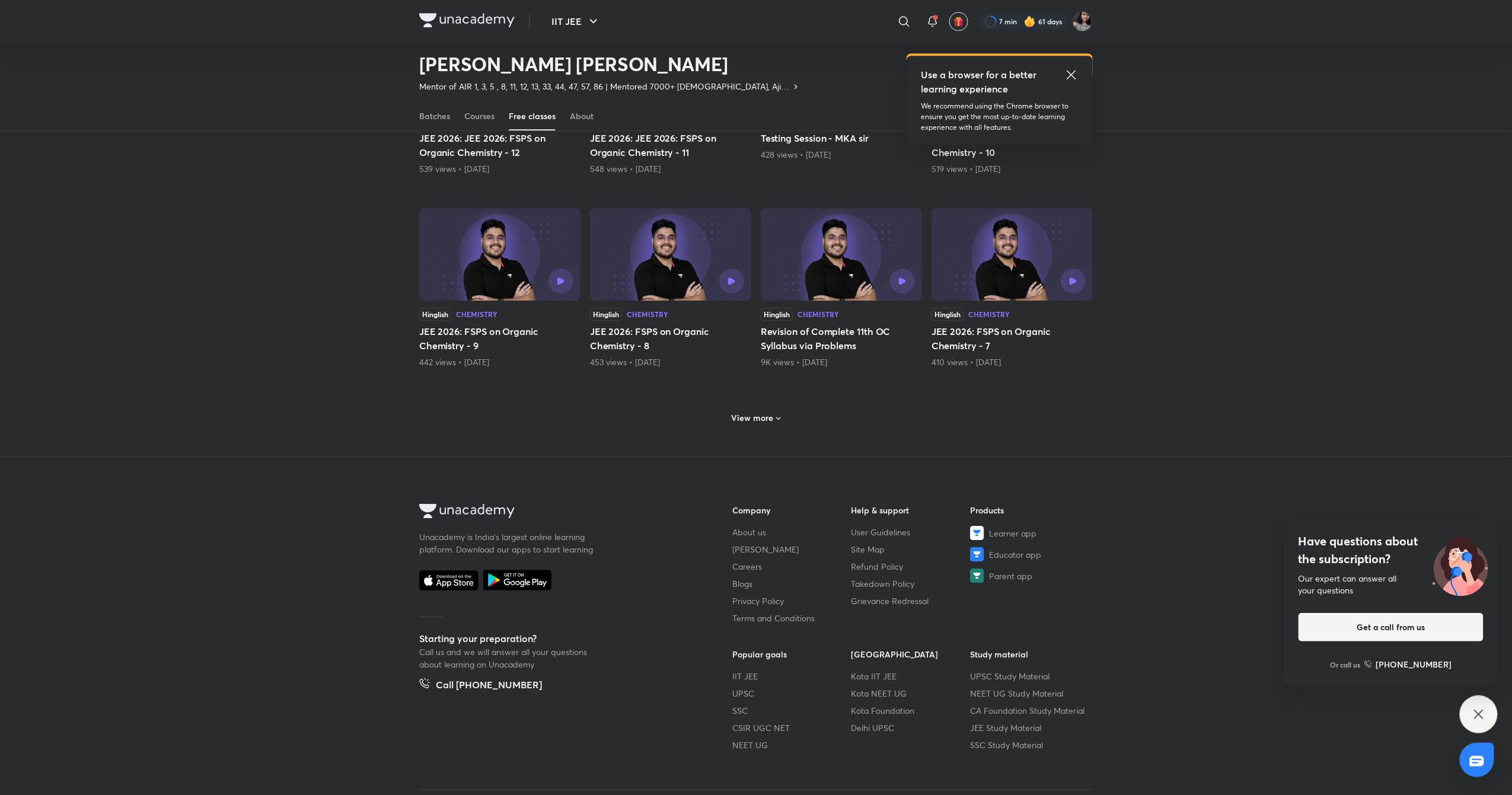
scroll to position [1636, 0]
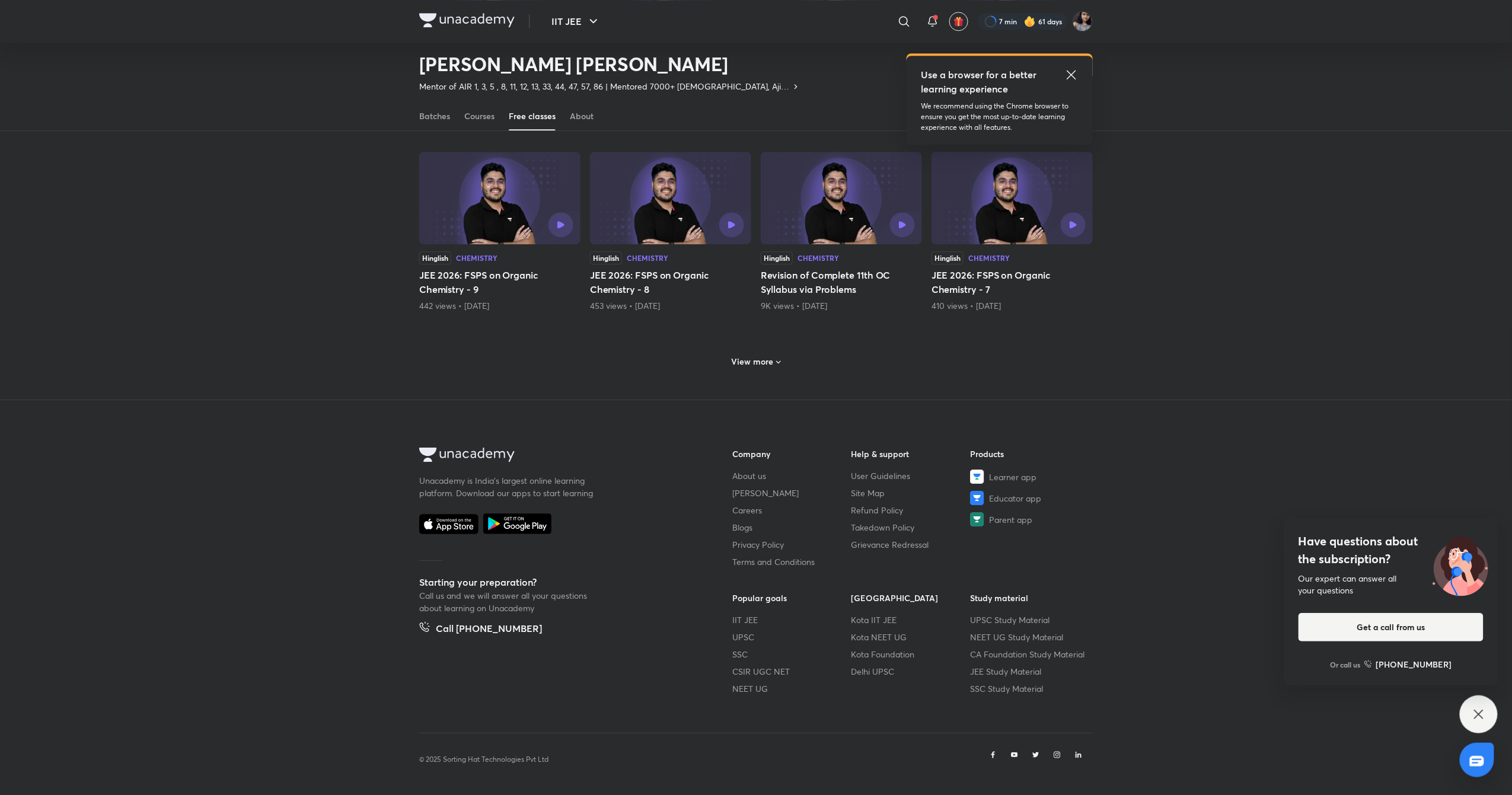
click at [774, 366] on icon at bounding box center [779, 362] width 9 height 9
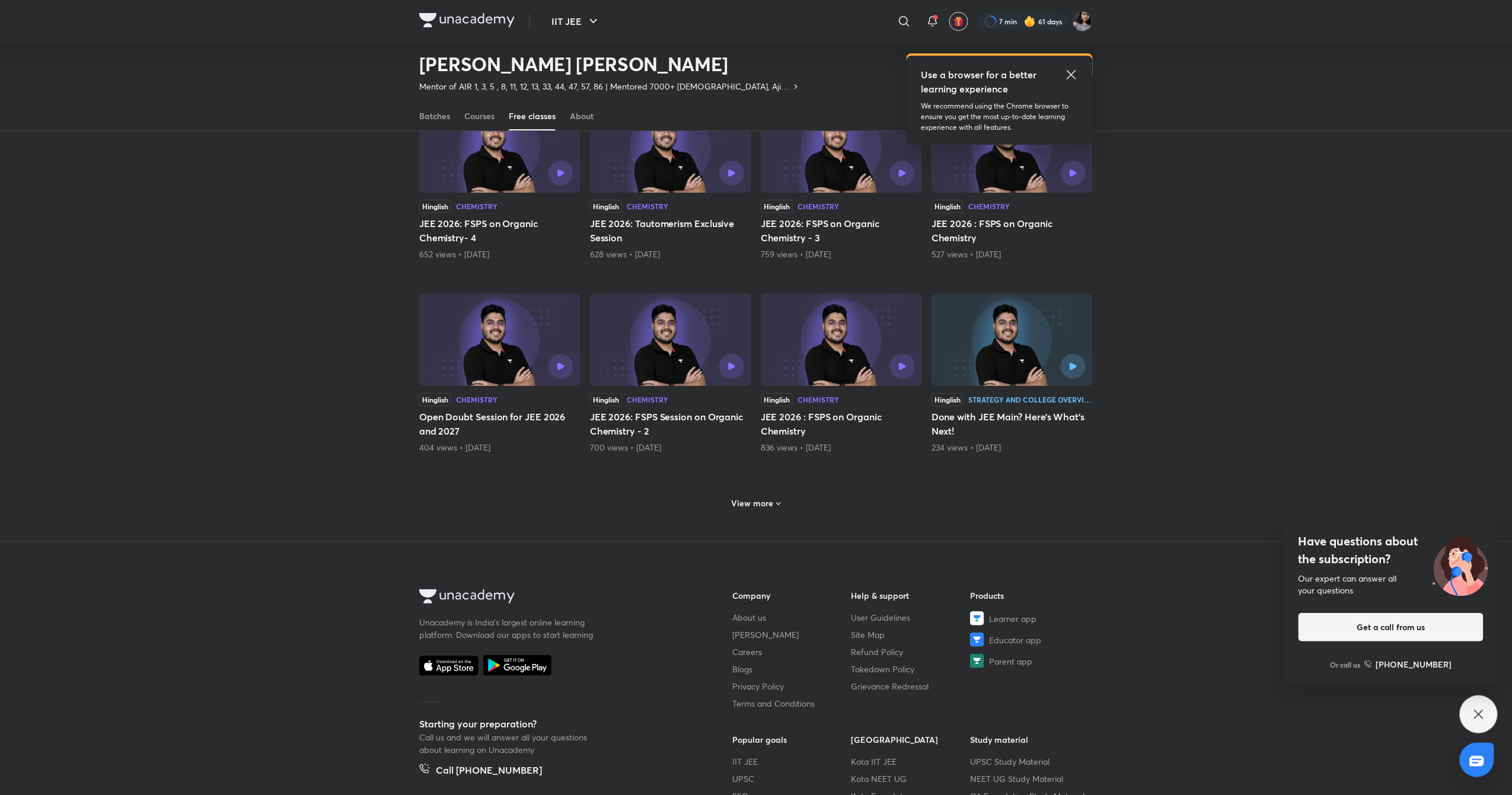
scroll to position [2217, 0]
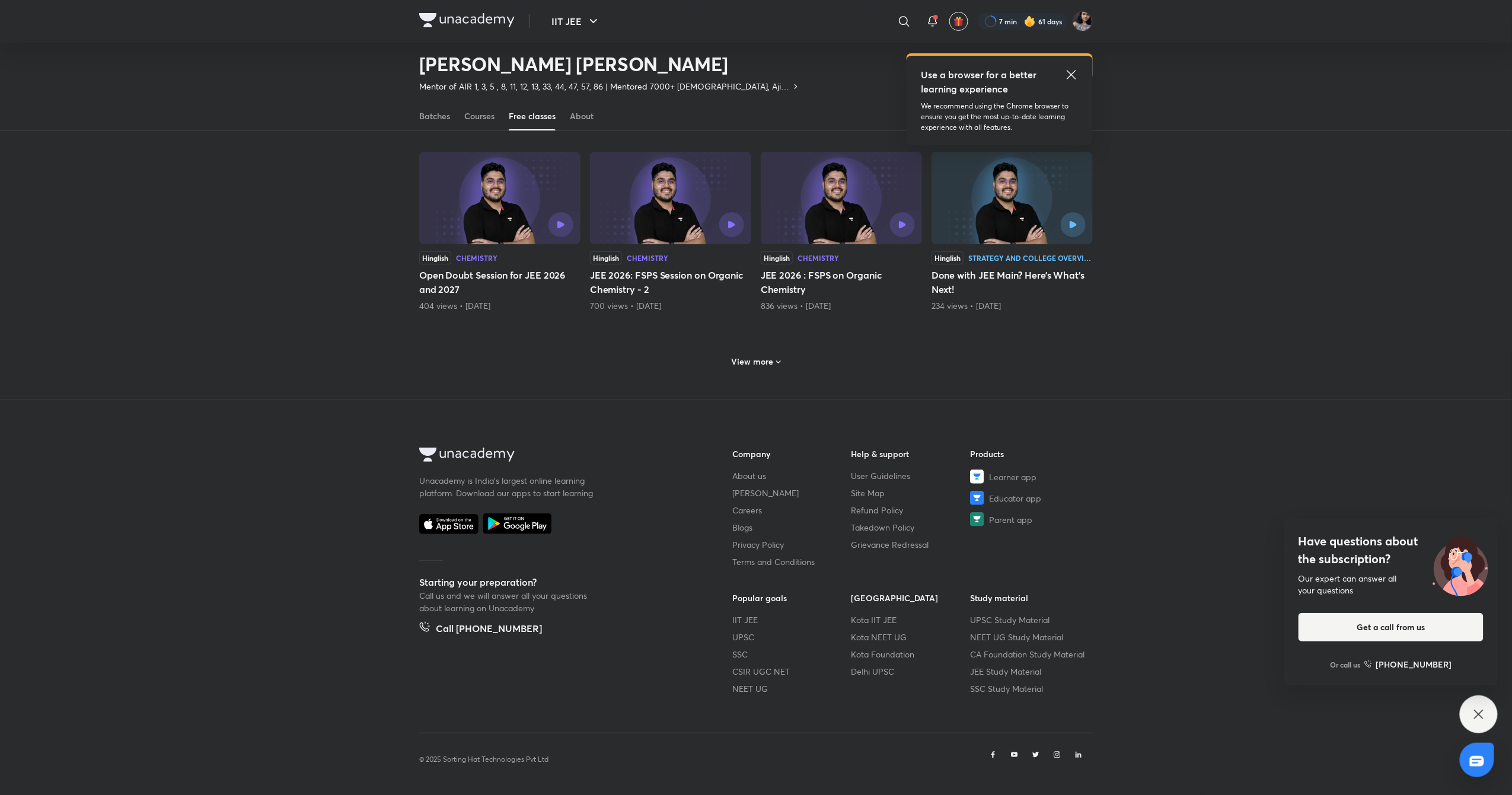
click at [774, 360] on icon at bounding box center [779, 362] width 9 height 9
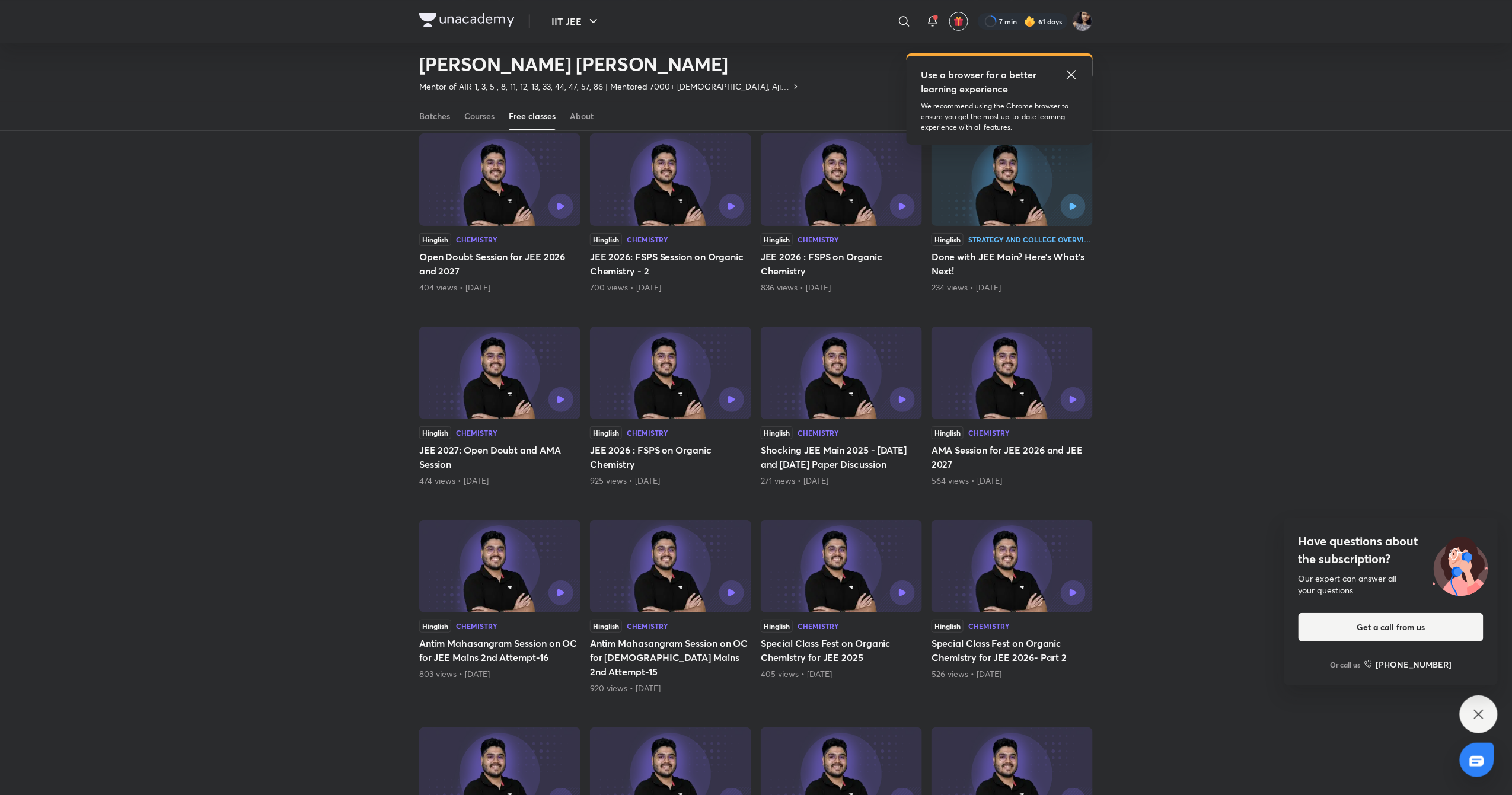
scroll to position [2231, 0]
